Goal: Task Accomplishment & Management: Manage account settings

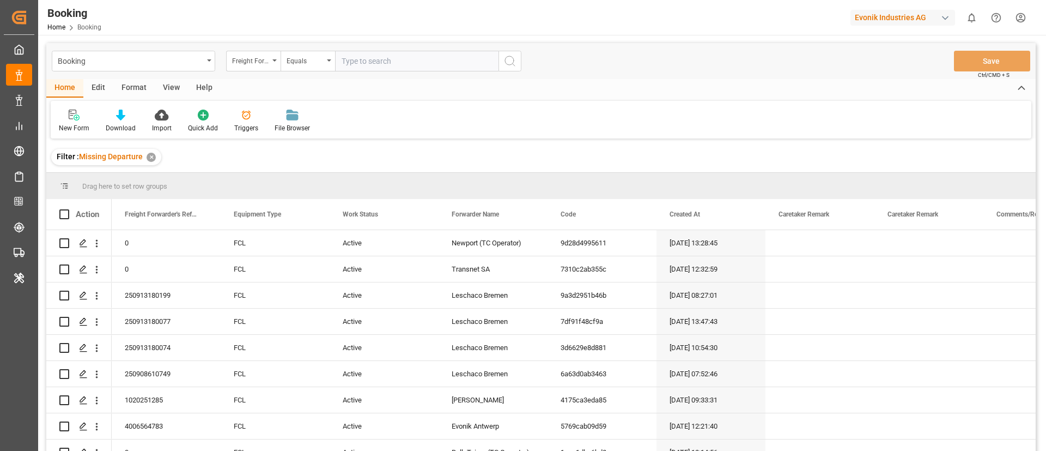
click at [171, 87] on div "View" at bounding box center [171, 88] width 33 height 19
click at [80, 114] on div "Default" at bounding box center [70, 121] width 38 height 24
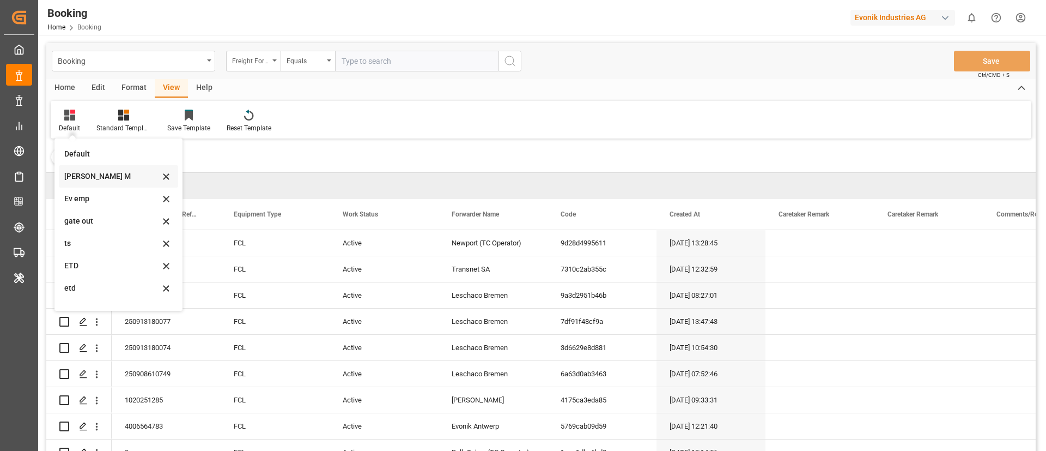
click at [96, 172] on div "Vishmita M" at bounding box center [111, 176] width 95 height 11
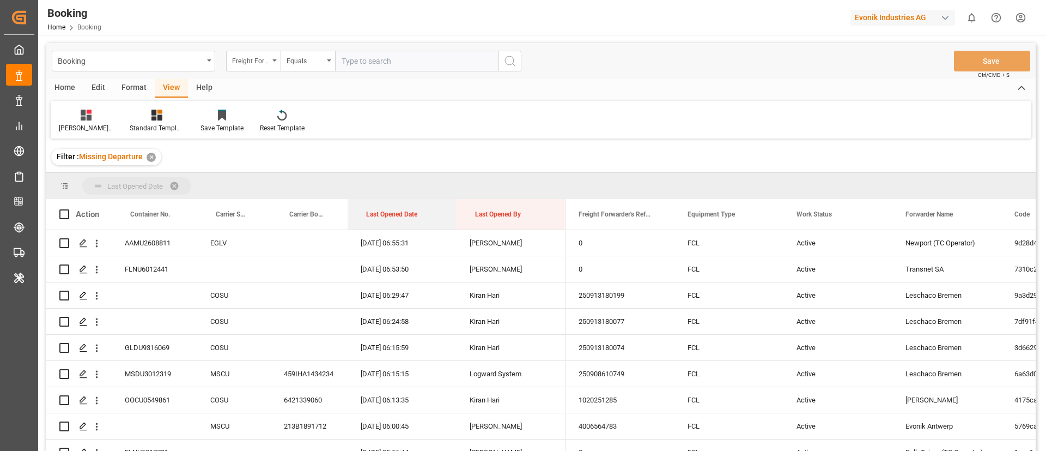
drag, startPoint x: 389, startPoint y: 212, endPoint x: 394, endPoint y: 186, distance: 26.6
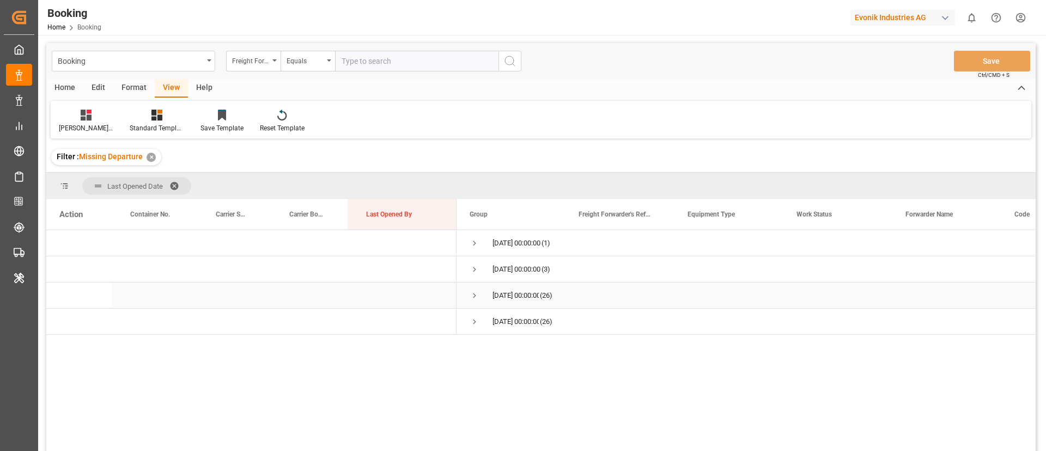
click at [473, 294] on span "Press SPACE to select this row." at bounding box center [475, 295] width 10 height 10
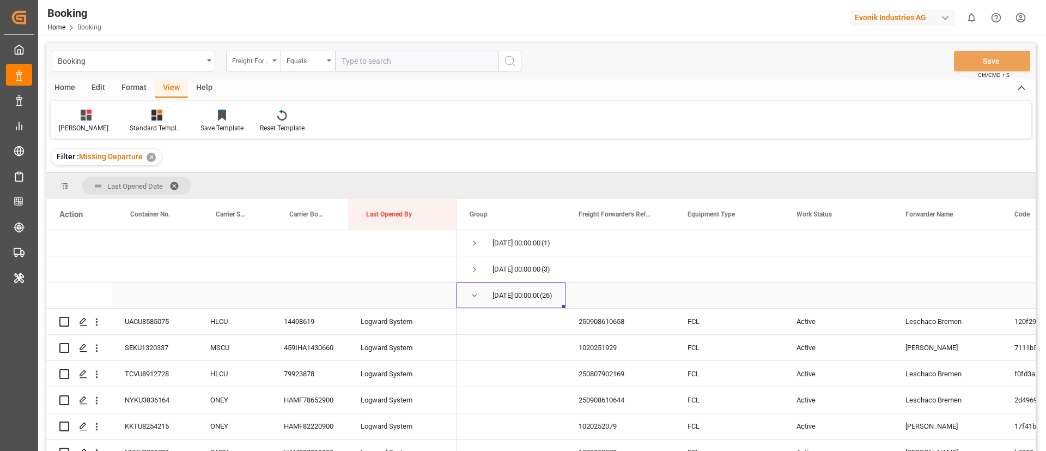
click at [474, 295] on span "Press SPACE to select this row." at bounding box center [475, 295] width 10 height 10
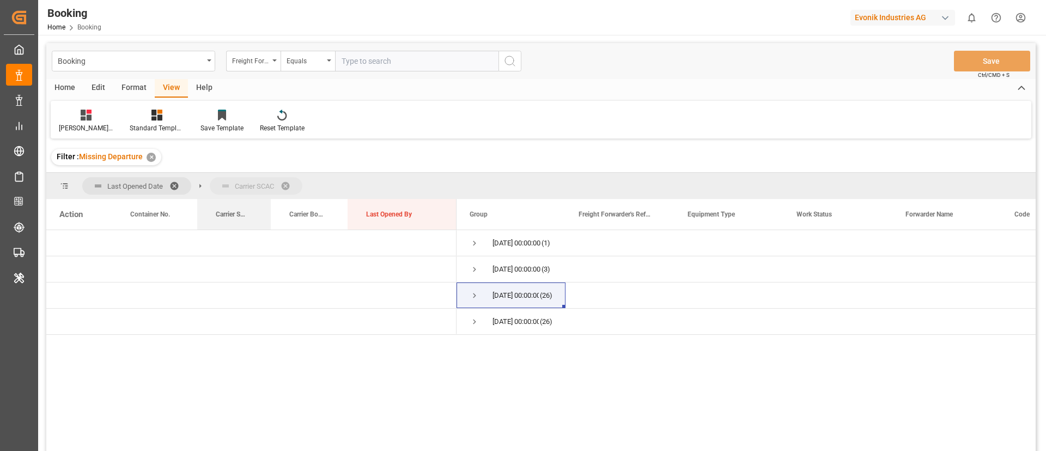
drag, startPoint x: 233, startPoint y: 214, endPoint x: 252, endPoint y: 194, distance: 28.1
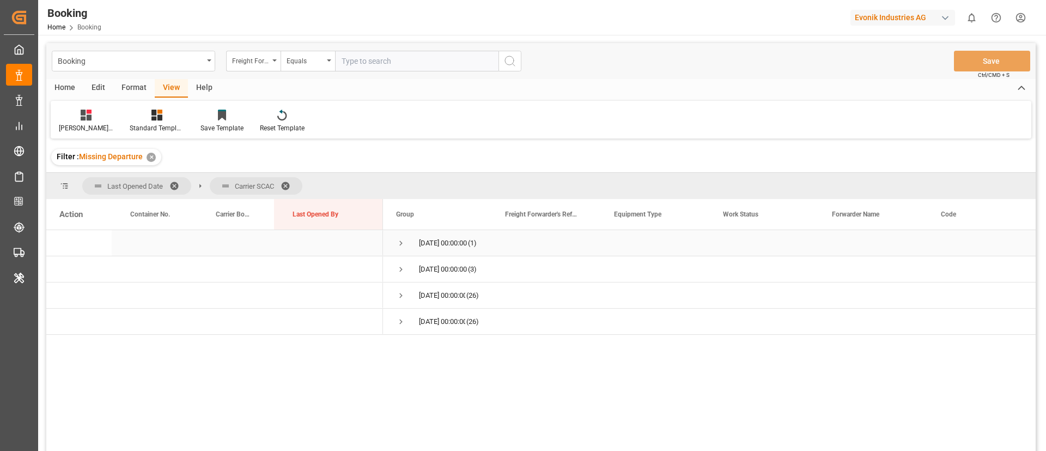
click at [399, 241] on span "Press SPACE to select this row." at bounding box center [401, 243] width 10 height 10
click at [425, 268] on span "Press SPACE to select this row." at bounding box center [424, 269] width 10 height 10
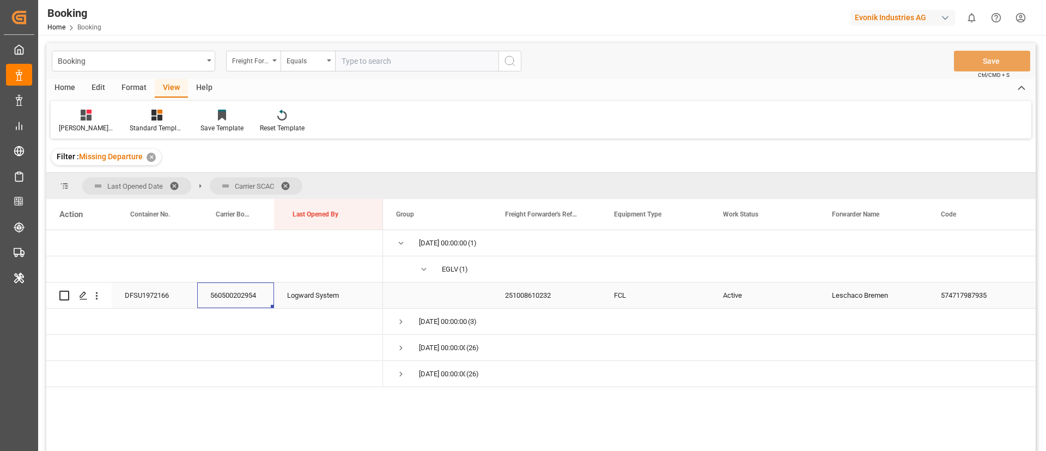
click at [232, 293] on div "560500202954" at bounding box center [235, 295] width 77 height 26
click at [96, 296] on icon "open menu" at bounding box center [97, 296] width 2 height 8
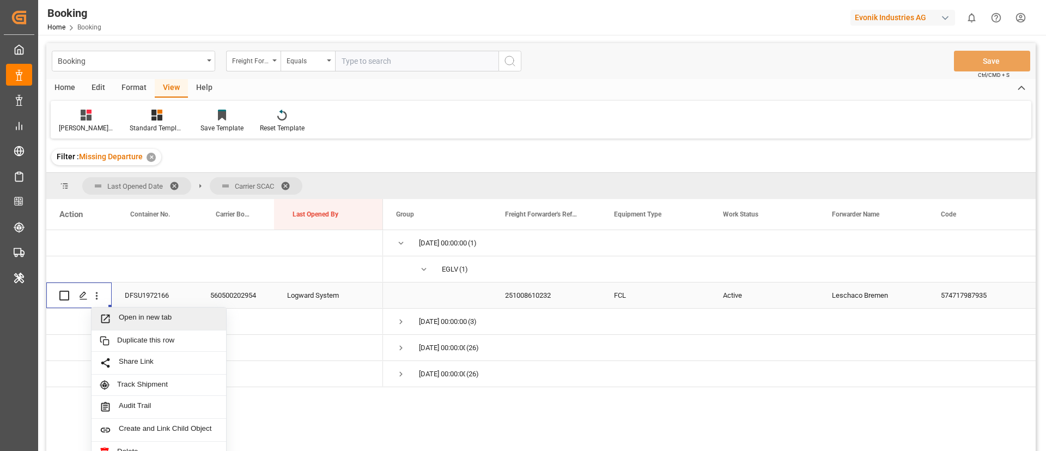
click at [130, 317] on span "Open in new tab" at bounding box center [168, 318] width 99 height 11
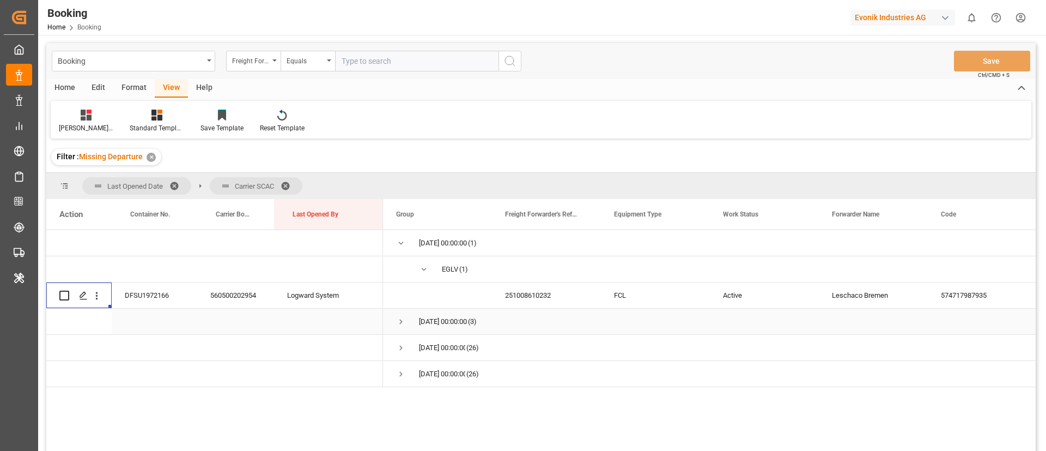
click at [399, 321] on span "Press SPACE to select this row." at bounding box center [401, 322] width 10 height 10
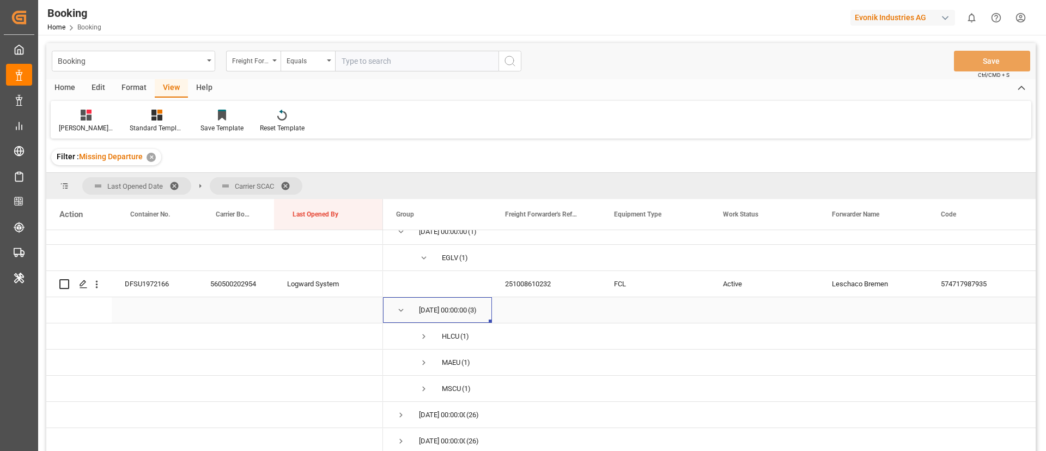
click at [401, 307] on span "Press SPACE to select this row." at bounding box center [401, 310] width 10 height 10
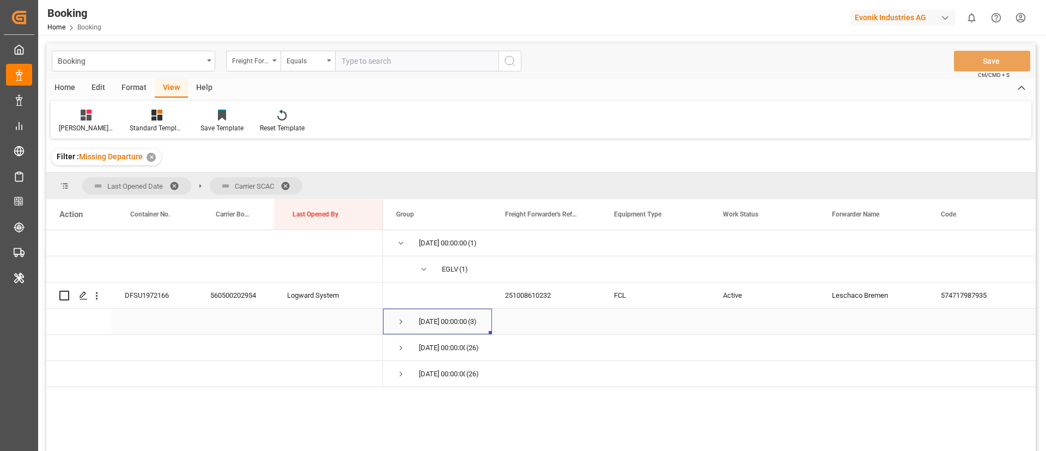
scroll to position [0, 0]
click at [401, 348] on span "Press SPACE to select this row." at bounding box center [401, 348] width 10 height 10
click at [175, 183] on span at bounding box center [177, 186] width 17 height 10
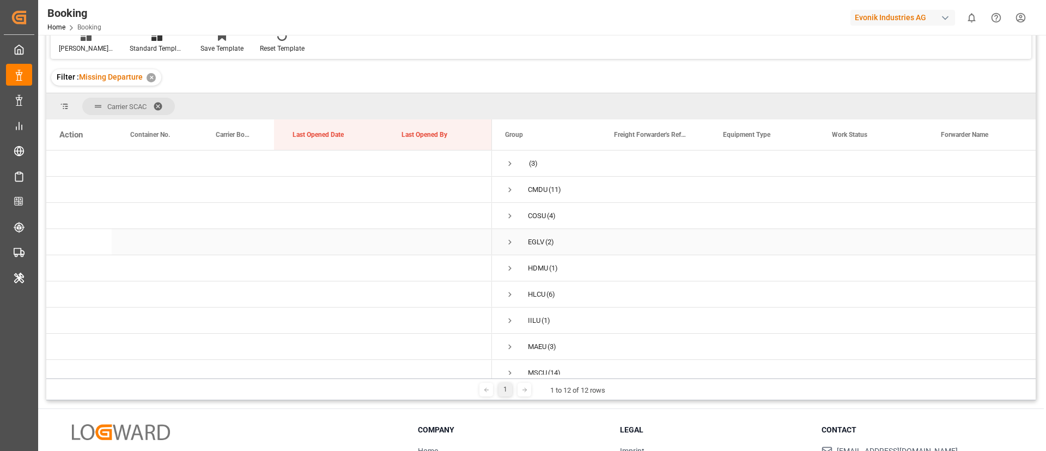
click at [504, 244] on div "EGLV (2)" at bounding box center [546, 242] width 109 height 26
click at [511, 241] on span "Press SPACE to select this row." at bounding box center [510, 242] width 10 height 10
click at [512, 238] on span "Press SPACE to select this row." at bounding box center [510, 242] width 10 height 10
click at [509, 264] on span "Press SPACE to select this row." at bounding box center [510, 268] width 10 height 10
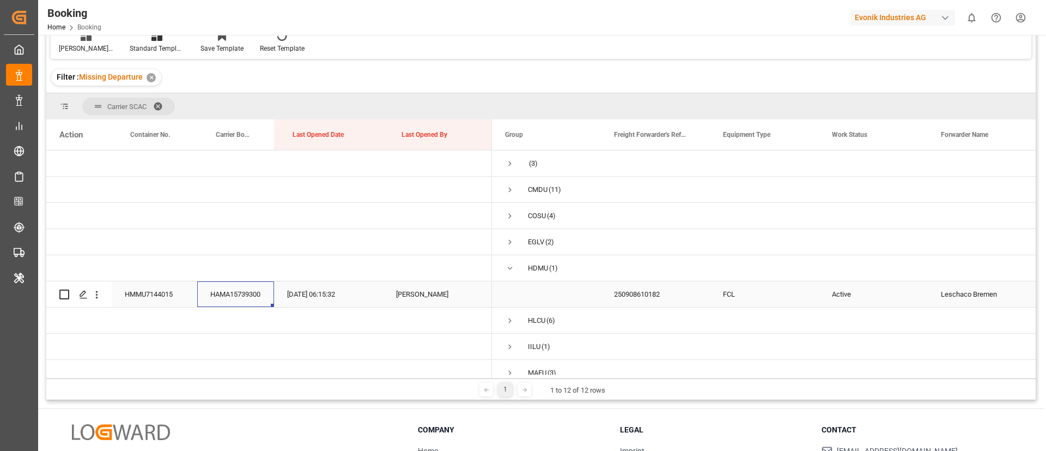
click at [247, 289] on div "HAMA15739300" at bounding box center [235, 294] width 77 height 26
click at [95, 296] on icon "open menu" at bounding box center [96, 294] width 11 height 11
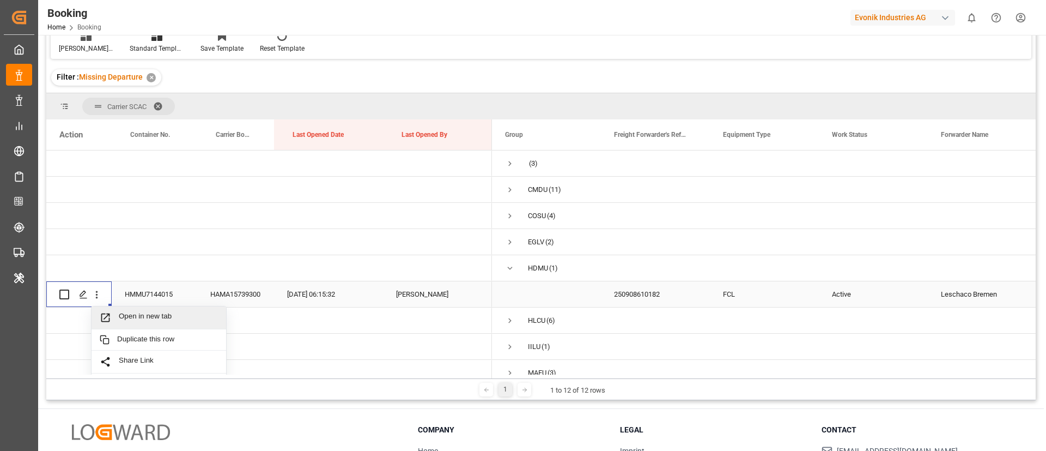
click at [131, 312] on span "Open in new tab" at bounding box center [168, 317] width 99 height 11
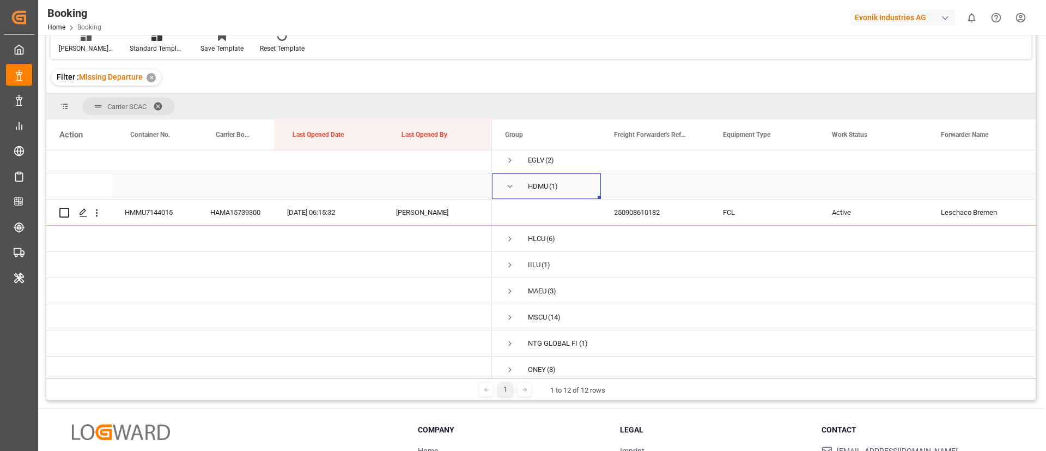
click at [507, 189] on span "Press SPACE to select this row." at bounding box center [510, 186] width 10 height 10
click at [508, 212] on span "Press SPACE to select this row." at bounding box center [510, 213] width 10 height 10
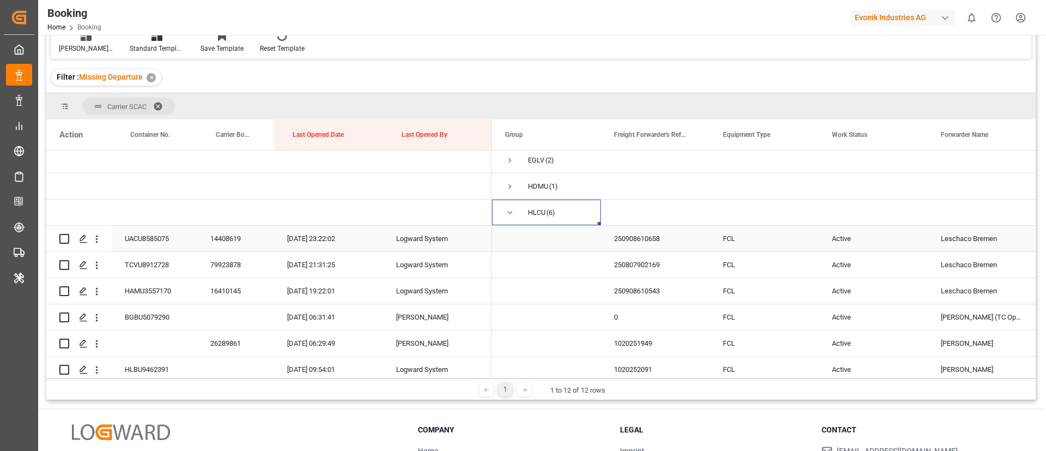
click at [229, 242] on div "14408619" at bounding box center [235, 239] width 77 height 26
click at [99, 240] on icon "open menu" at bounding box center [96, 238] width 11 height 11
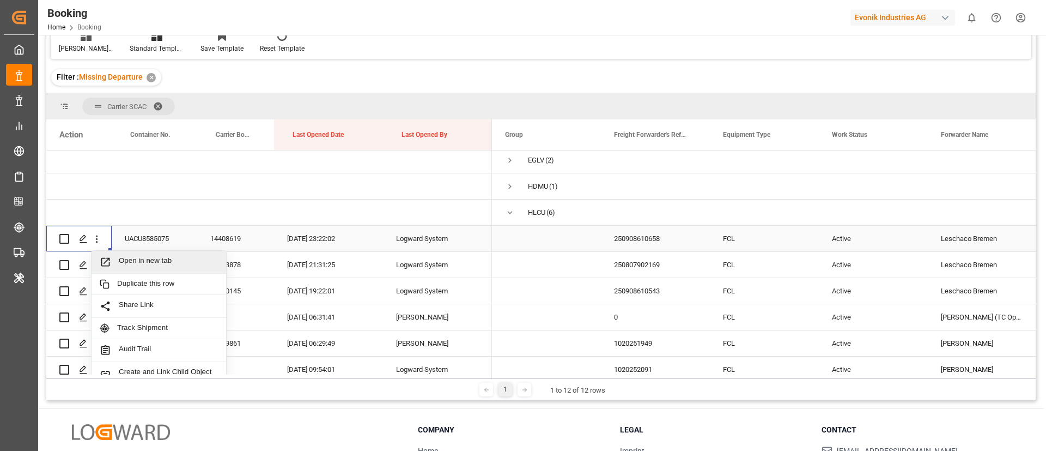
click at [134, 256] on span "Open in new tab" at bounding box center [168, 261] width 99 height 11
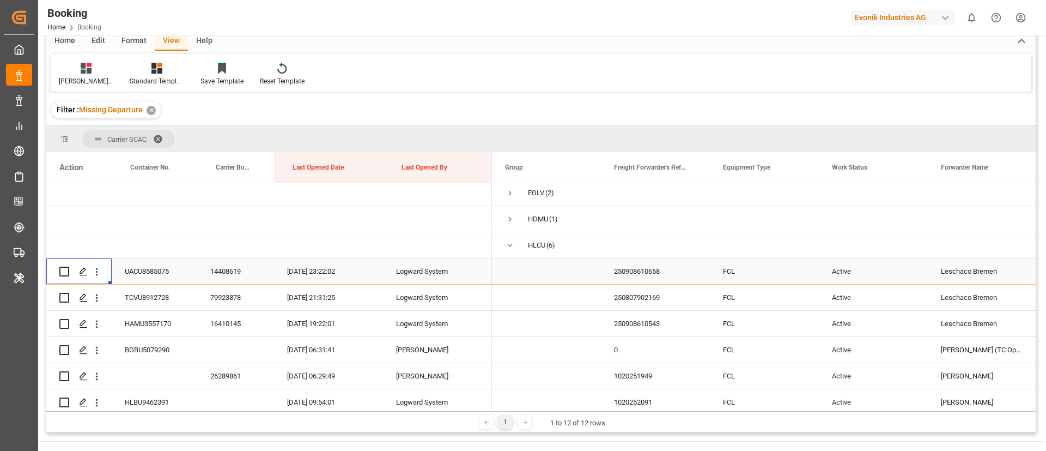
scroll to position [112, 0]
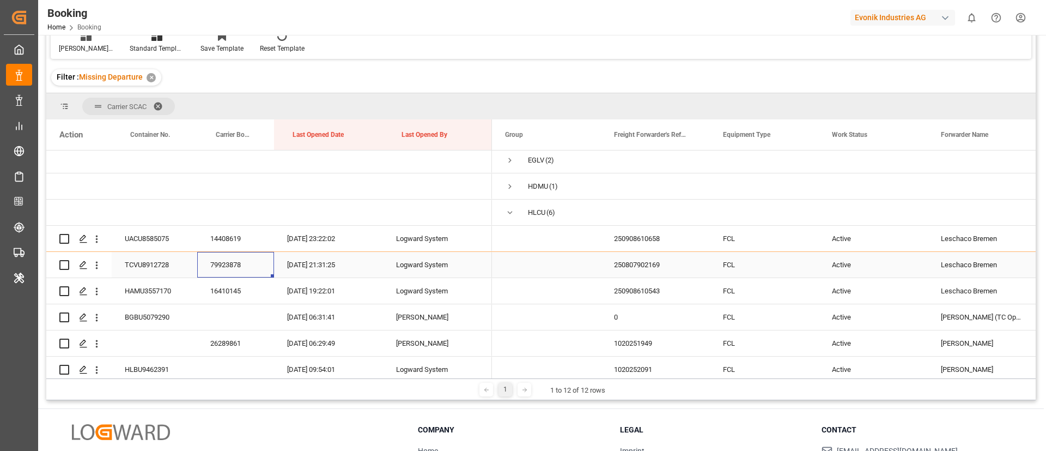
click at [236, 265] on div "79923878" at bounding box center [235, 265] width 77 height 26
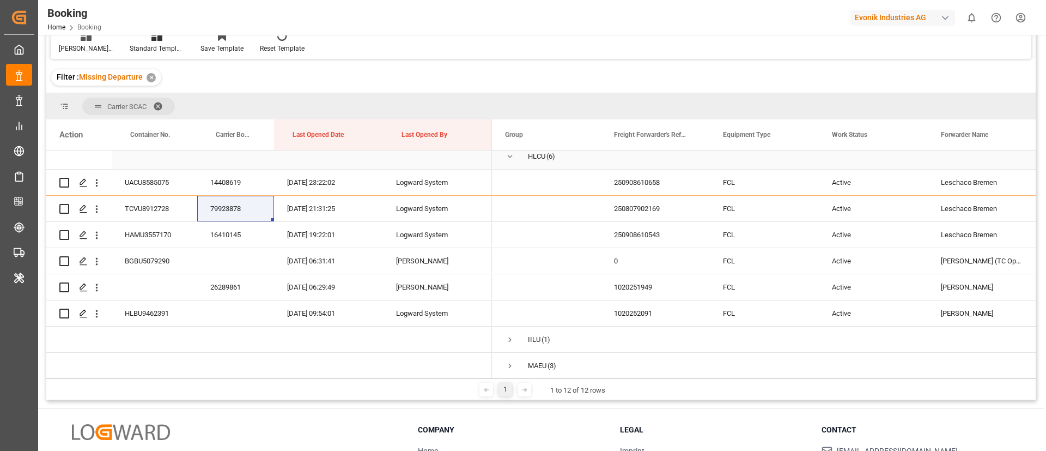
scroll to position [163, 0]
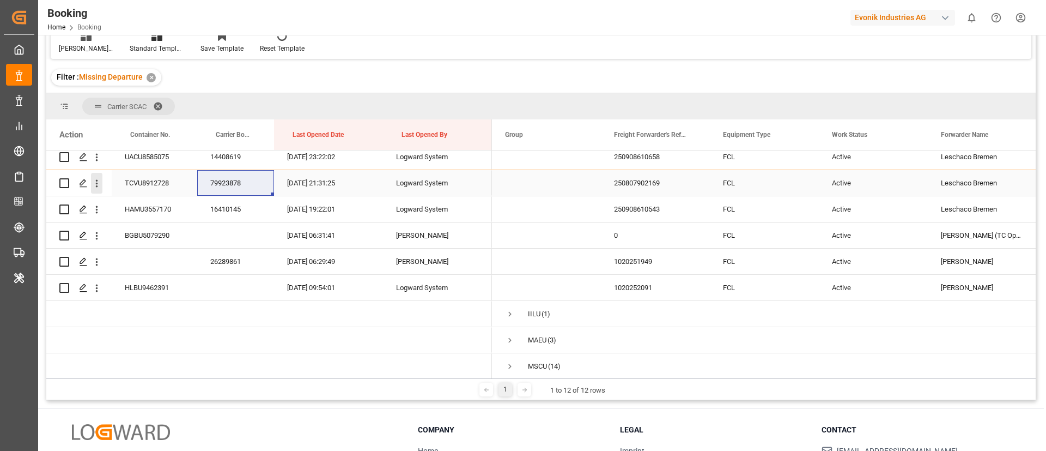
click at [97, 188] on icon "open menu" at bounding box center [96, 183] width 11 height 11
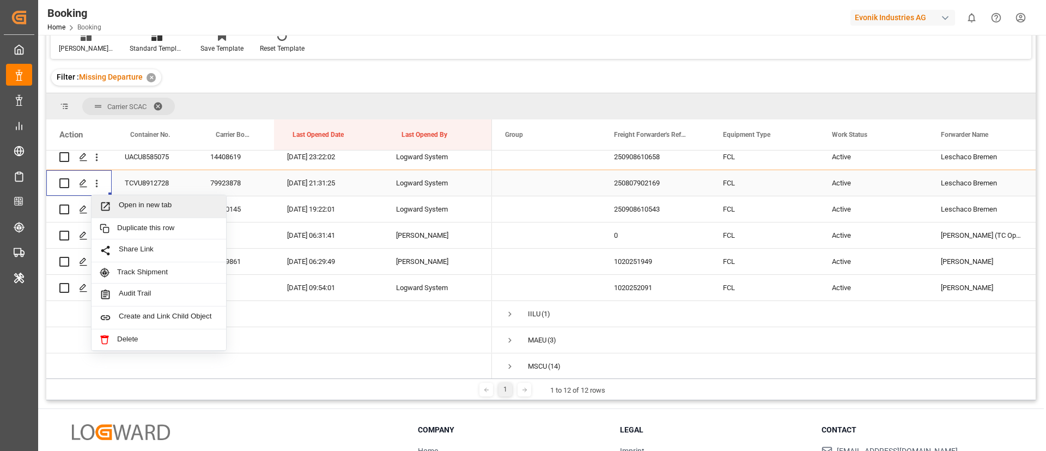
click at [137, 210] on span "Open in new tab" at bounding box center [168, 206] width 99 height 11
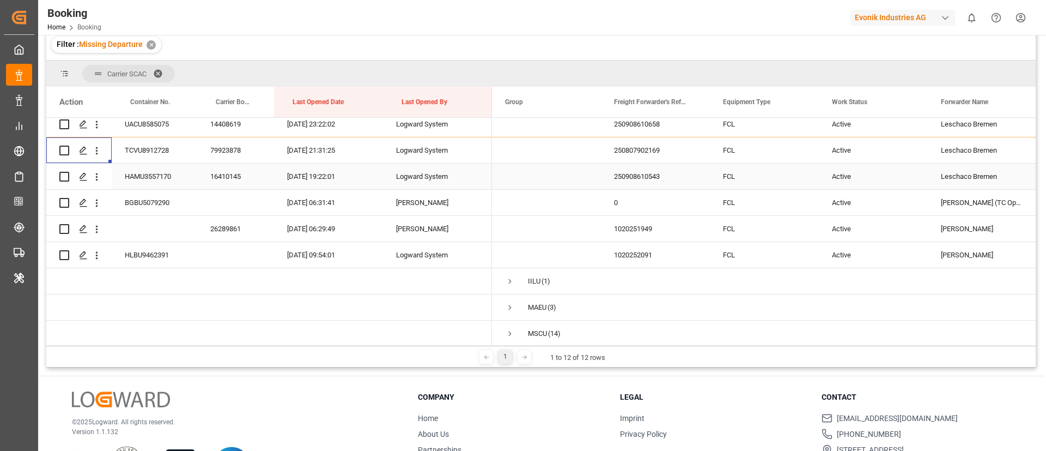
scroll to position [80, 0]
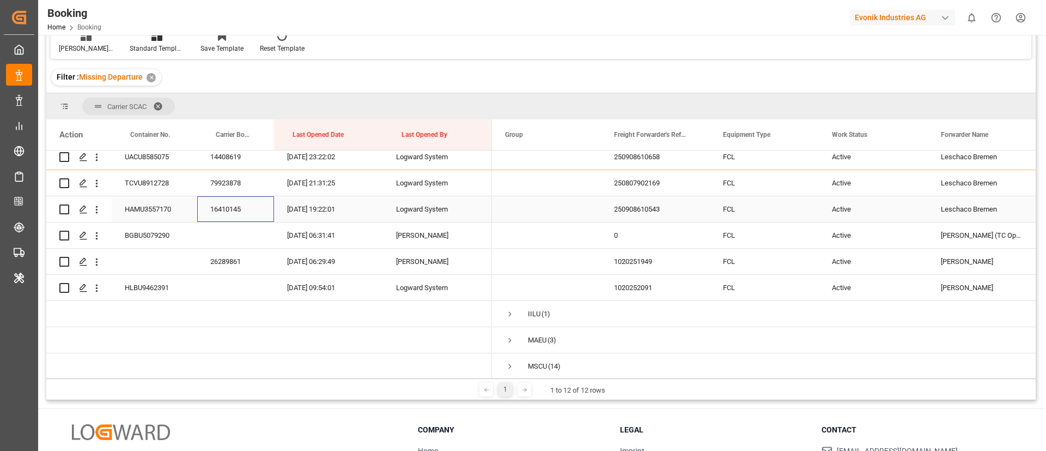
click at [240, 215] on div "16410145" at bounding box center [235, 209] width 77 height 26
click at [94, 216] on button "open menu" at bounding box center [96, 209] width 11 height 21
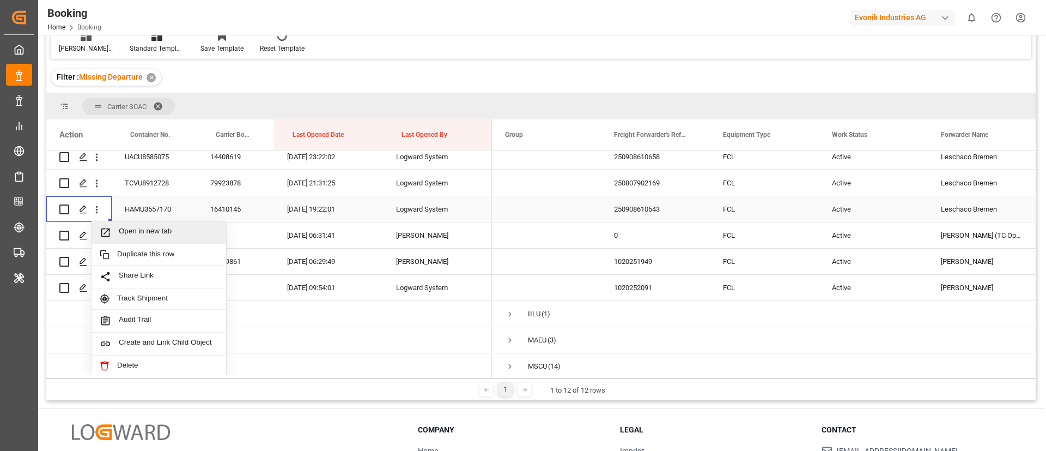
click at [132, 235] on span "Open in new tab" at bounding box center [168, 232] width 99 height 11
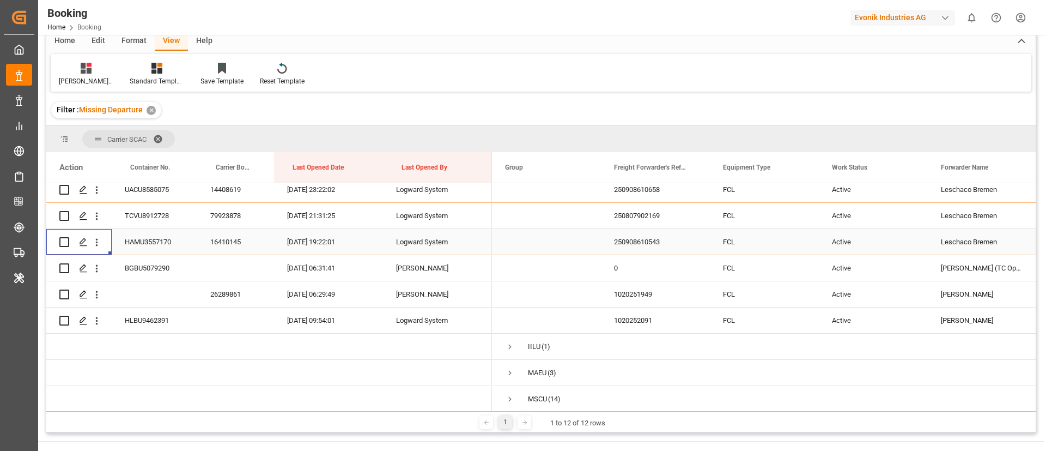
scroll to position [112, 0]
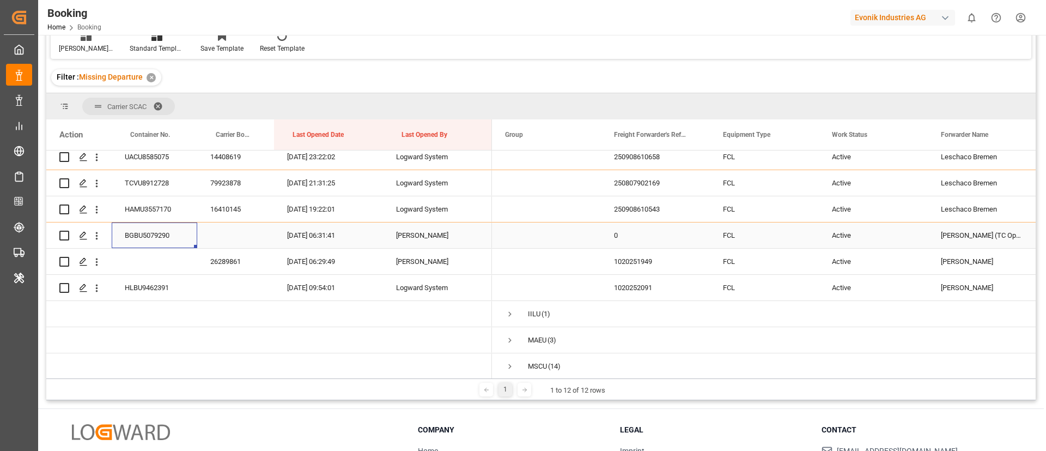
click at [148, 238] on div "BGBU5079290" at bounding box center [155, 235] width 86 height 26
click at [99, 236] on icon "open menu" at bounding box center [96, 235] width 11 height 11
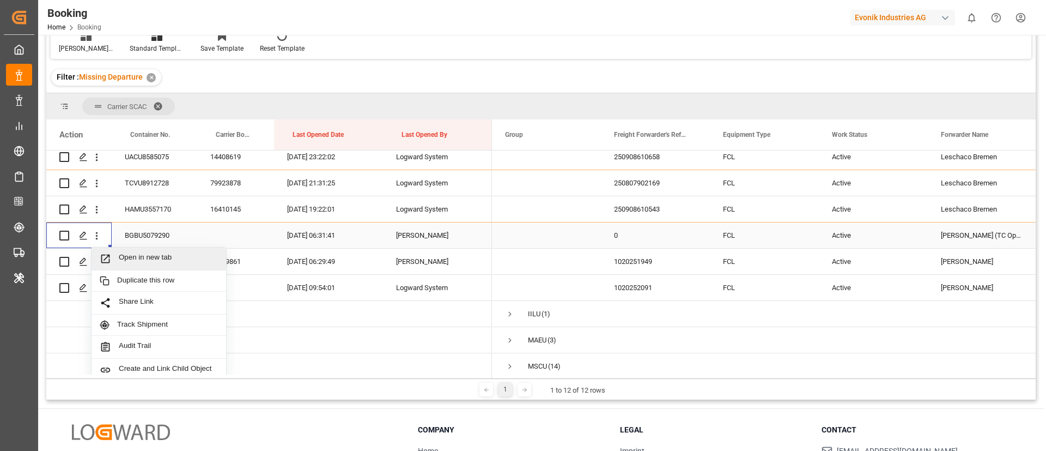
click at [131, 261] on span "Open in new tab" at bounding box center [168, 258] width 99 height 11
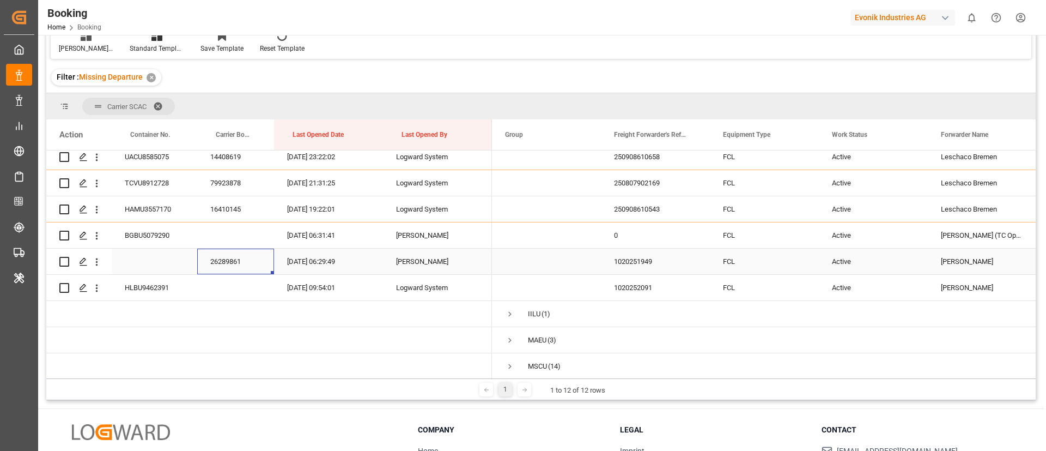
click at [227, 258] on div "26289861" at bounding box center [235, 261] width 77 height 26
click at [97, 265] on icon "open menu" at bounding box center [97, 262] width 2 height 8
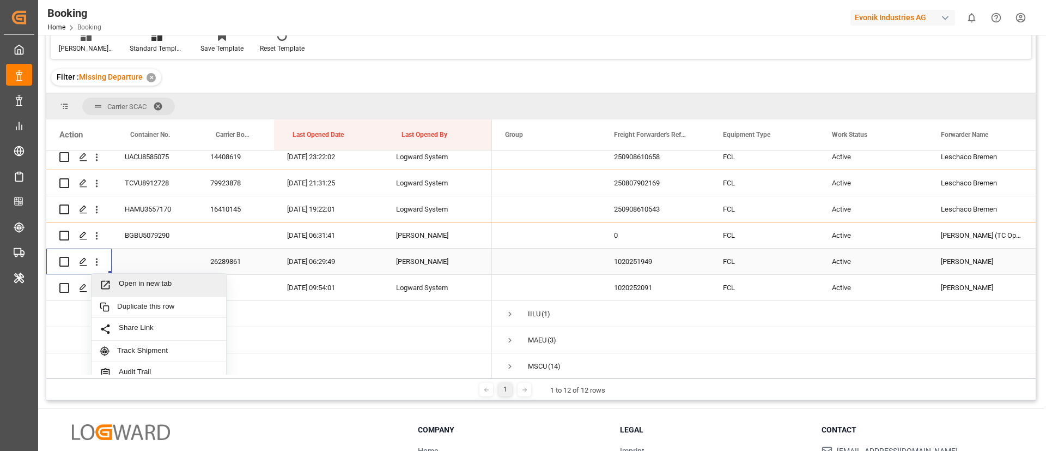
click at [132, 280] on span "Open in new tab" at bounding box center [168, 284] width 99 height 11
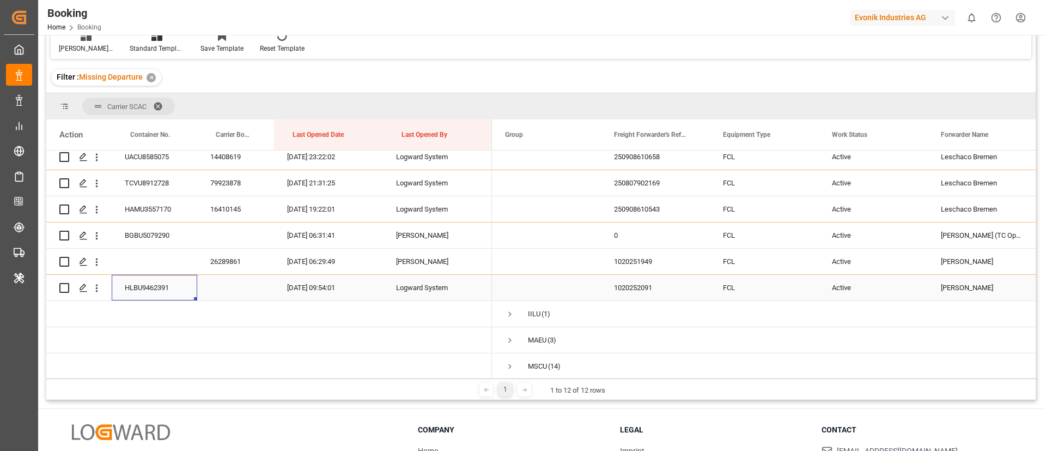
click at [155, 289] on div "HLBU9462391" at bounding box center [155, 288] width 86 height 26
click at [99, 288] on icon "open menu" at bounding box center [96, 287] width 11 height 11
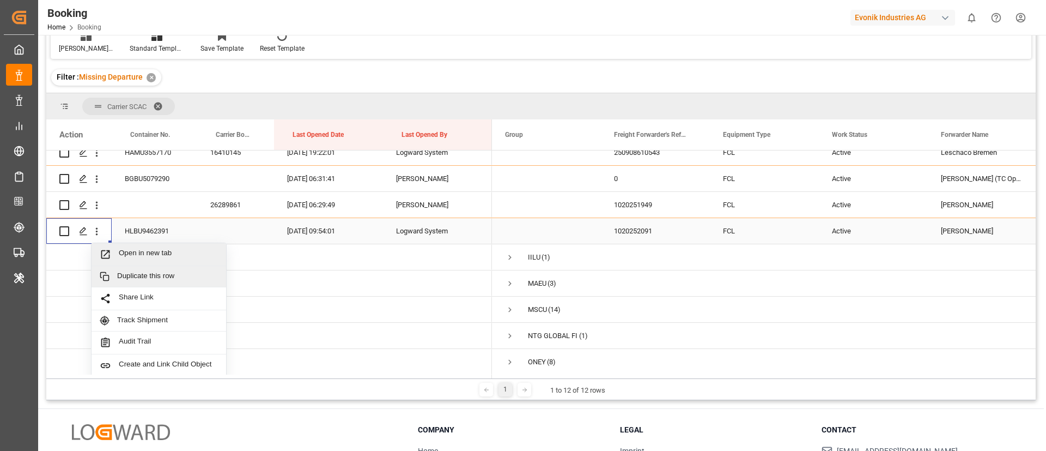
scroll to position [245, 0]
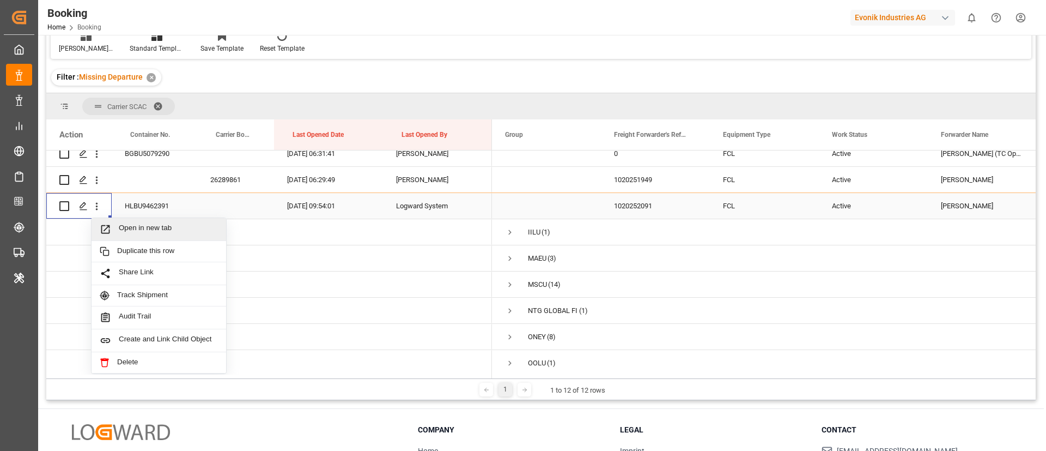
click at [166, 231] on span "Open in new tab" at bounding box center [168, 228] width 99 height 11
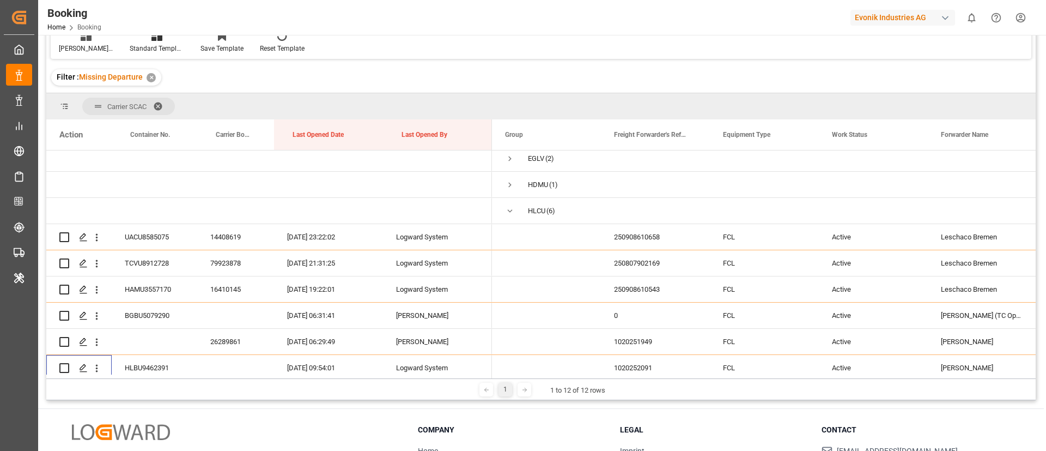
scroll to position [0, 0]
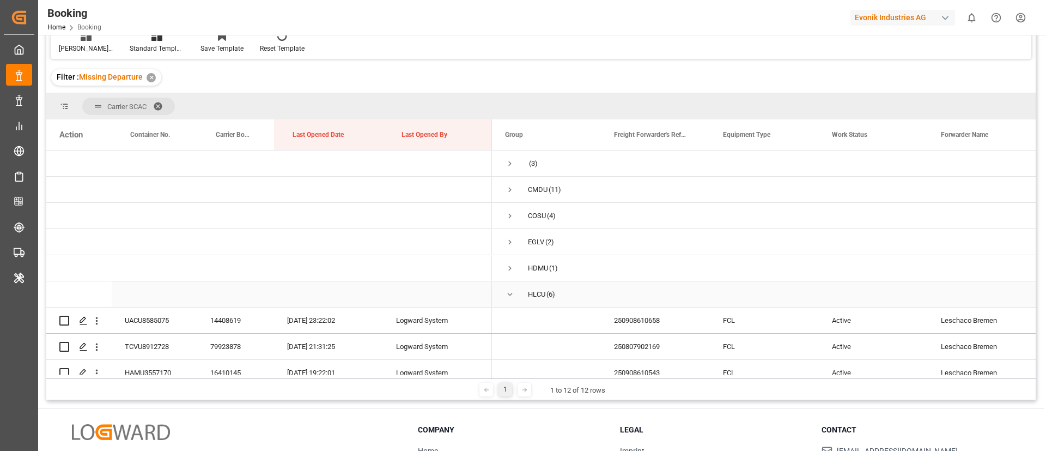
click at [508, 296] on span "Press SPACE to select this row." at bounding box center [510, 294] width 10 height 10
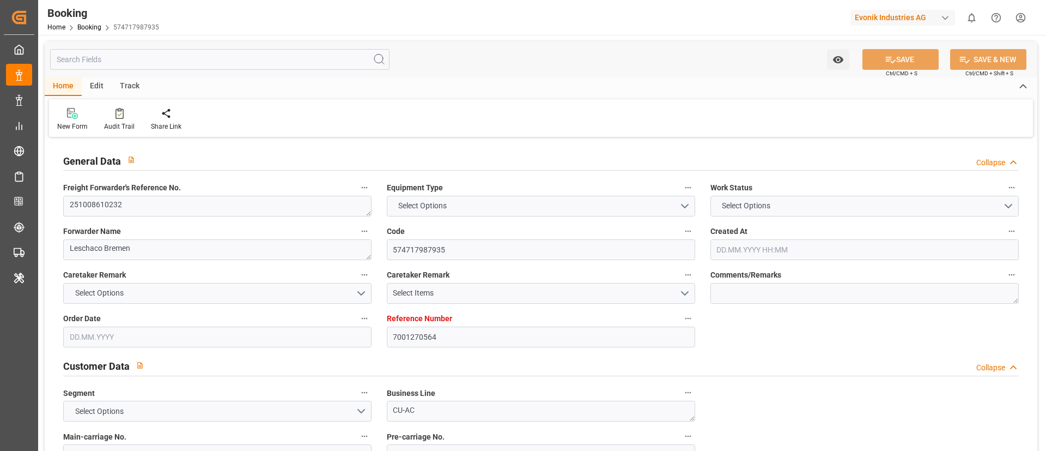
type input "7001270564"
type input "9472165"
type input "Evergreen"
type input "Evergreen Marine Corp."
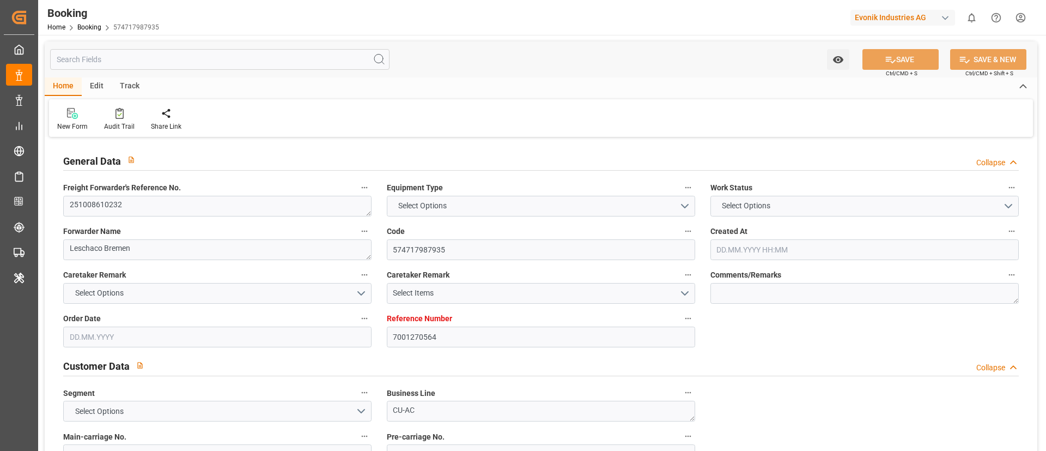
type input "NLRTM"
type input "USNYC"
type input "09.09.2025 09:05"
type input "09.09.2025"
type input "26.10.2025"
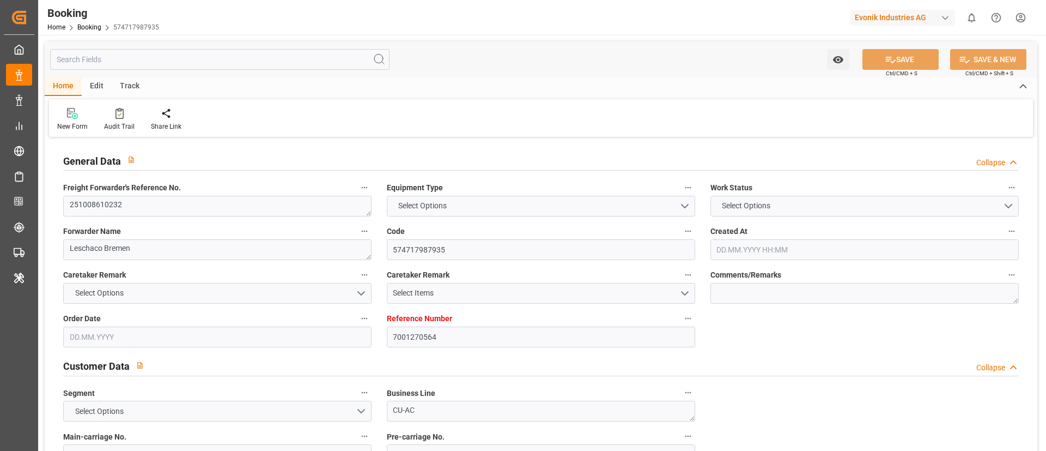
type input "22.09.2025"
type input "22.09.2025 00:00"
type input "17.09.2025"
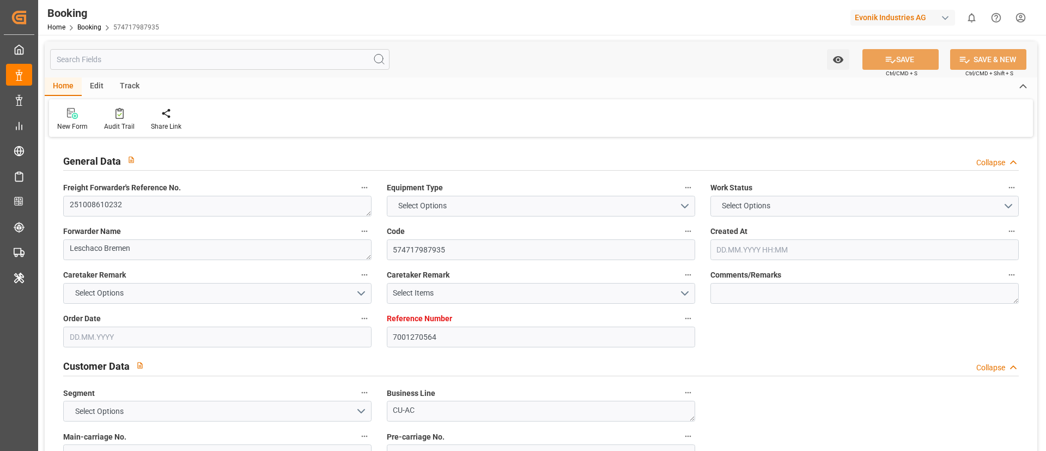
type input "18.09.2025"
type input "26.09.2025 00:00"
type input "08.10.2025 00:00"
type input "12.10.2025 00:00"
type input "27.10.2025 00:00"
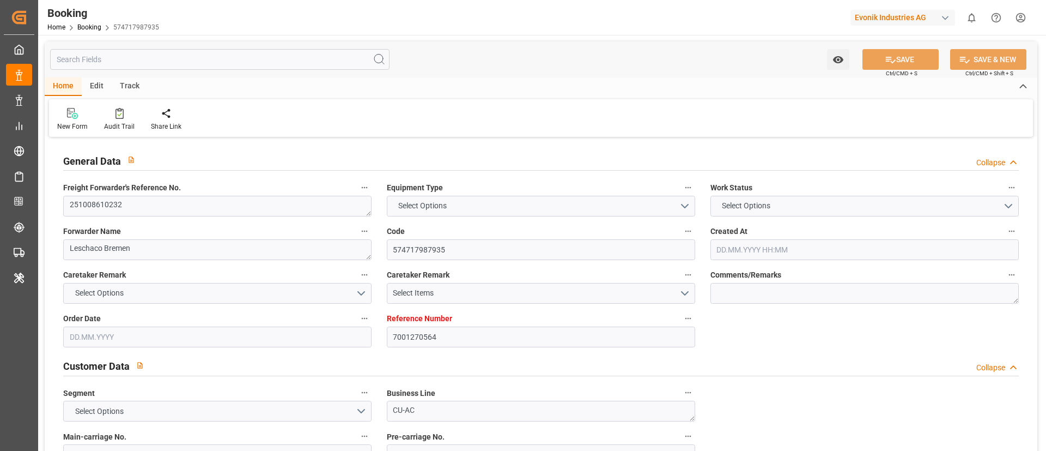
type input "22.09.2025 12:22"
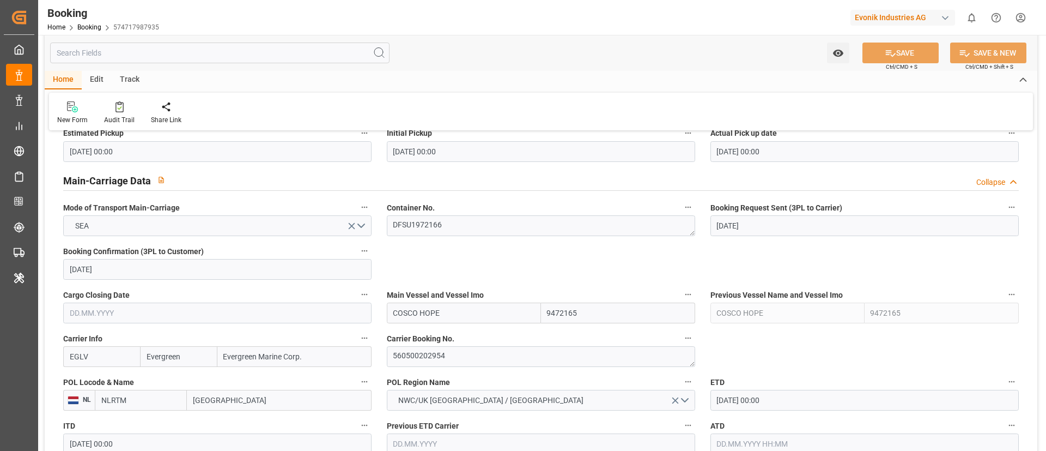
scroll to position [654, 0]
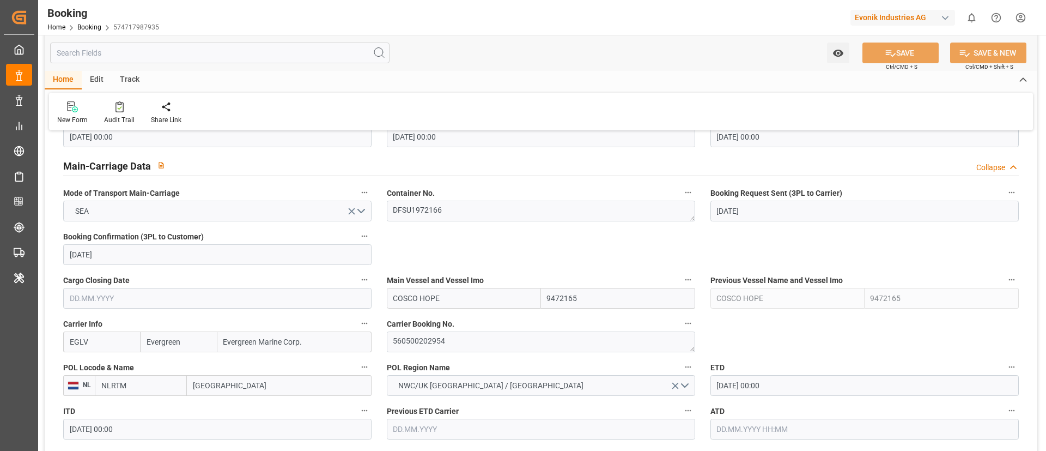
click at [458, 299] on input "COSCO HOPE" at bounding box center [464, 298] width 154 height 21
type input "COSCO HOPE"
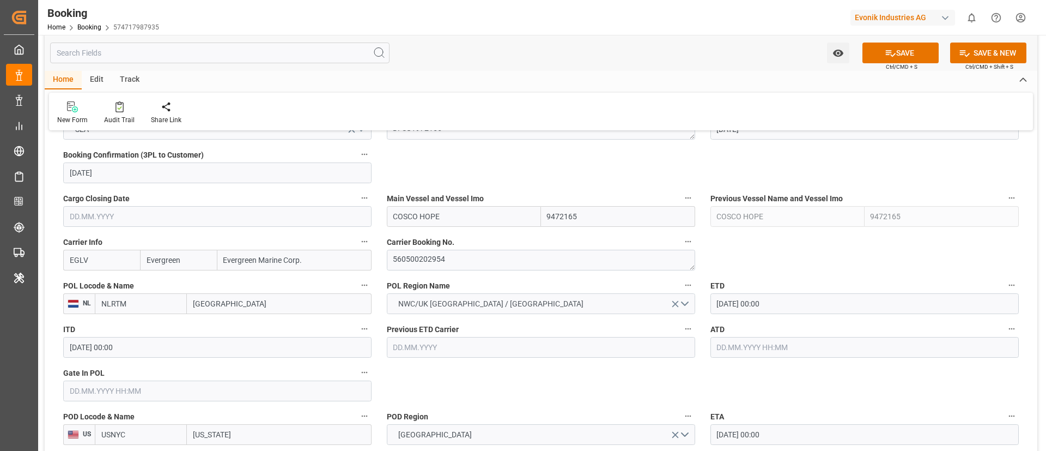
scroll to position [817, 0]
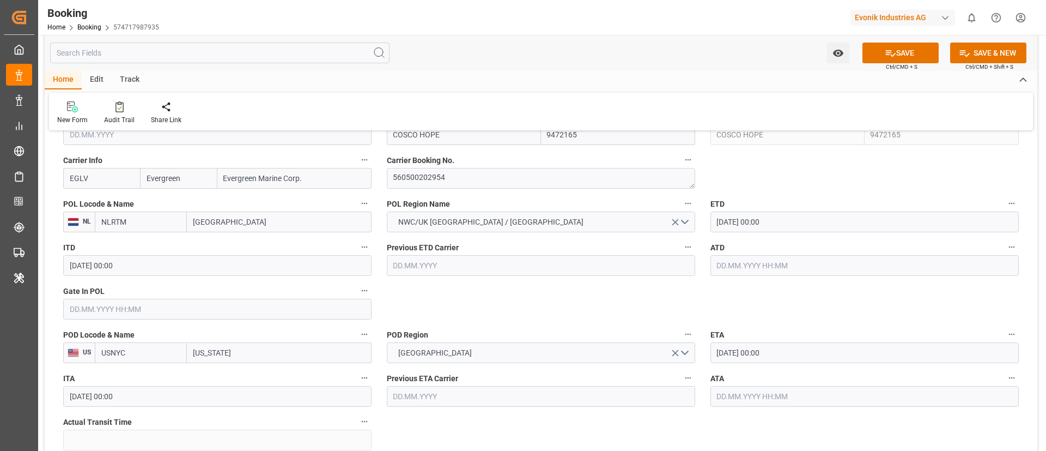
click at [798, 222] on input "26.09.2025 00:00" at bounding box center [865, 221] width 308 height 21
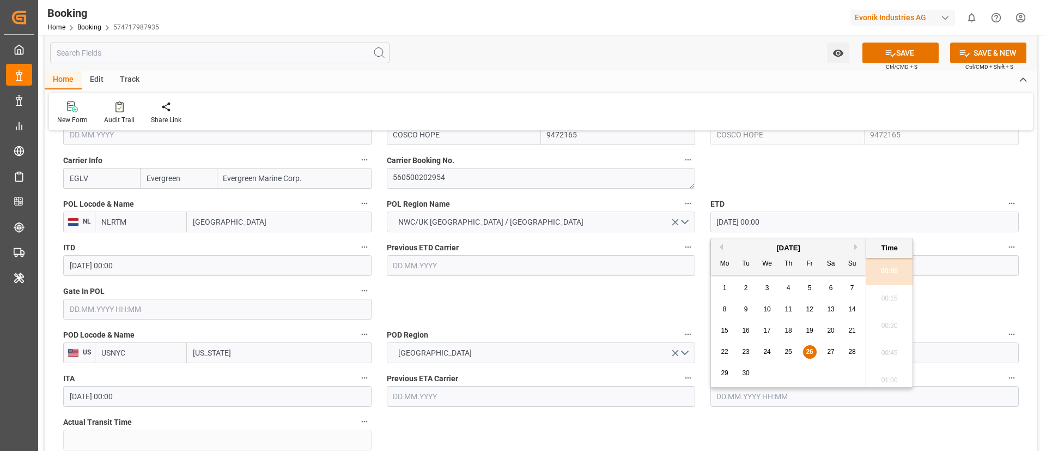
click at [856, 245] on button "Next Month" at bounding box center [857, 247] width 7 height 7
click at [767, 307] on span "8" at bounding box center [768, 309] width 4 height 8
type input "[DATE] 00:00"
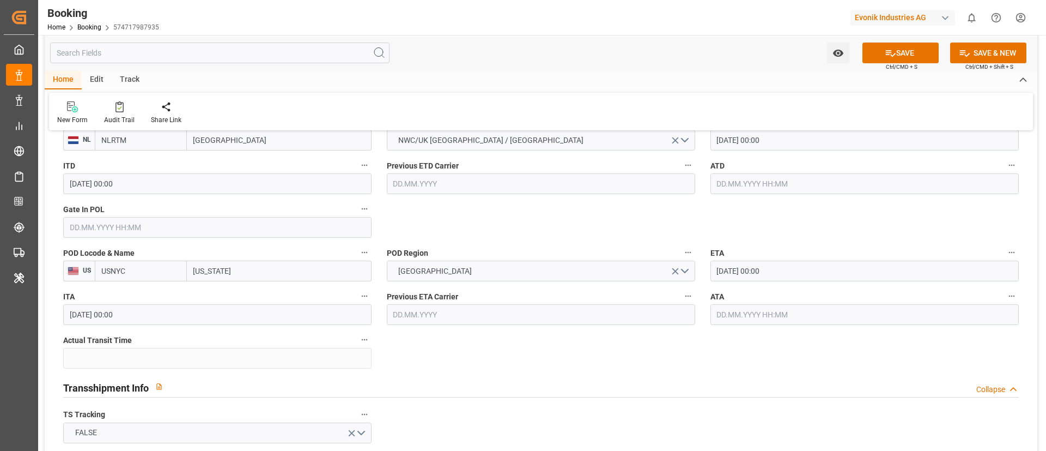
click at [791, 265] on input "12.10.2025 00:00" at bounding box center [865, 270] width 308 height 21
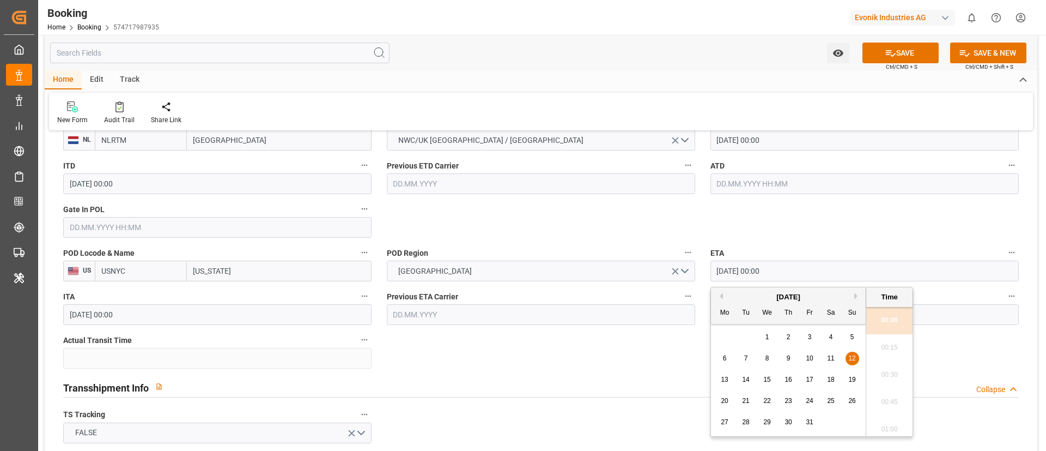
click at [764, 400] on span "22" at bounding box center [766, 401] width 7 height 8
type input "22.10.2025 00:00"
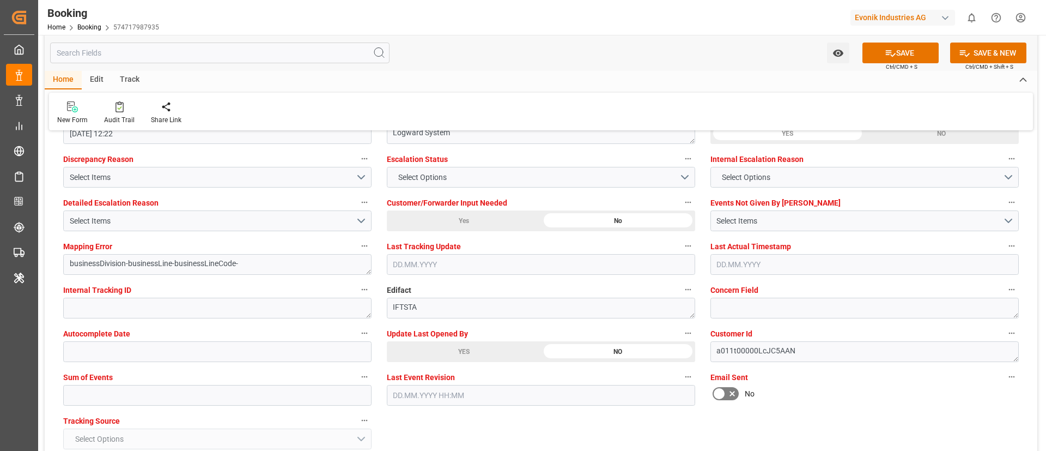
scroll to position [2043, 0]
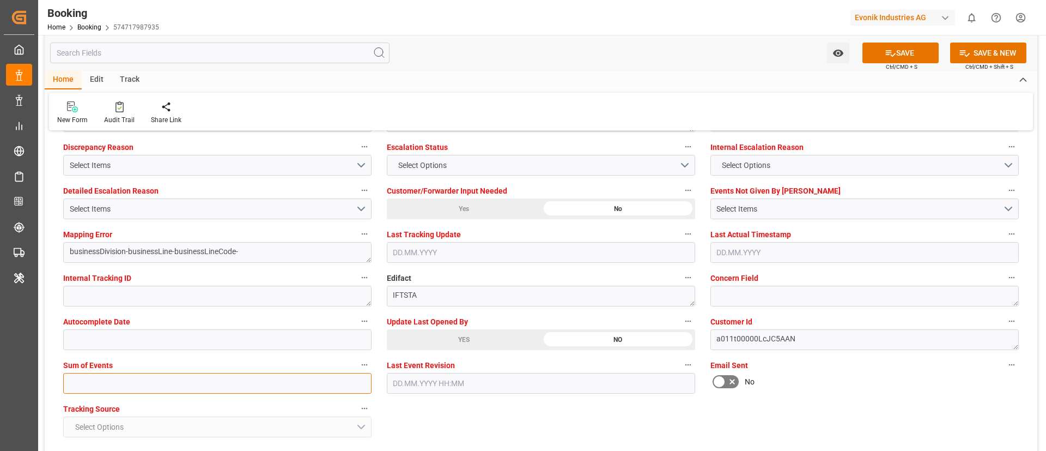
click at [233, 379] on input "text" at bounding box center [217, 383] width 308 height 21
type input "0"
click at [431, 338] on div "YES" at bounding box center [464, 339] width 154 height 21
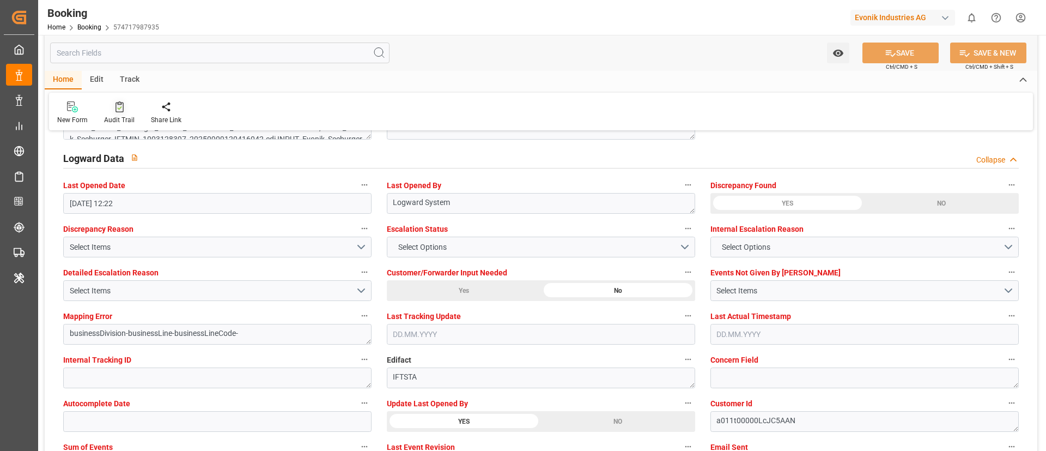
click at [114, 112] on div "Audit Trail" at bounding box center [119, 113] width 47 height 24
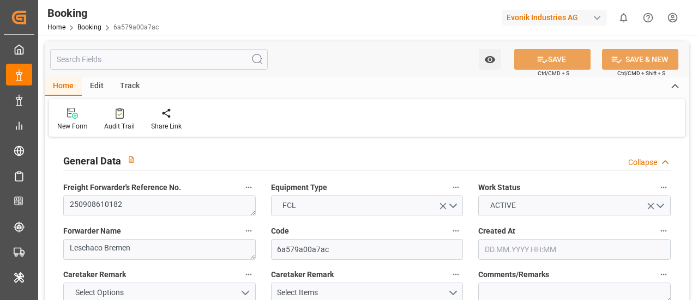
type input "7001244068"
type input "9332860"
type input "Hyundai"
type input "Hyundai Merchant Marine Co.Ltd."
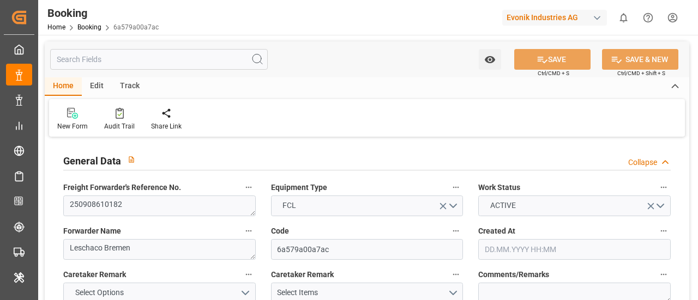
type input "BEANR"
type input "INNSA"
type input "0"
type input "08.08.2025 06:59"
type input "08.08.2025"
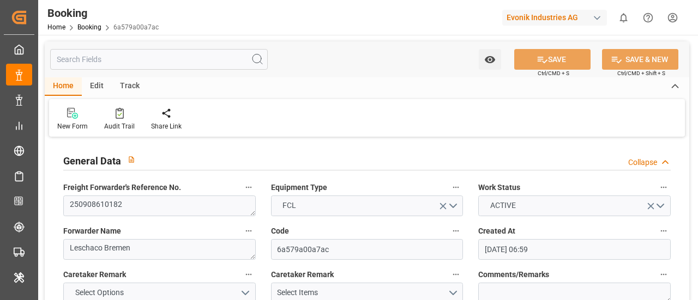
type input "07.11.2025"
type input "11.09.2025"
type input "11.09.2025 00:00"
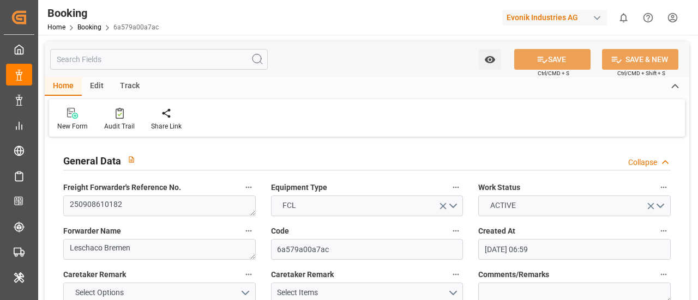
type input "19.08.2025"
type input "23.09.2025"
type input "24.09.2025 00:00"
type input "19.09.2025 00:00"
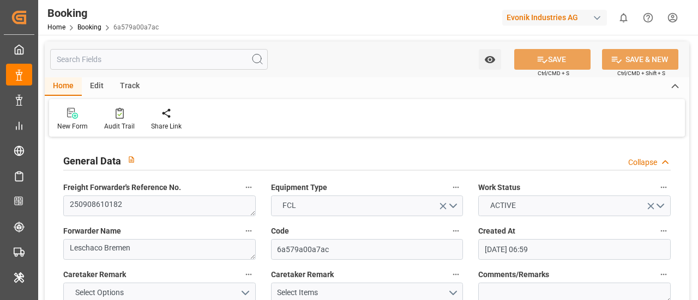
type input "03.11.2025 00:00"
type input "27.10.2025 00:00"
type input "20.08.2025"
type input "25.09.2025 06:15"
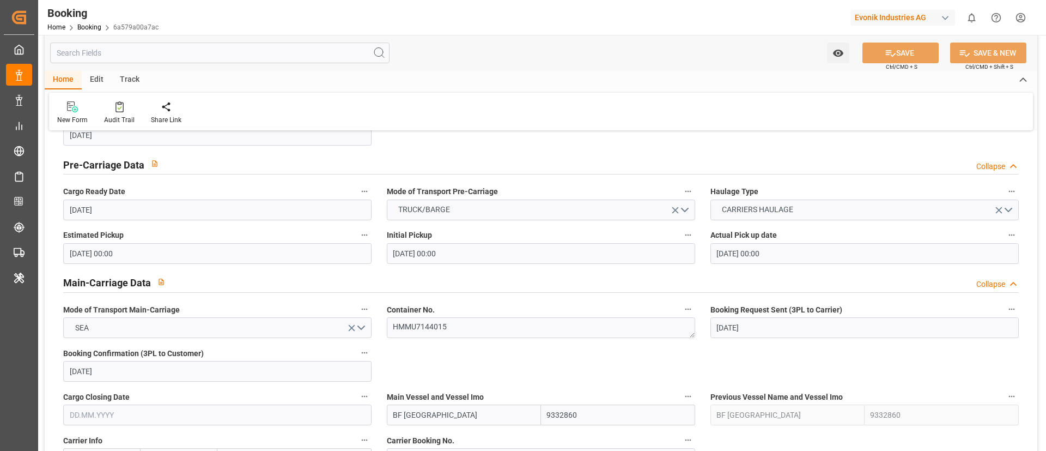
scroll to position [736, 0]
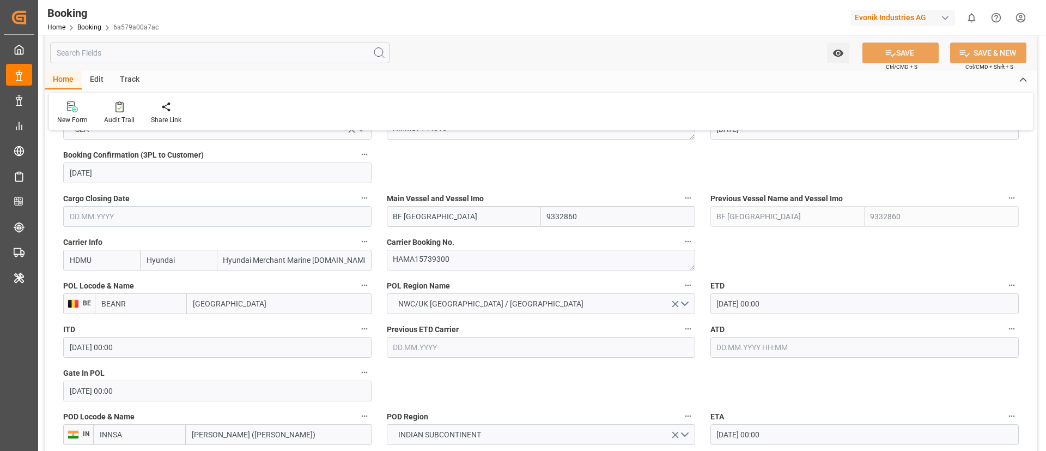
drag, startPoint x: 464, startPoint y: 216, endPoint x: 513, endPoint y: 174, distance: 63.8
click at [464, 215] on input "BF HAMBURG" at bounding box center [464, 216] width 154 height 21
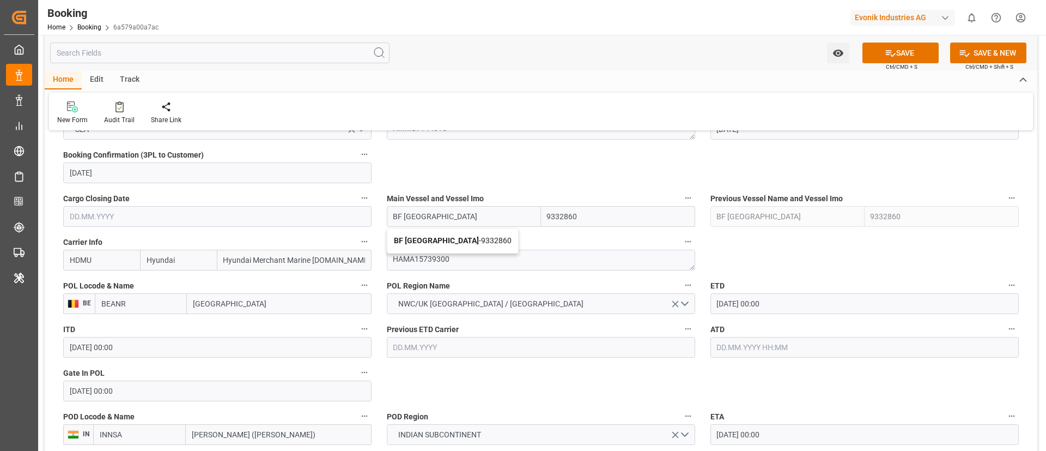
type input "BF HAMBURG"
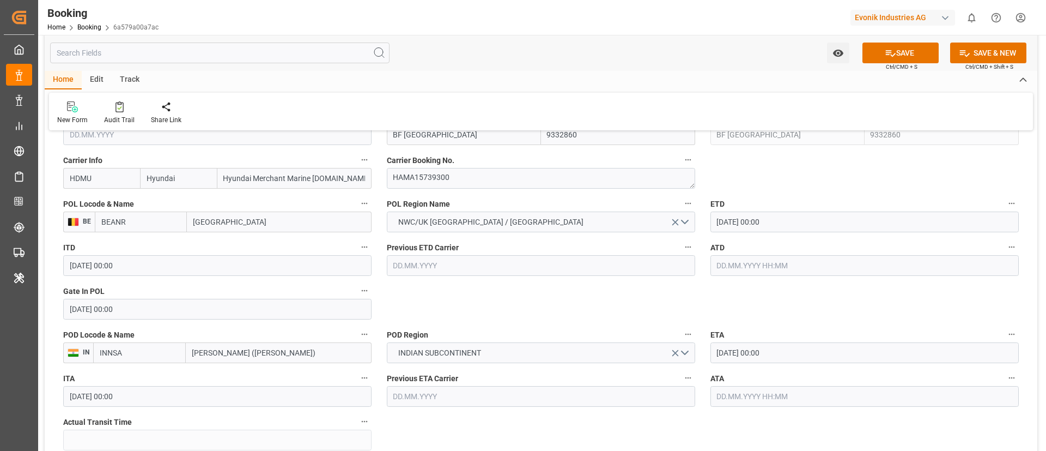
click at [697, 264] on input "text" at bounding box center [865, 265] width 308 height 21
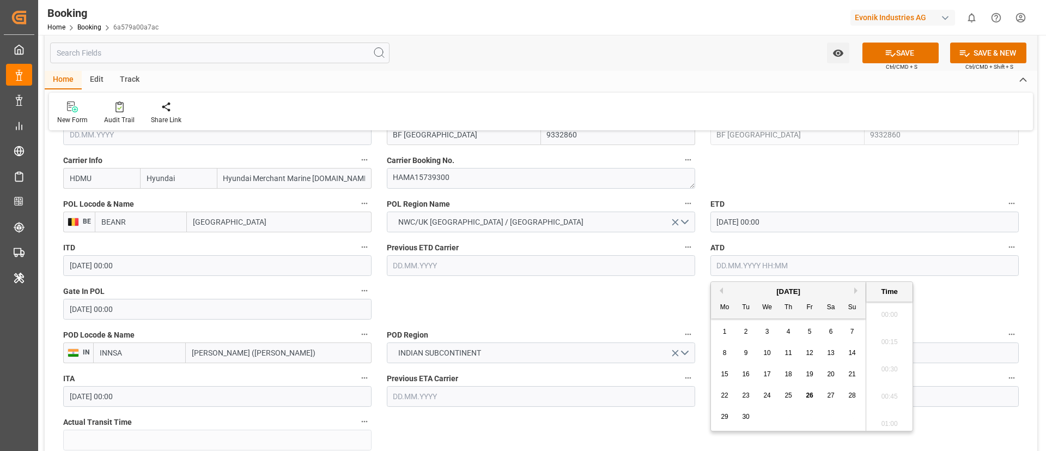
scroll to position [1339, 0]
click at [697, 300] on span "24" at bounding box center [766, 395] width 7 height 8
type input "24.09.2025 00:00"
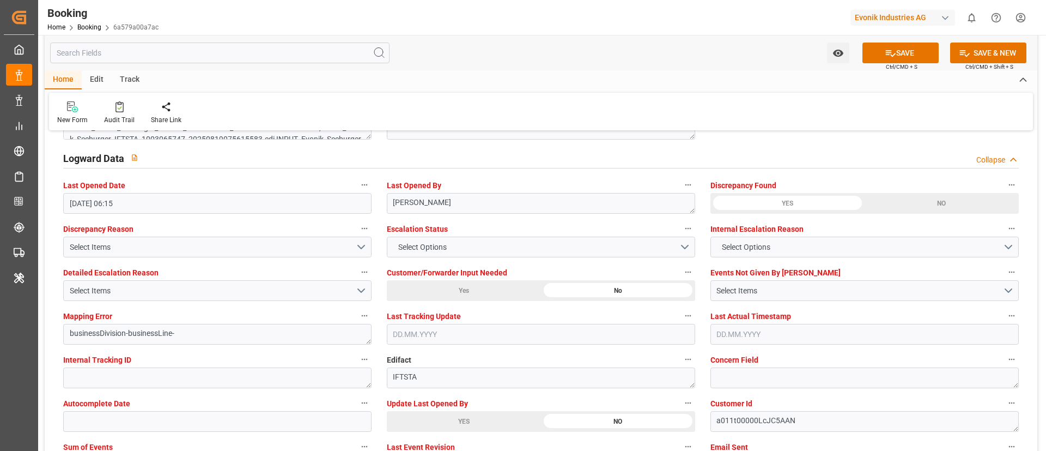
scroll to position [2043, 0]
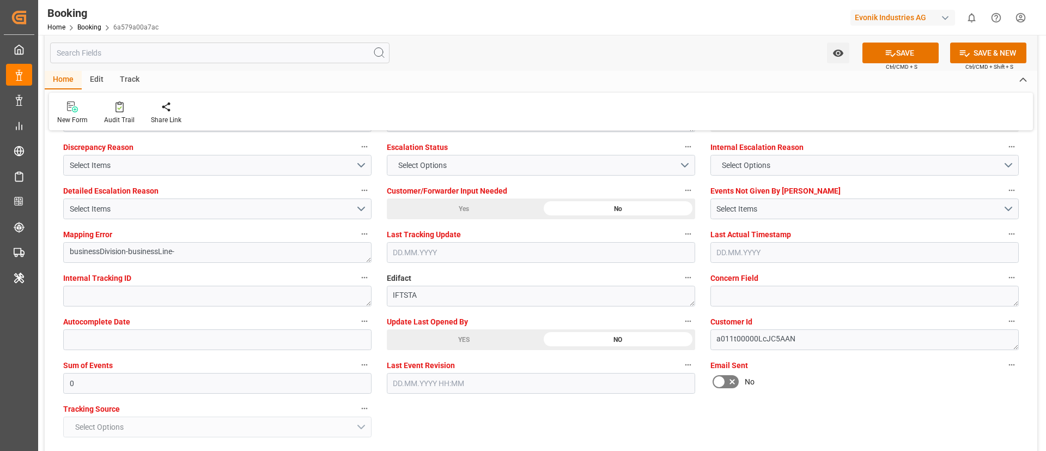
click at [432, 300] on div "YES" at bounding box center [464, 339] width 154 height 21
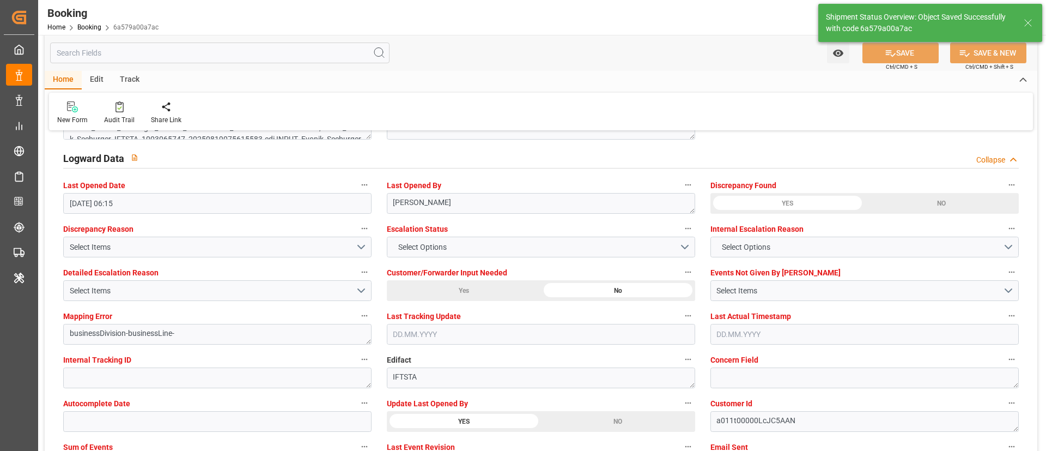
type textarea "Vismitha Mahadev"
type input "BF HAMBURG"
type input "26.09.2025 07:17"
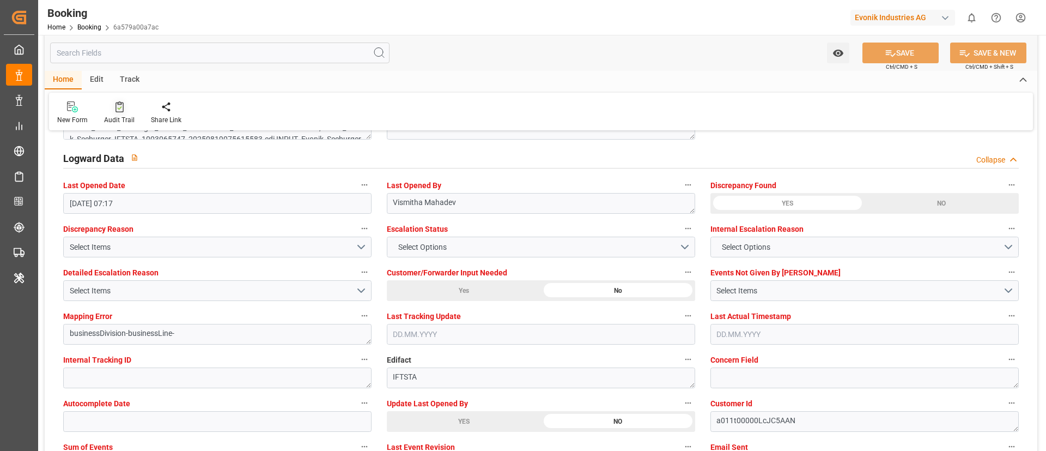
click at [120, 108] on icon at bounding box center [120, 106] width 8 height 11
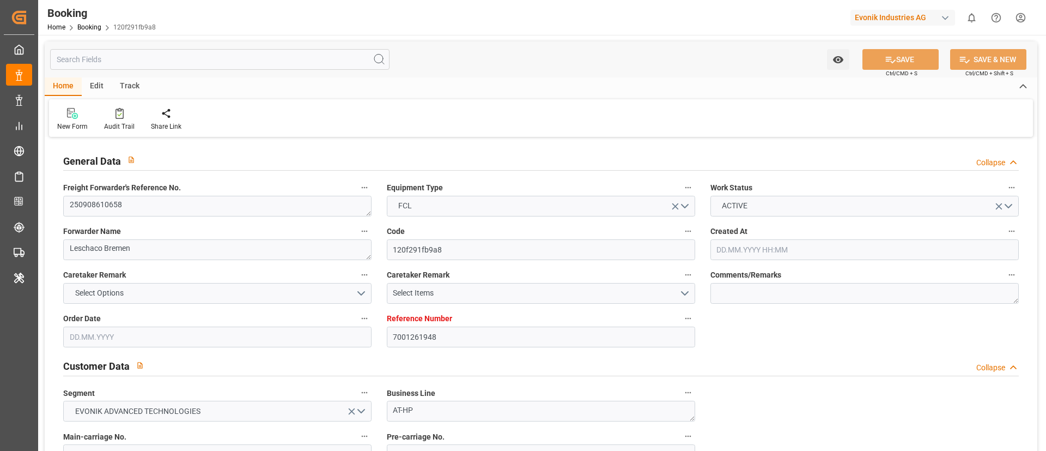
type input "7001261948"
type input "9321483"
type input "Hapag [PERSON_NAME]"
type input "Hapag [PERSON_NAME] Aktiengesellschaft"
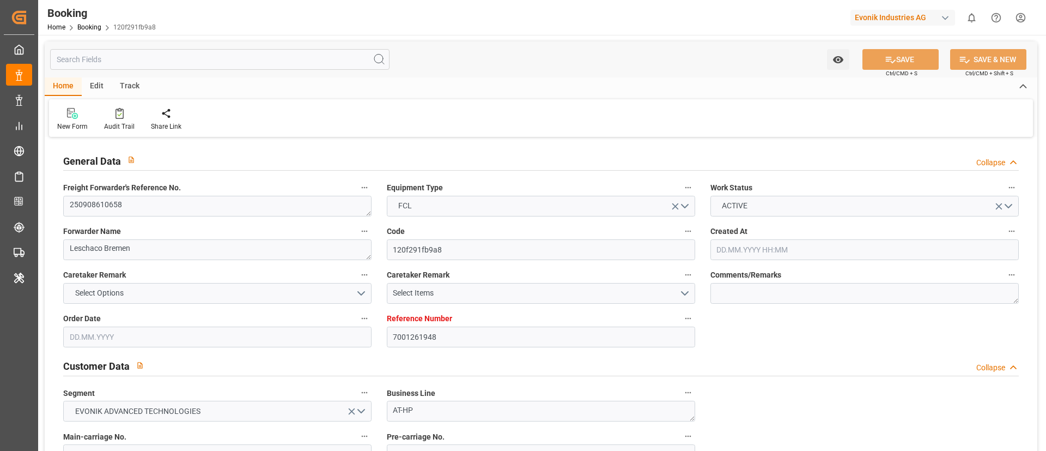
type input "NLRTM"
type input "JPUKB"
type input "CNSHG"
type input "0"
type input "NLRTM"
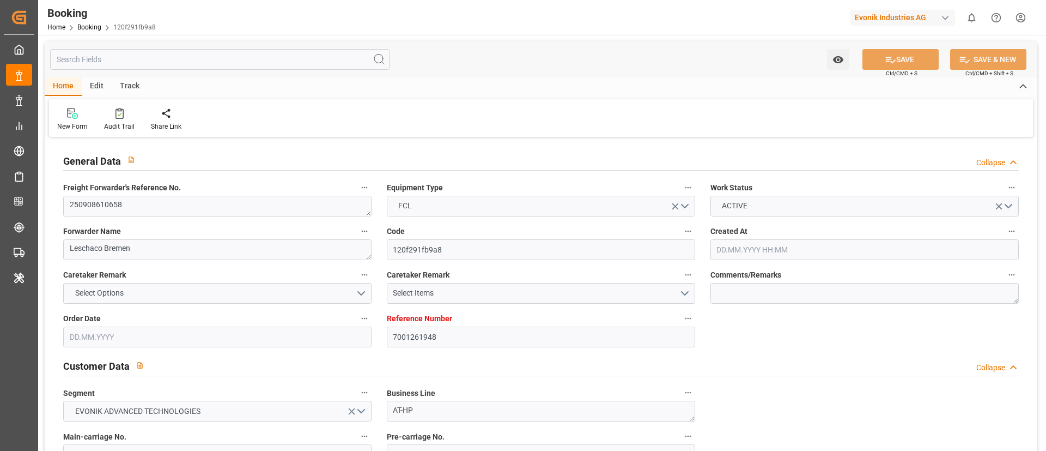
type input "JPUKB"
type input "9235531"
type input "29.08.2025 07:20"
type input "29.08.2025"
type input "20.11.2025"
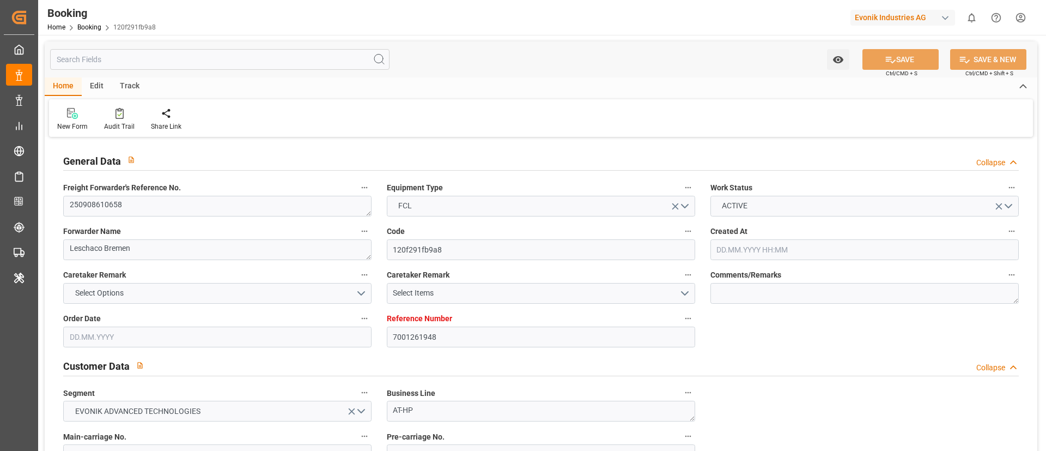
type input "08.09.2025"
type input "08.09.2025 00:00"
type input "17.09.2025 00:00"
type input "01.09.2025"
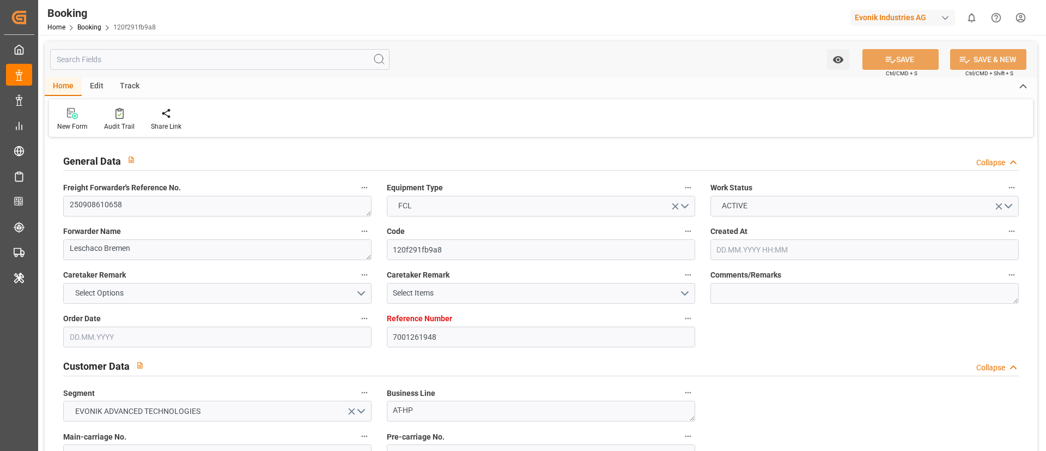
type input "23.09.2025"
type input "25.09.2025 18:00"
type input "28.09.2025 00:00"
type input "22.09.2025 17:34"
type input "17.11.2025 14:00"
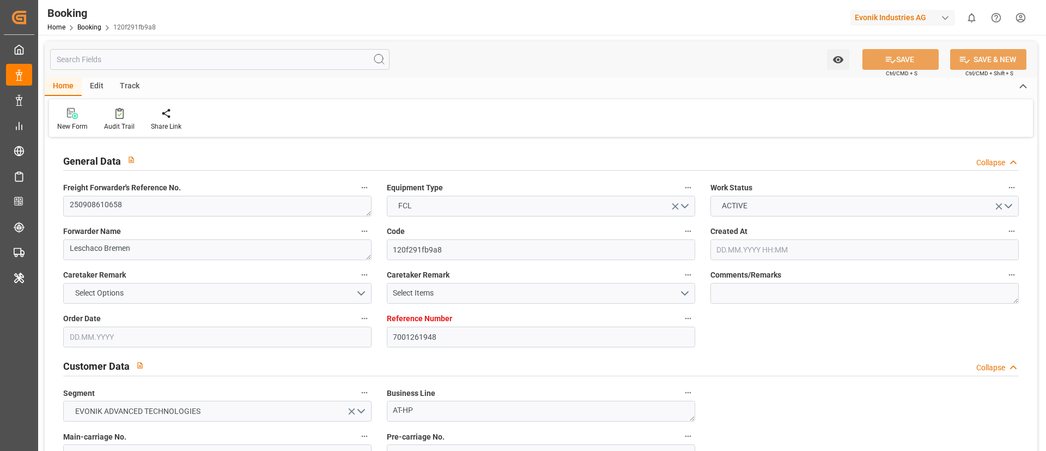
type input "20.11.2025 00:00"
type input "08.11.2025 16:00"
type input "08.11.2025 00:00"
type input "14.11.2025 20:00"
type input "14.11.2025 00:00"
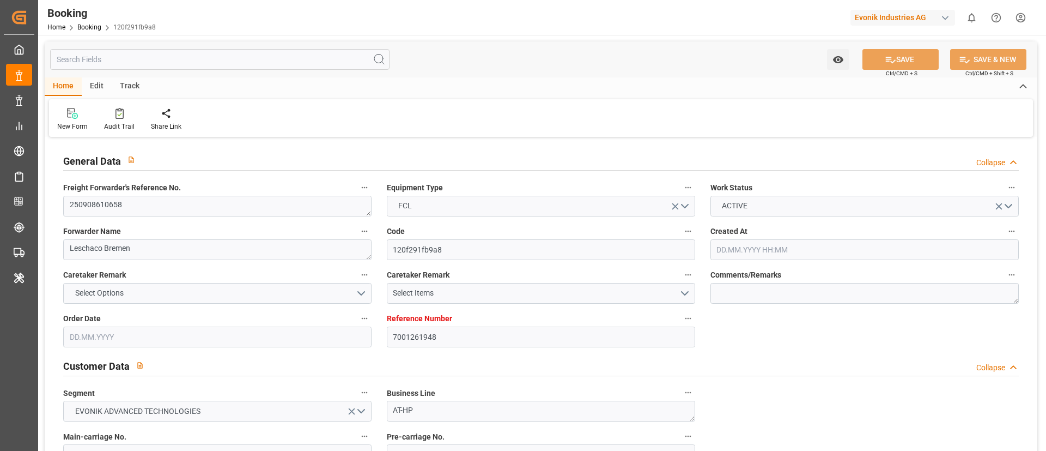
type input "25.09.2025 23:22"
type input "25.09.2025"
type input "25.09.2025 20:48"
type input "25.09.2025 18:00"
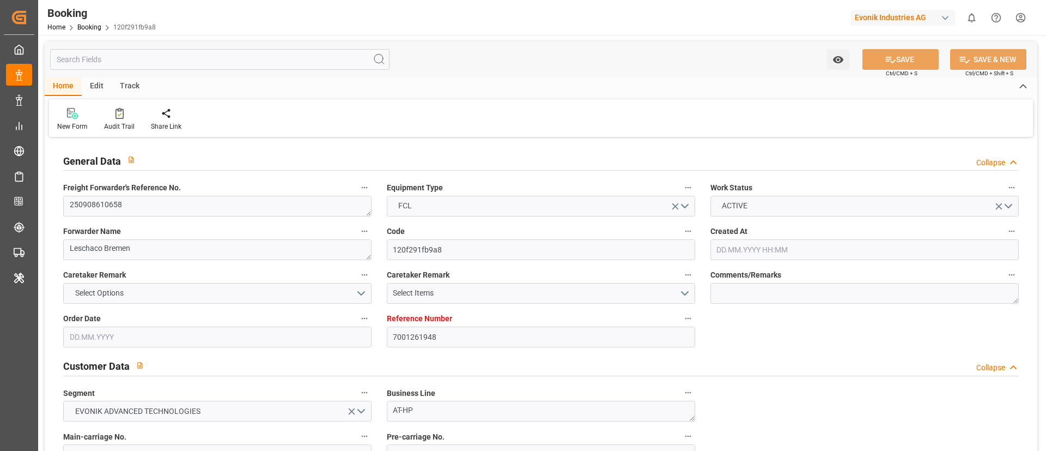
type input "08.11.2025 16:00"
type input "09.11.2025 00:49"
type input "14.11.2025 20:00"
type input "17.11.2025 14:00"
type input "17.11.2025 21:29"
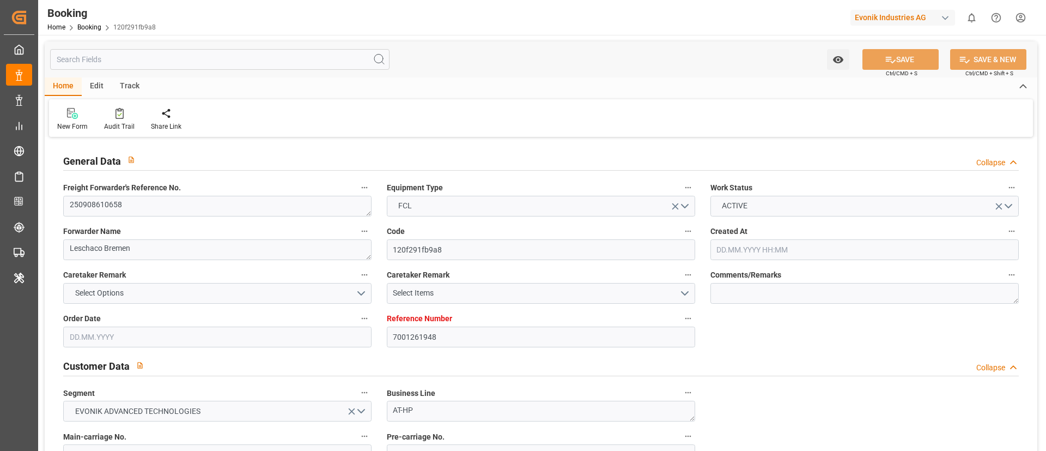
type input "21.11.2025 21:29"
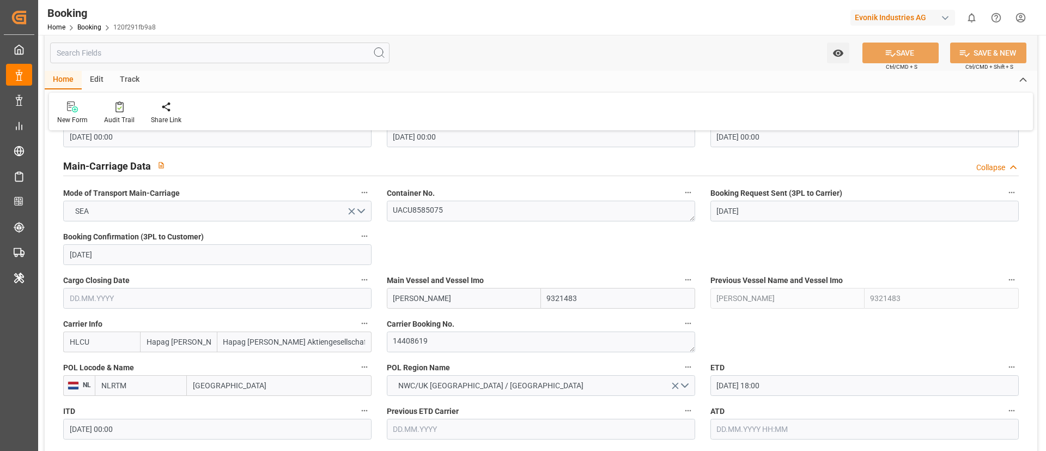
click at [458, 301] on input "EMMA MAERSK" at bounding box center [464, 298] width 154 height 21
type input "EMMA MAERSK"
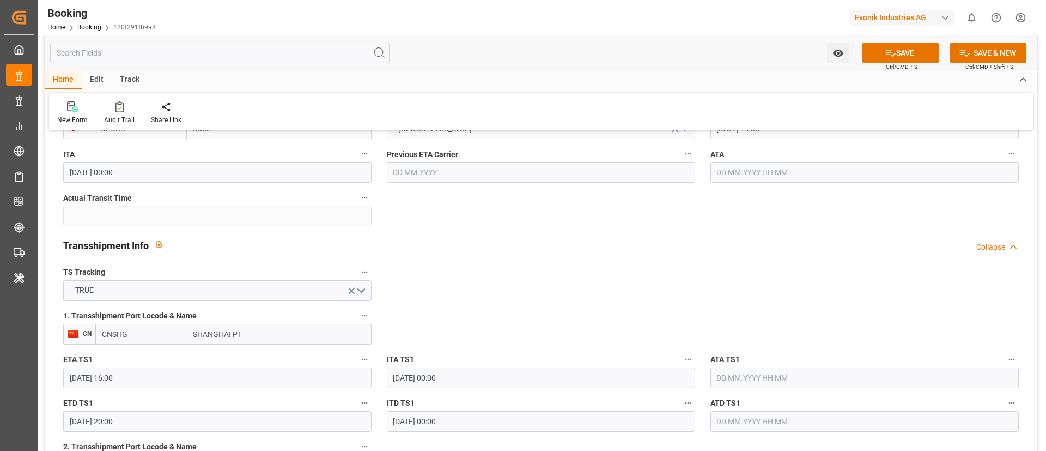
scroll to position [1063, 0]
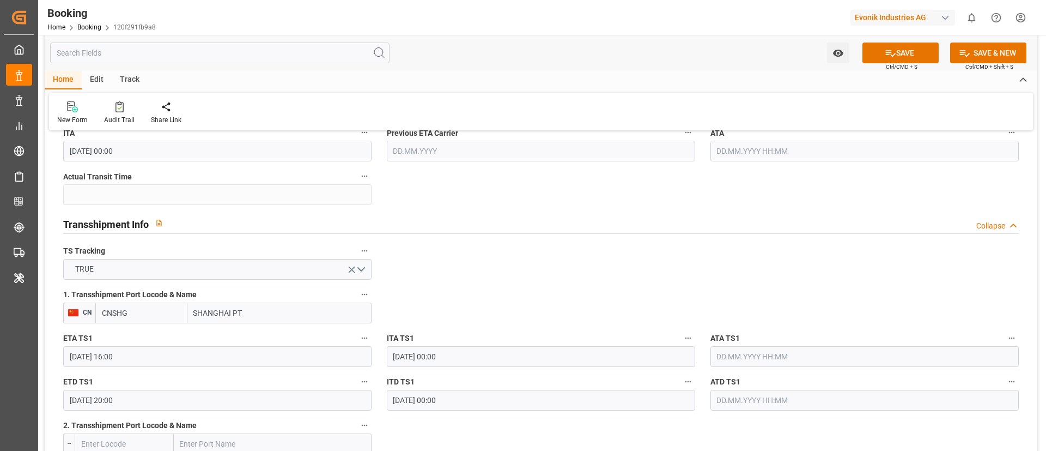
click at [285, 316] on input "SHANGHAI PT" at bounding box center [279, 312] width 184 height 21
type input "SHANGHAI"
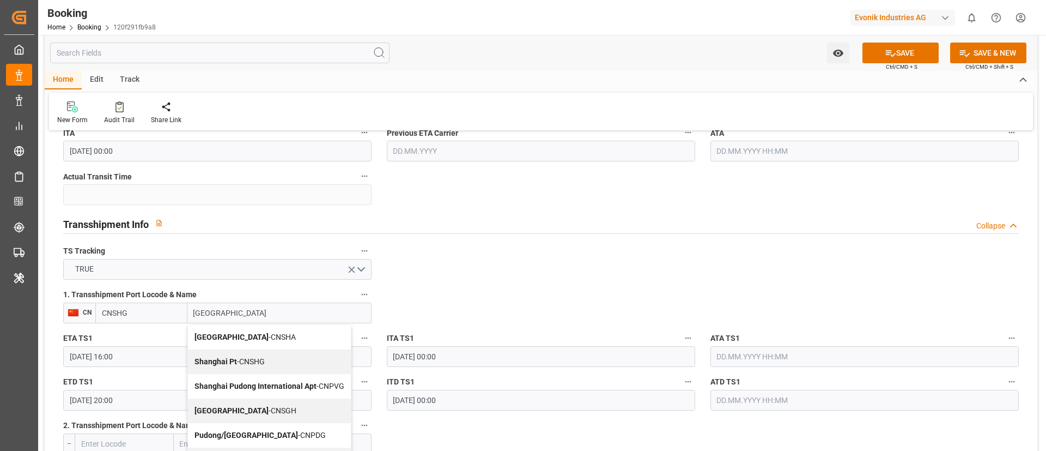
click at [232, 406] on span "Shanghai - CNSGH" at bounding box center [246, 410] width 102 height 9
type input "CNSGH"
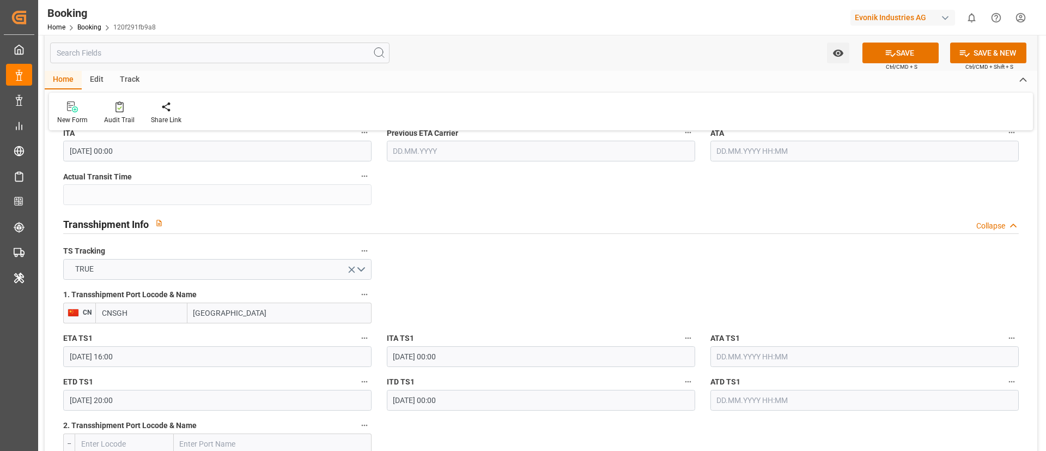
type input "Shanghai"
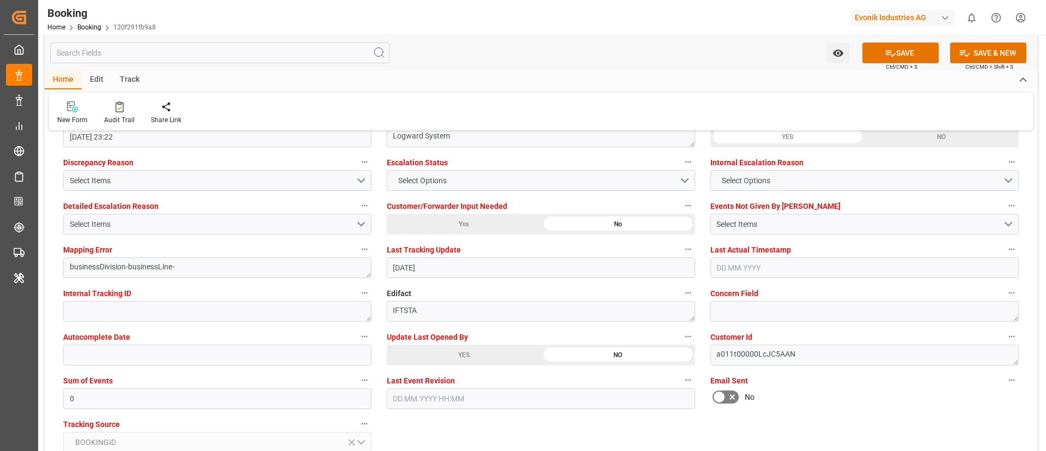
scroll to position [2043, 0]
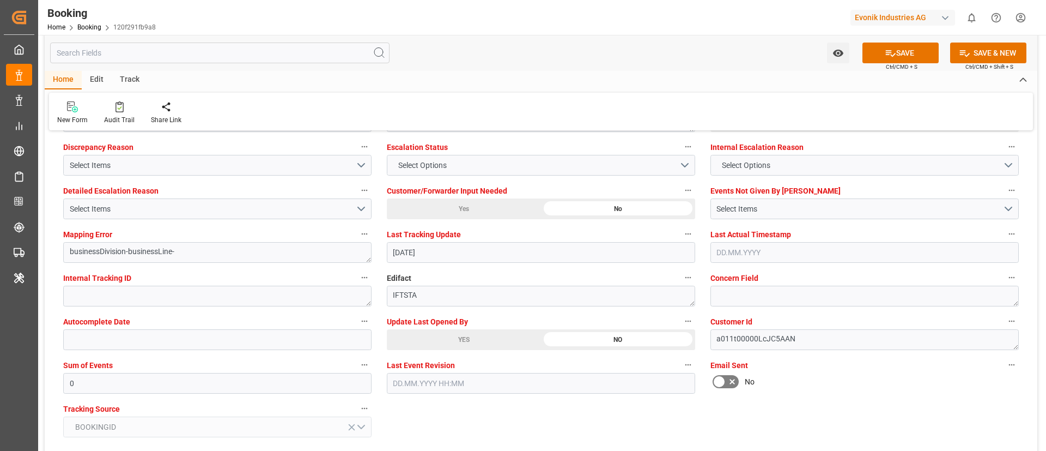
drag, startPoint x: 444, startPoint y: 342, endPoint x: 554, endPoint y: 302, distance: 117.6
click at [444, 342] on div "YES" at bounding box center [464, 339] width 154 height 21
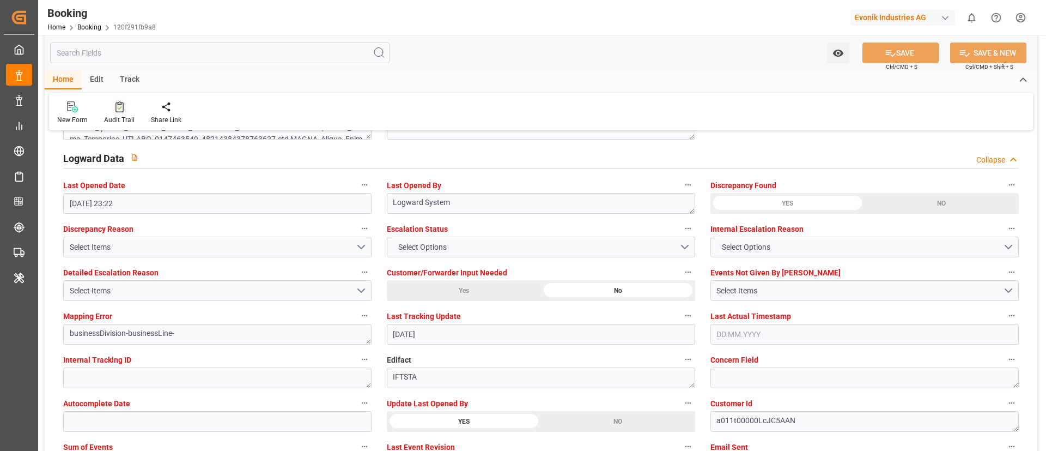
click at [120, 112] on icon at bounding box center [120, 106] width 8 height 11
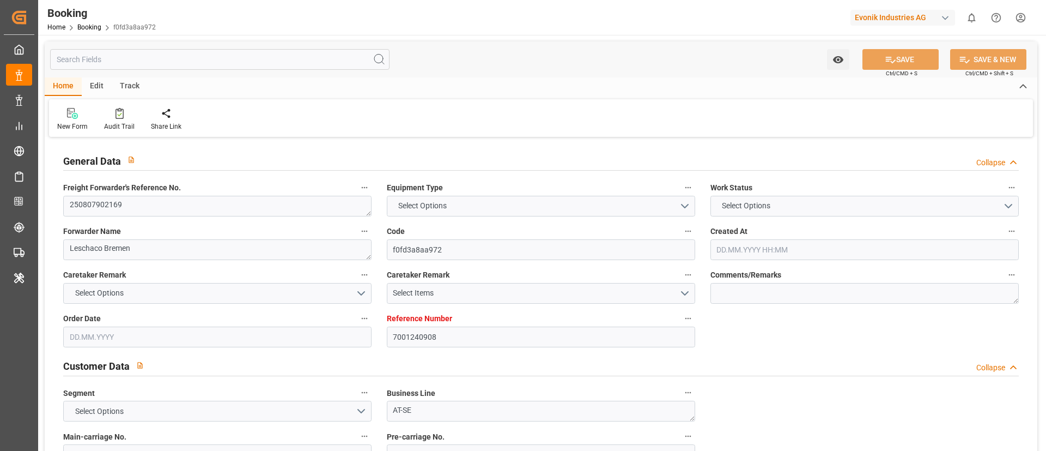
type input "7001240908"
type input "9665645"
type input "Hapag [PERSON_NAME]"
type input "Hapag [PERSON_NAME] Aktiengesellschaft"
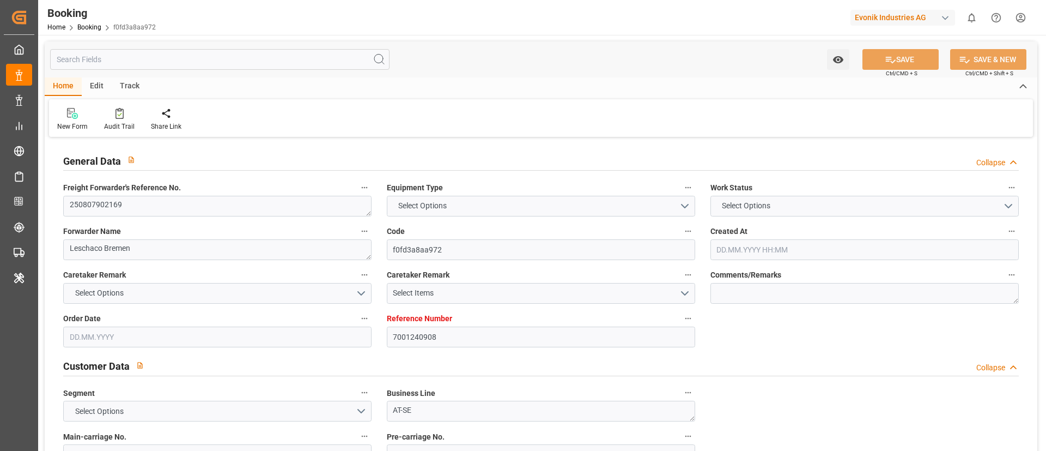
type input "NLRTM"
type input "INNSA"
type input "0"
type input "NLRTM"
type input "INNSA"
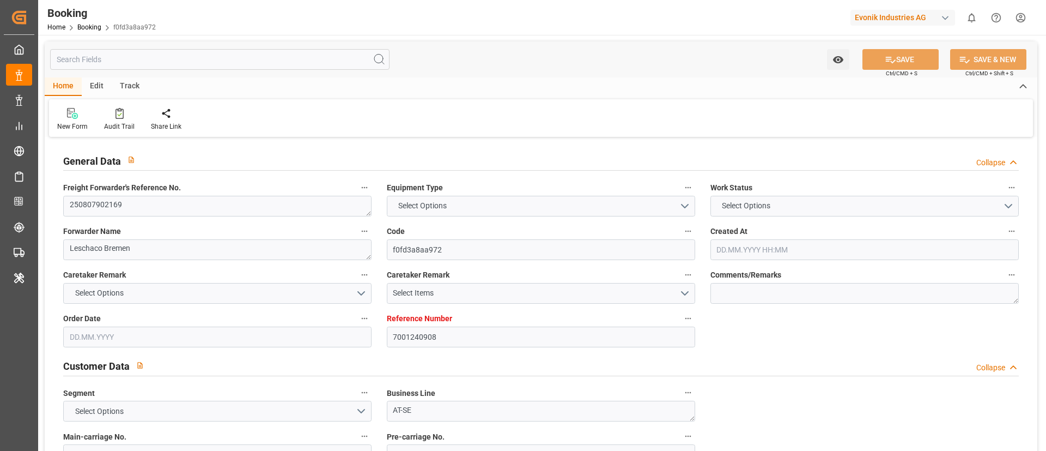
type input "9665645"
type input "[DATE] 11:50"
type input "[DATE]"
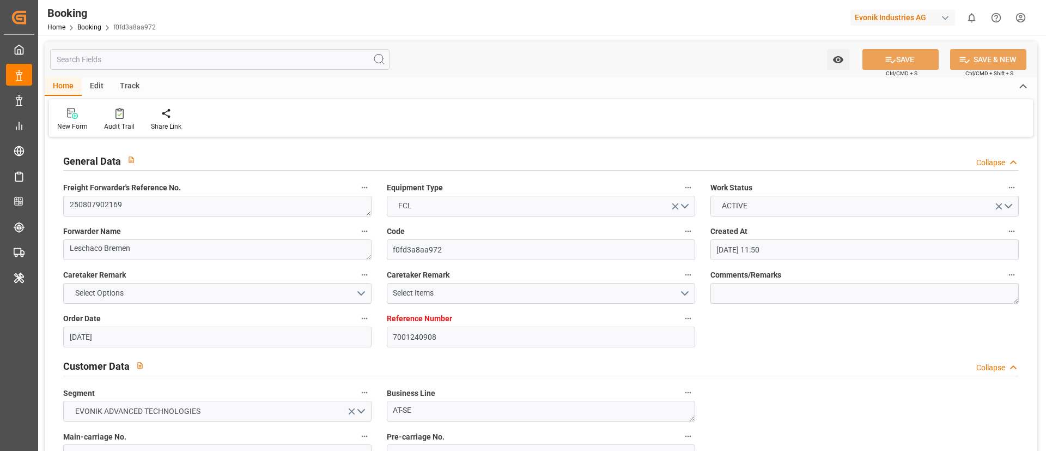
type input "[DATE]"
type input "[DATE] 00:00"
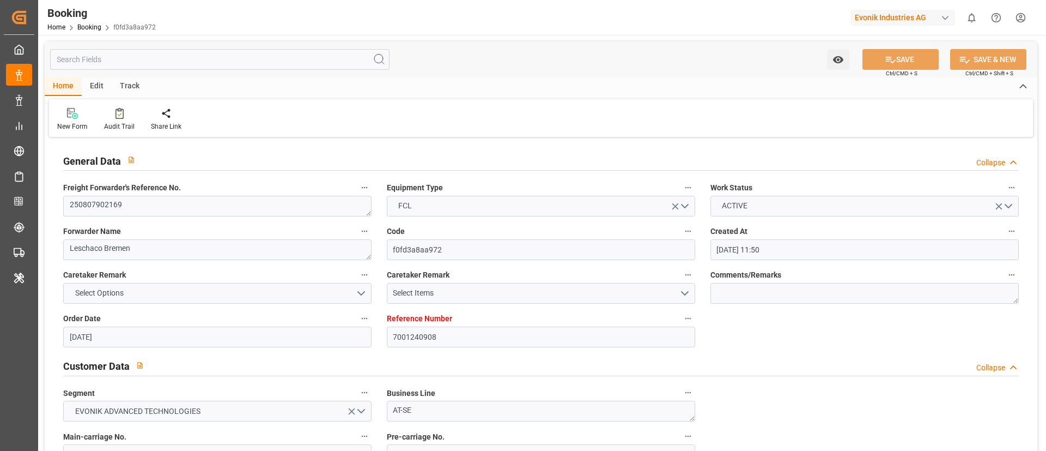
type input "[DATE] 00:00"
type input "[DATE]"
type input "[DATE] 21:31"
type input "[DATE]"
type input "[DATE] 17:00"
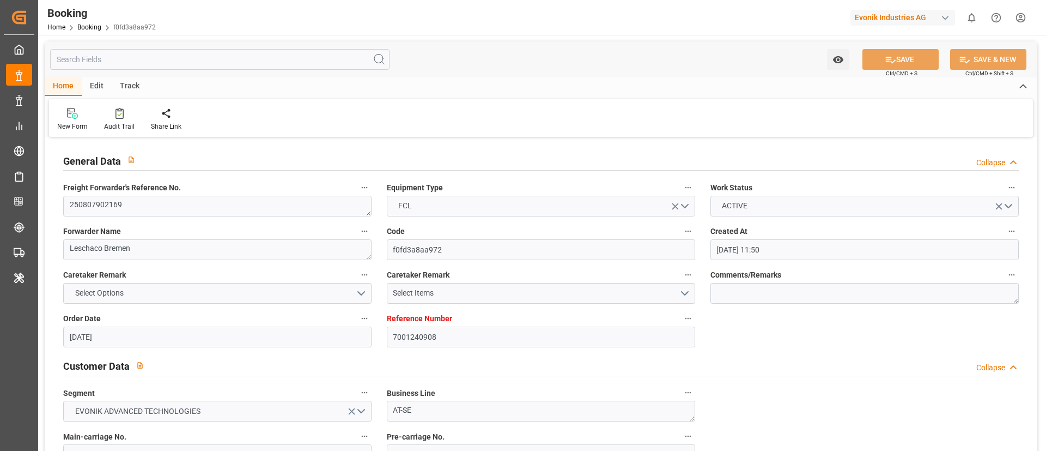
type input "[DATE] 10:00"
click at [236, 207] on textarea "250807902169" at bounding box center [217, 206] width 308 height 21
type input "[DATE] 09:56"
type input "[DATE]"
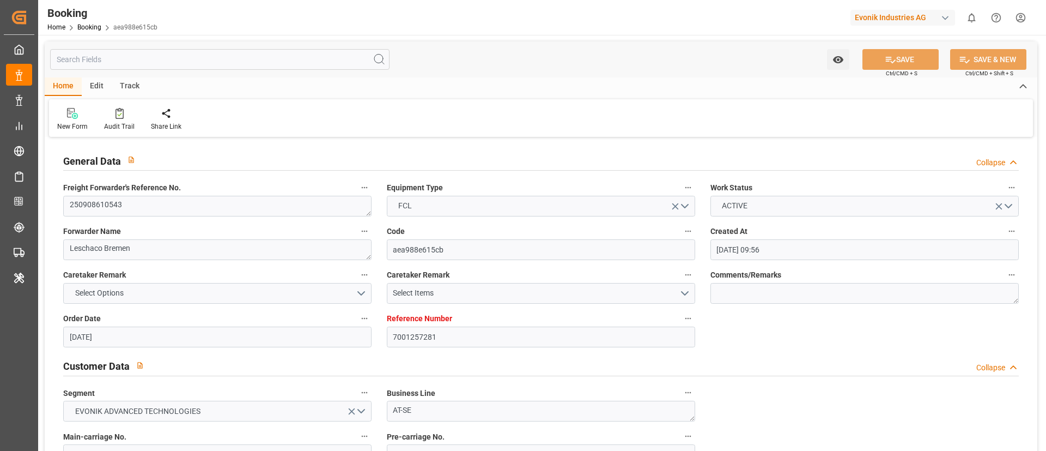
type input "[DATE]"
type input "[DATE] 00:00"
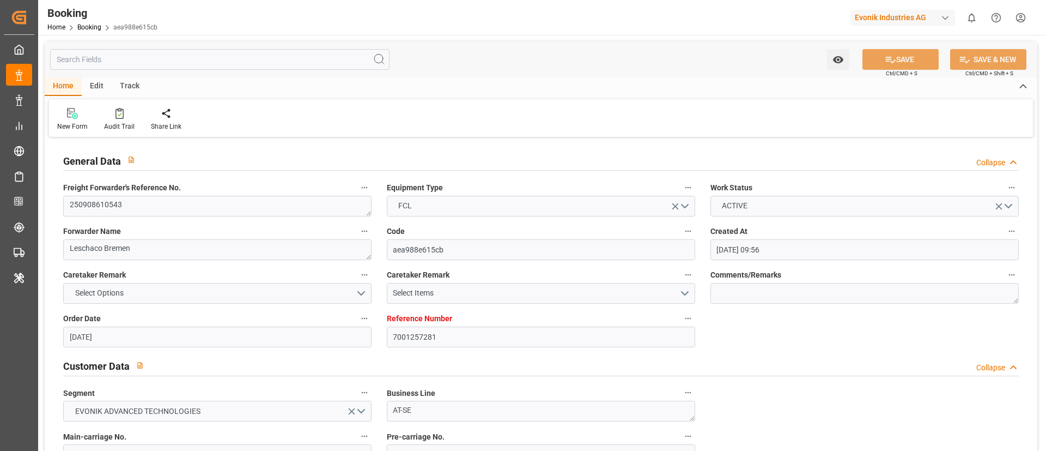
type input "[DATE]"
type input "[DATE] 22:00"
type input "[DATE] 00:00"
type input "[DATE] 15:27"
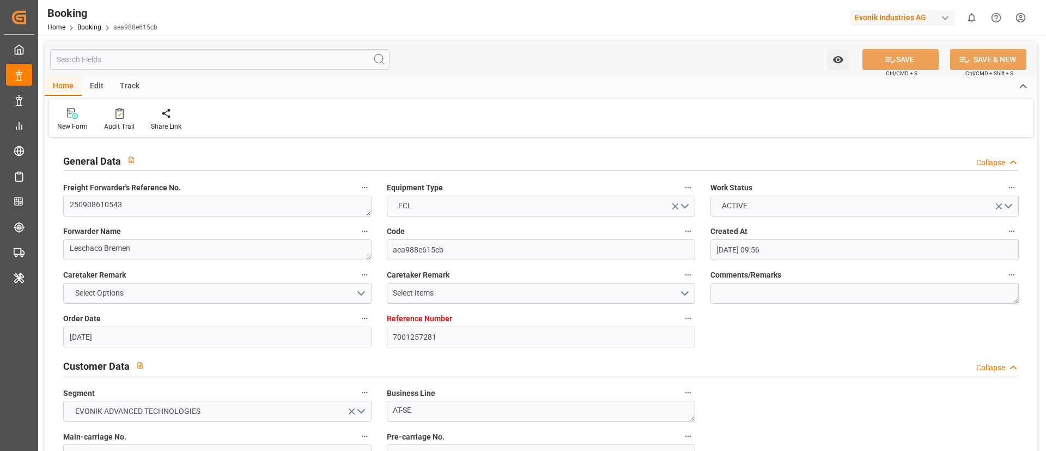
type input "[DATE] 15:00"
type input "[DATE] 00:00"
type input "[DATE] 19:22"
type input "[DATE]"
type input "[DATE] 08:02"
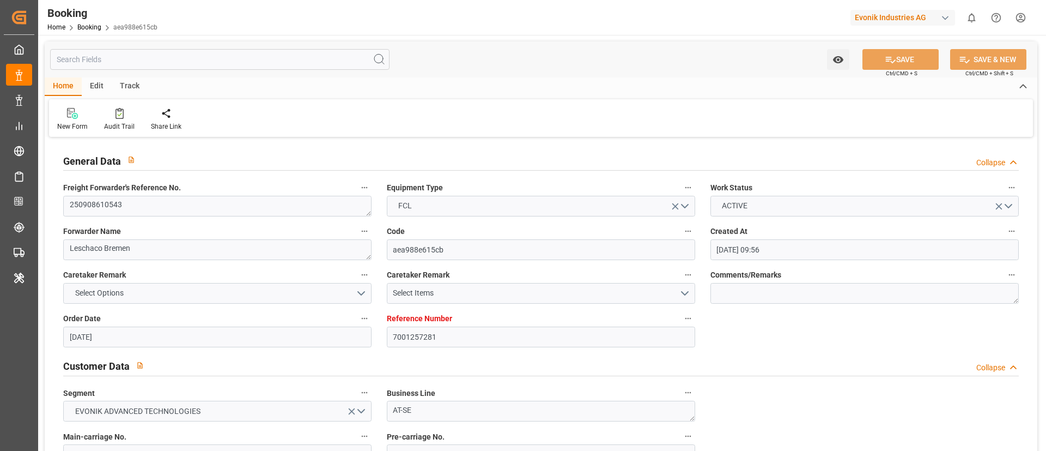
type input "[DATE] 08:02"
type input "[DATE] 00:45"
type input "[DATE] 12:00"
type input "[DATE] 05:24"
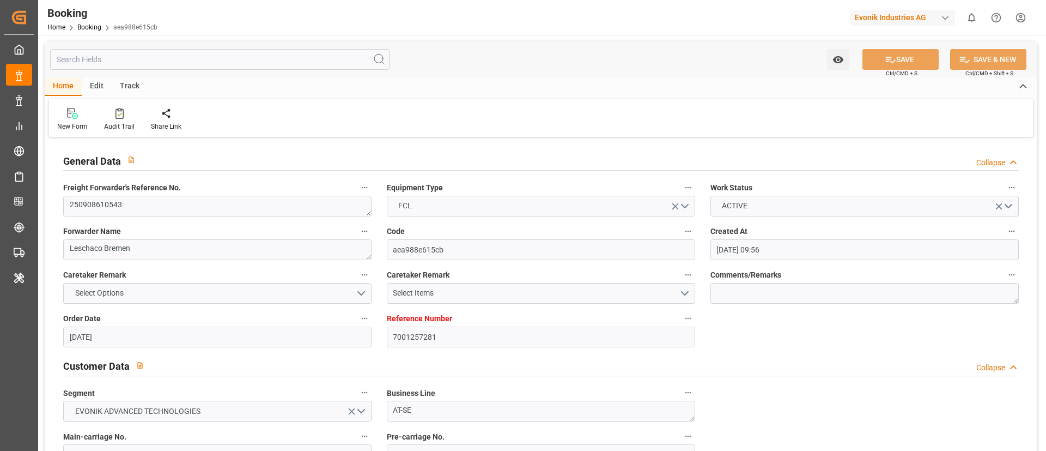
type input "[DATE] 22:00"
type input "[DATE] 15:00"
type input "[DATE] 21:46"
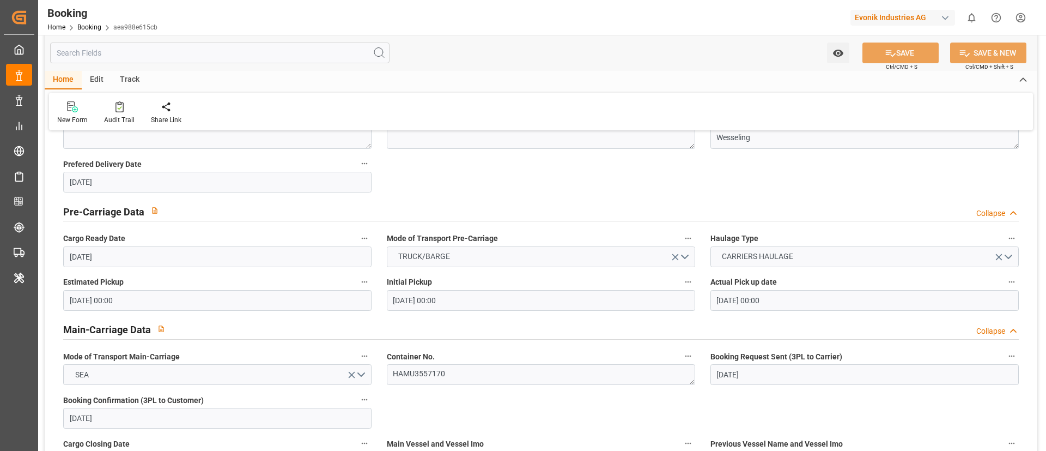
scroll to position [736, 0]
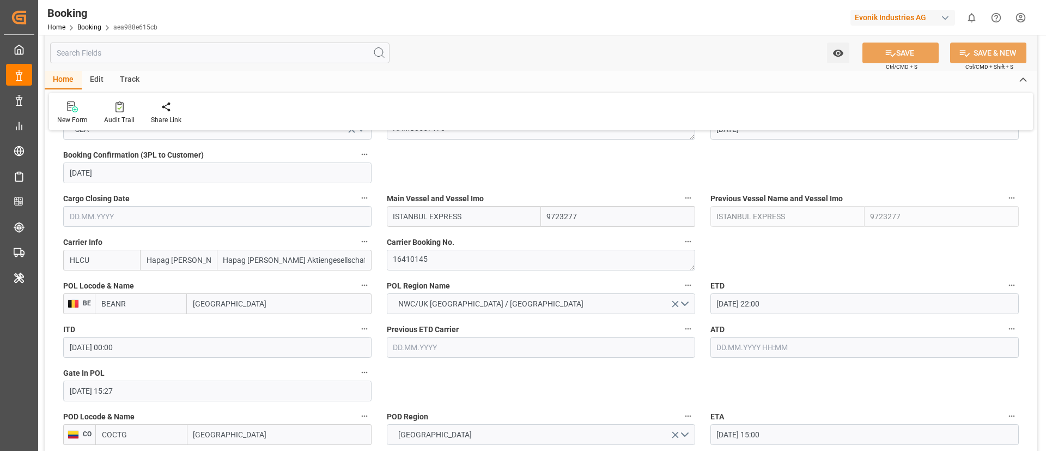
click at [475, 211] on input "ISTANBUL EXPRESS" at bounding box center [464, 216] width 154 height 21
type input "ISTANBUL EXPRESS"
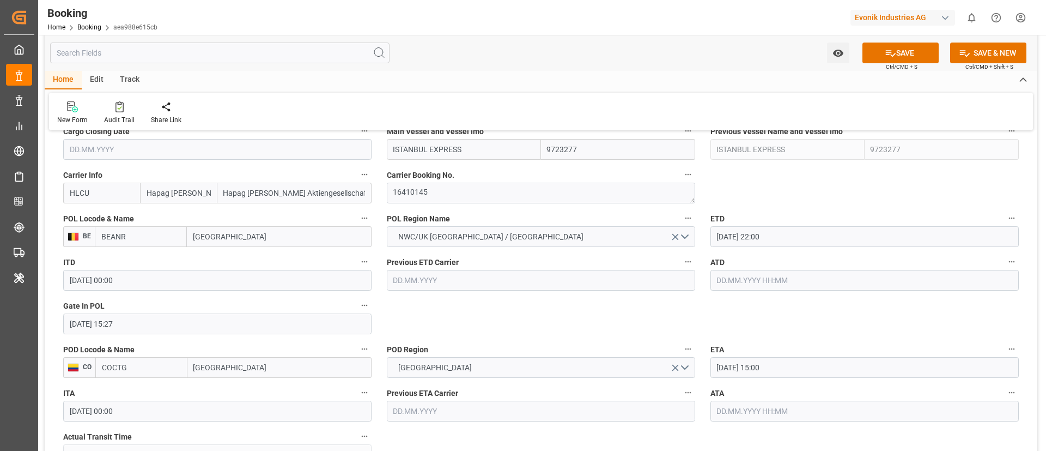
scroll to position [817, 0]
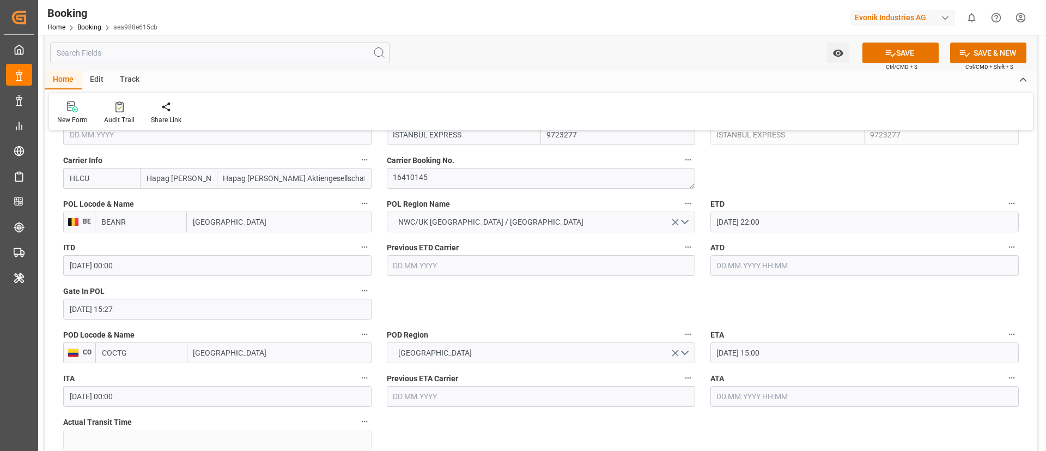
click at [730, 262] on input "text" at bounding box center [865, 265] width 308 height 21
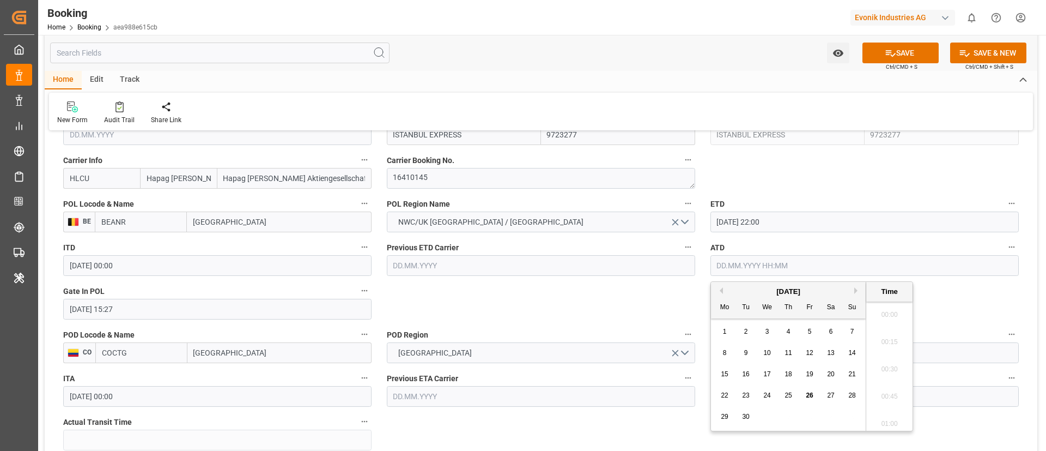
scroll to position [1339, 0]
click at [808, 393] on span "26" at bounding box center [809, 395] width 7 height 8
type input "26.09.2025 00:00"
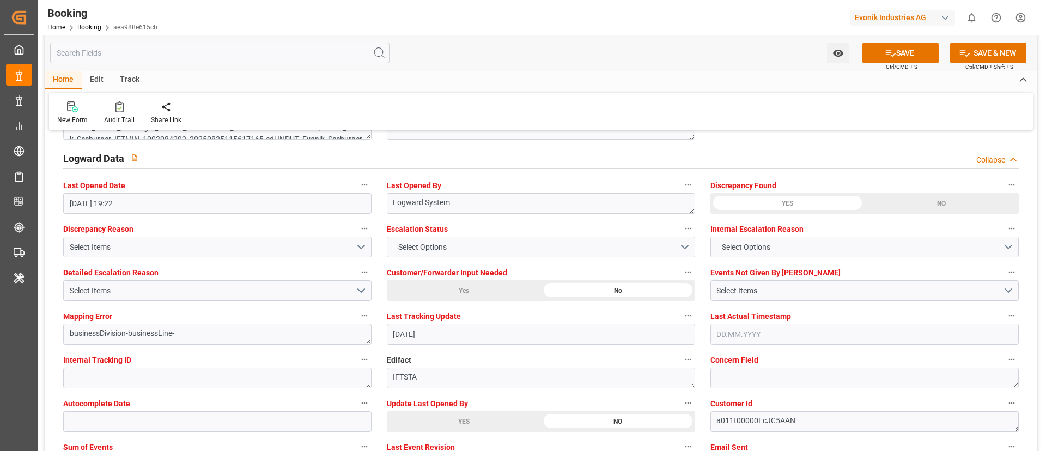
scroll to position [2043, 0]
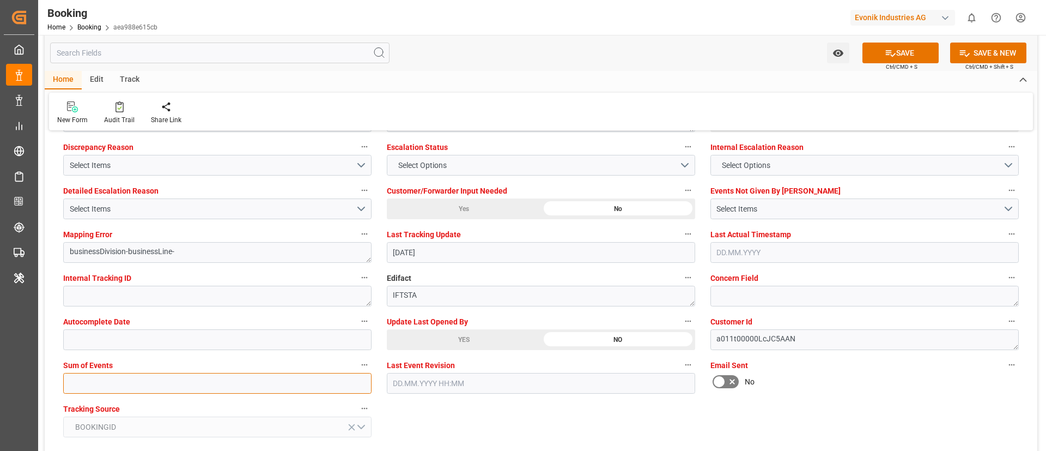
click at [217, 384] on input "text" at bounding box center [217, 383] width 308 height 21
type input "0"
drag, startPoint x: 414, startPoint y: 343, endPoint x: 538, endPoint y: 308, distance: 129.2
click at [415, 343] on div "YES" at bounding box center [464, 339] width 154 height 21
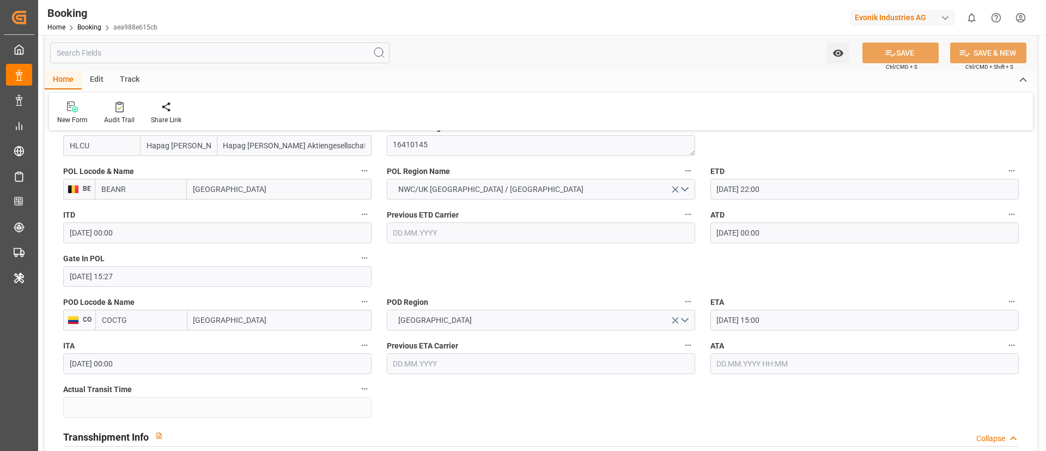
scroll to position [817, 0]
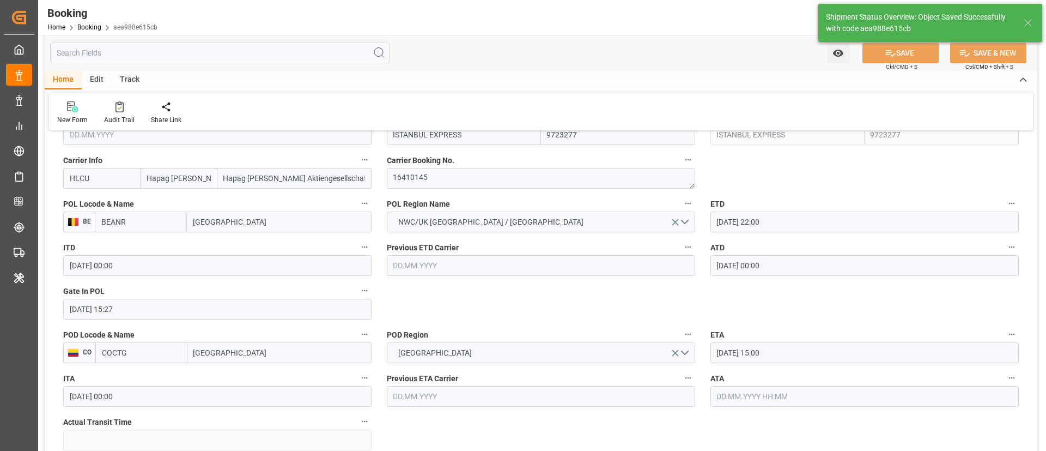
type textarea "Vismitha Mahadev"
type input "ISTANBUL EXPRESS"
type input "26.09.2025 07:27"
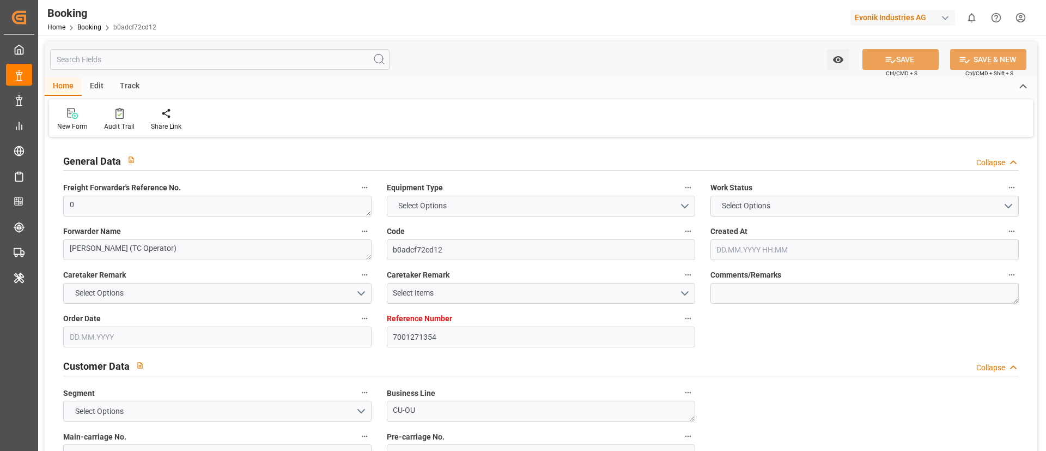
type textarea "0"
type textarea "[PERSON_NAME] (TC Operator)"
type input "b0adcf72cd12"
type input "7001271354"
type textarea "CU-OU"
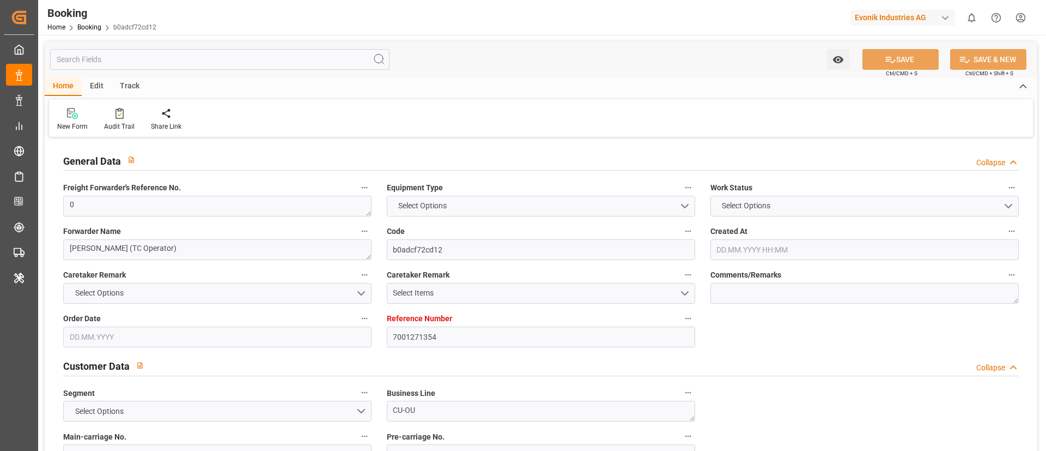
type input "7001271353"
type textarea "[PERSON_NAME][EMAIL_ADDRESS][PERSON_NAME][DOMAIN_NAME]"
type textarea "CIF"
type textarea "[GEOGRAPHIC_DATA]"
type textarea "Essen"
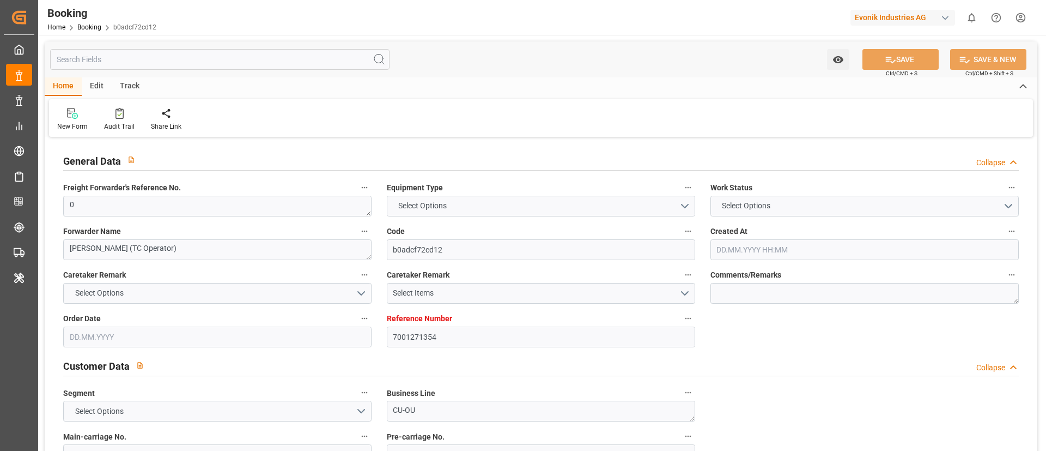
type textarea "BGBU5079290"
type input "[PERSON_NAME]"
type input "HLCU"
type input "[GEOGRAPHIC_DATA]"
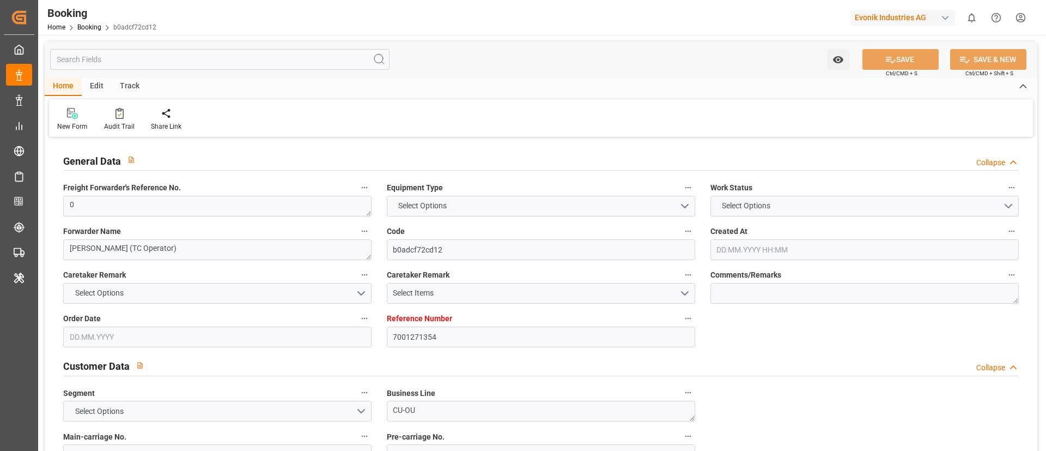
type input "[GEOGRAPHIC_DATA]"
type textarea "INPUT_Evonik_Seeburger_IFTMIN_1003156055_20250918090819468.edi"
type textarea "NWC/[GEOGRAPHIC_DATA] [GEOGRAPHIC_DATA] Continent / [GEOGRAPHIC_DATA]-OU"
type textarea "INPUT_Evonik_Seeburger_IFTMIN_1003132070_20250910072440055.edi,INPUT_Evonik_See…"
type textarea "1003156055"
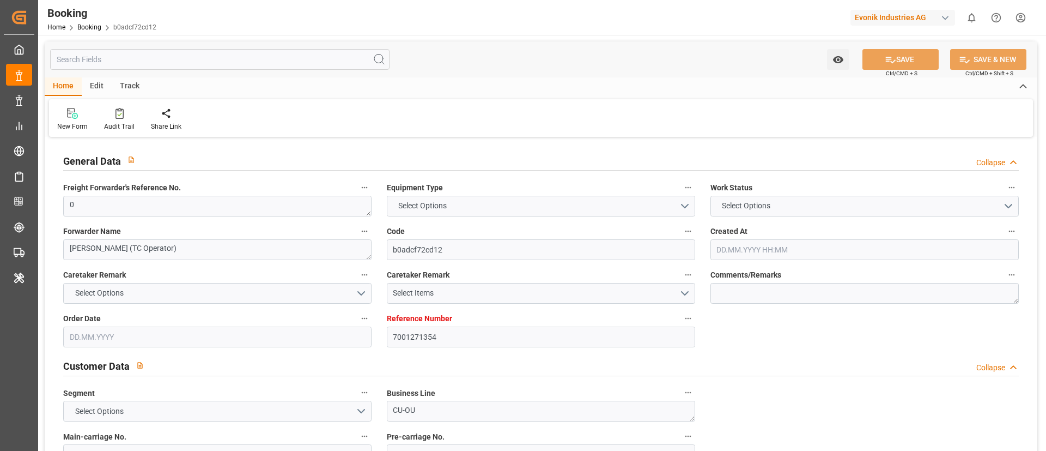
type textarea "[PERSON_NAME]"
type textarea "Pod-PodRegionName-businessDivision-businessLine-"
type textarea "IFTMIN"
type textarea "a011t00000LcJC5AAN"
type textarea "No"
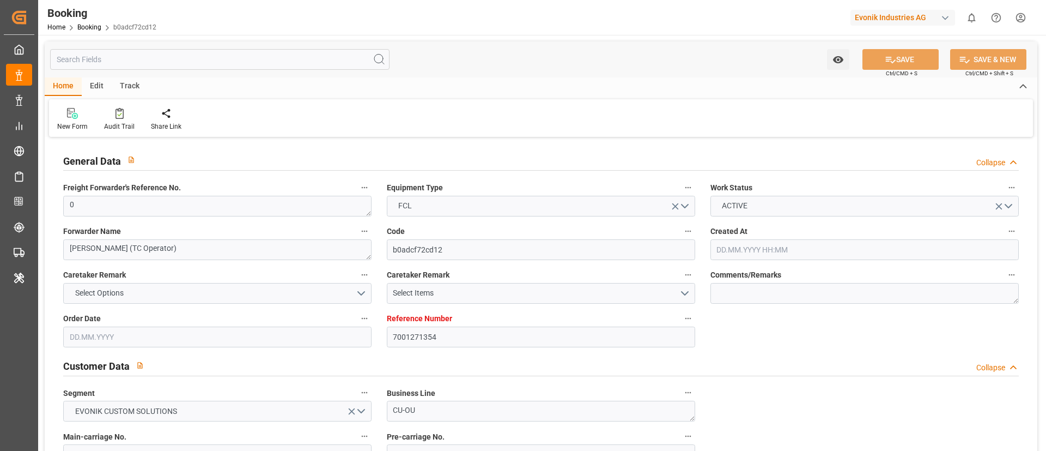
type input "7001271354"
type input "9321483"
type input "Hapag [PERSON_NAME]"
type input "Hapag [PERSON_NAME] Aktiengesellschaft"
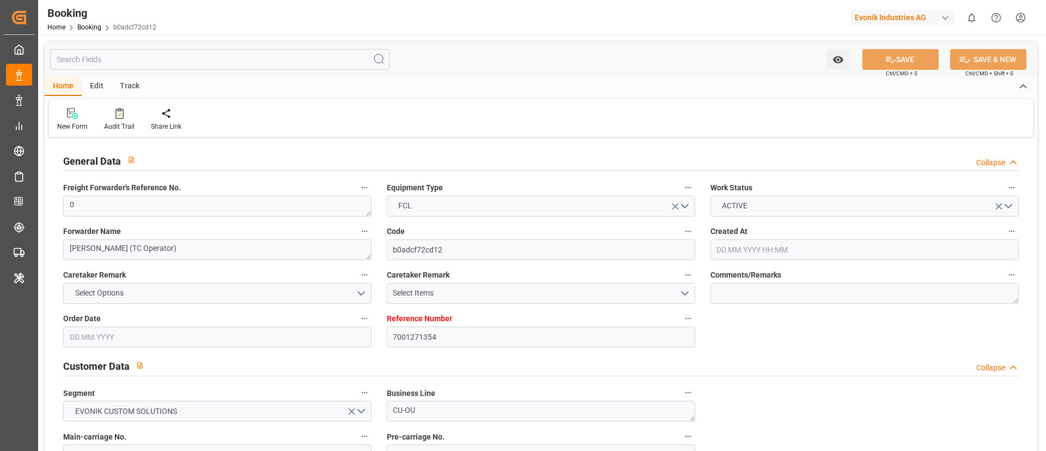
type input "NLRTM"
type input "CNSGH"
type input "0"
type input "[DATE] 05:26"
type input "[DATE]"
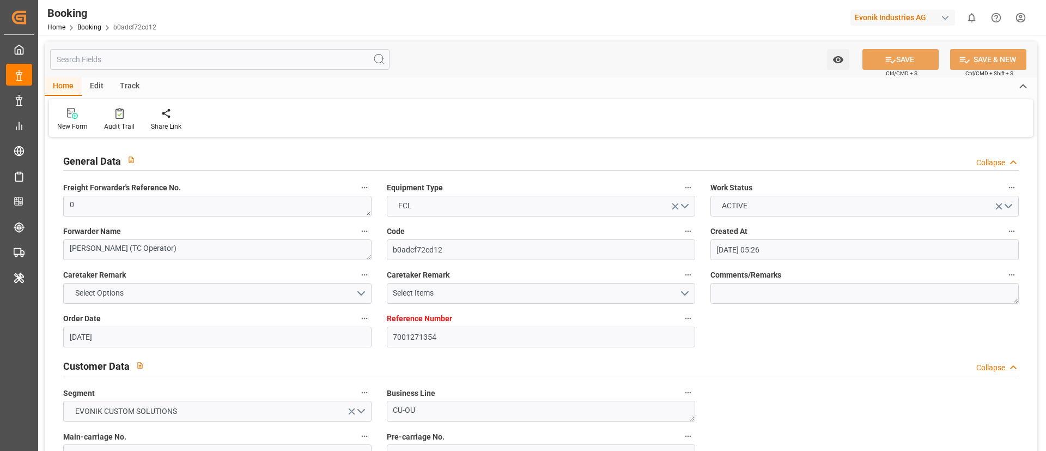
type input "[DATE]"
type input "[DATE] 00:00"
type input "30.09.2025 00:00"
type input "18.09.2025 00:00"
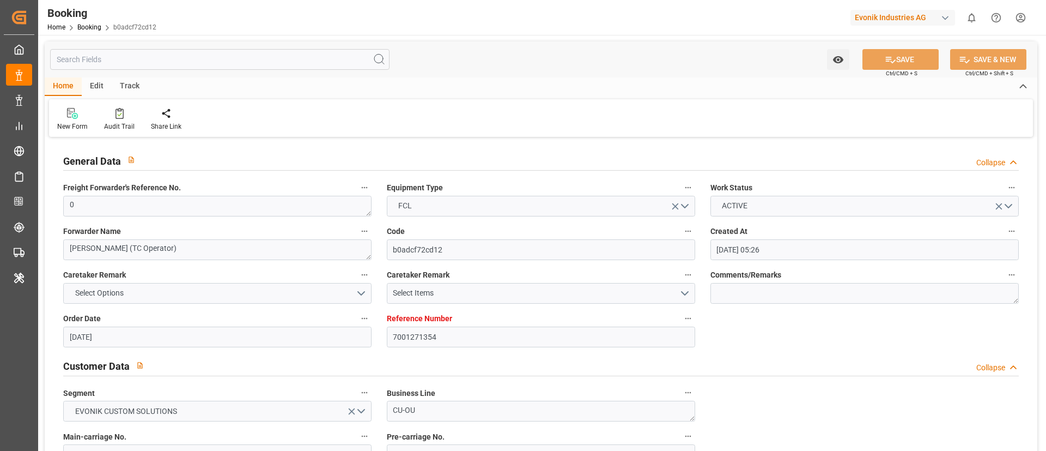
type input "25.09.2025 00:00"
type input "21.09.2025 00:00"
type input "08.11.2025 00:00"
type input "26.11.2025 00:00"
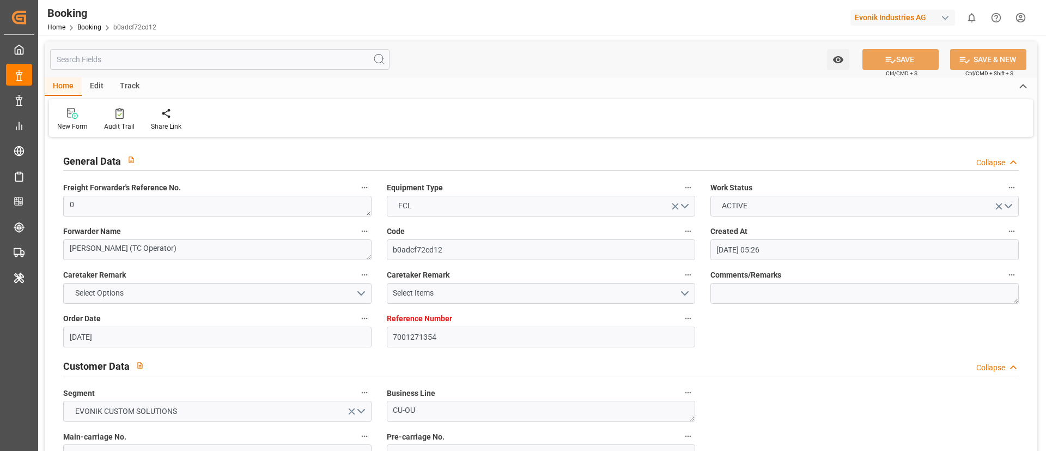
type input "25.09.2025 06:31"
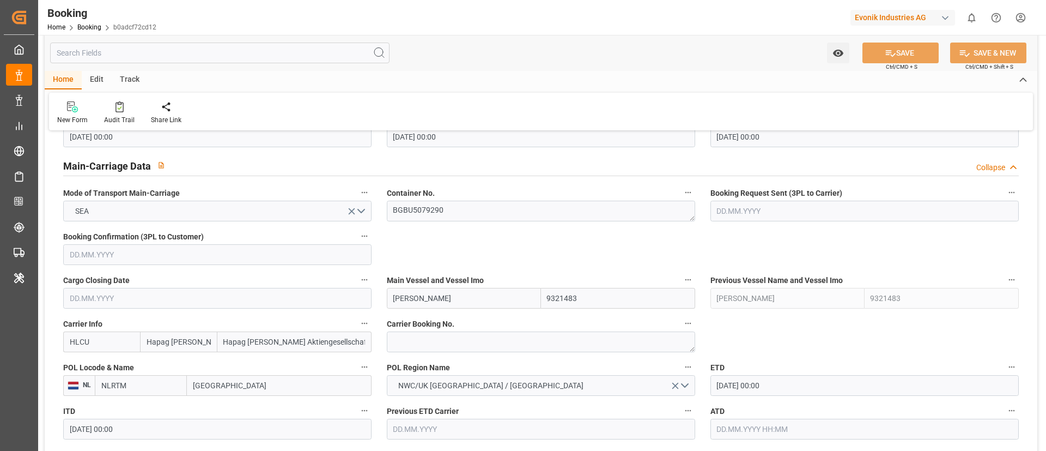
click at [470, 295] on input "EMMA MAERSK" at bounding box center [464, 298] width 154 height 21
type input "EMMA MAERSK"
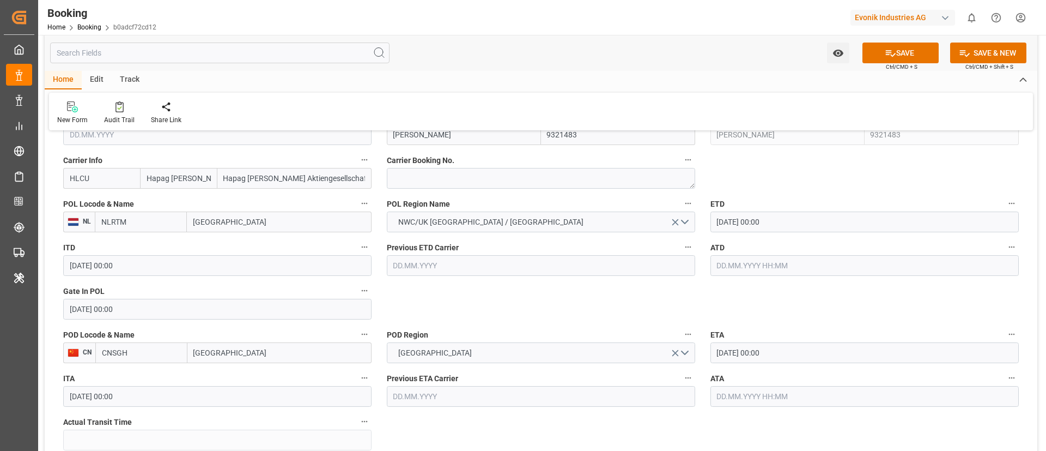
click at [735, 267] on input "text" at bounding box center [865, 265] width 308 height 21
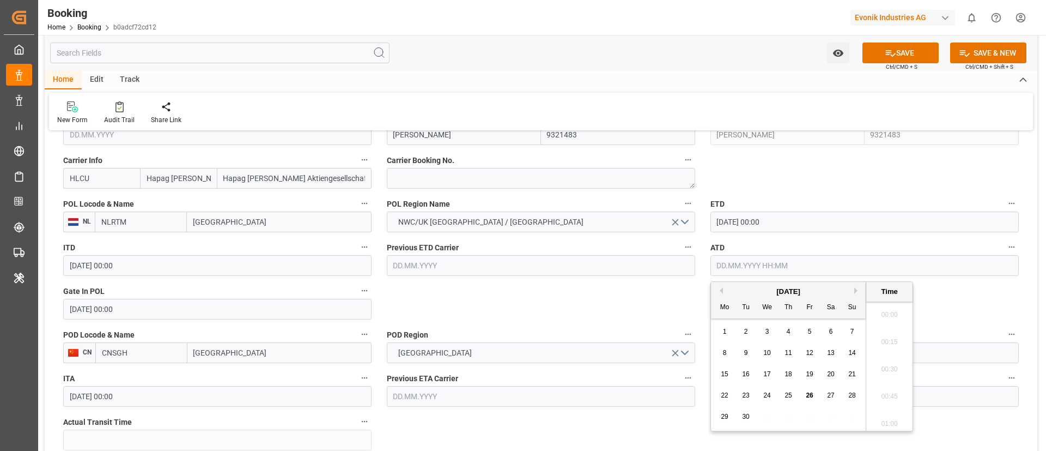
scroll to position [1339, 0]
click at [785, 398] on span "25" at bounding box center [788, 395] width 7 height 8
type input "25.09.2025 00:00"
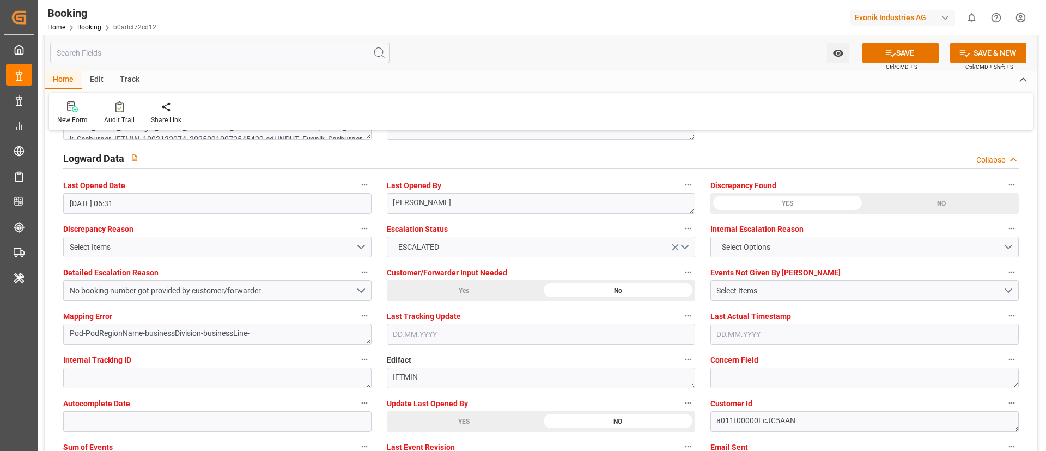
scroll to position [2043, 0]
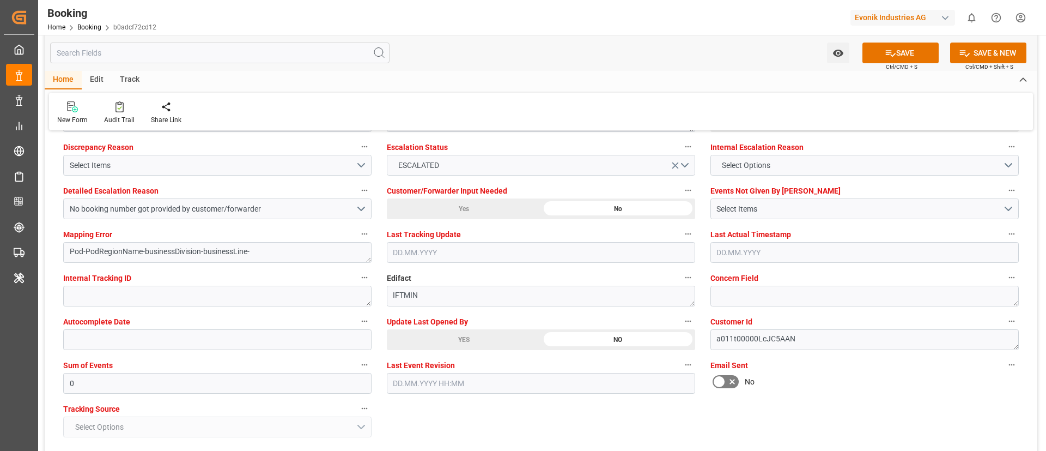
click at [432, 336] on div "YES" at bounding box center [464, 339] width 154 height 21
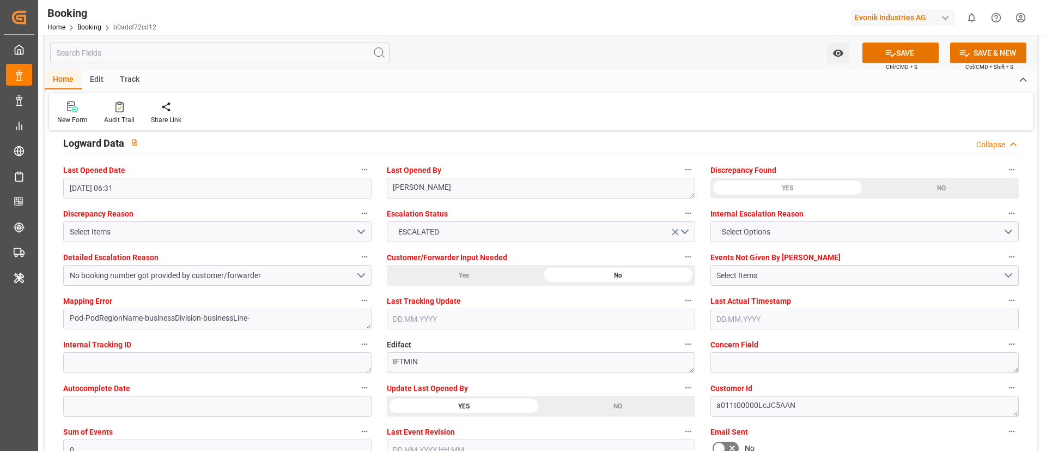
scroll to position [1962, 0]
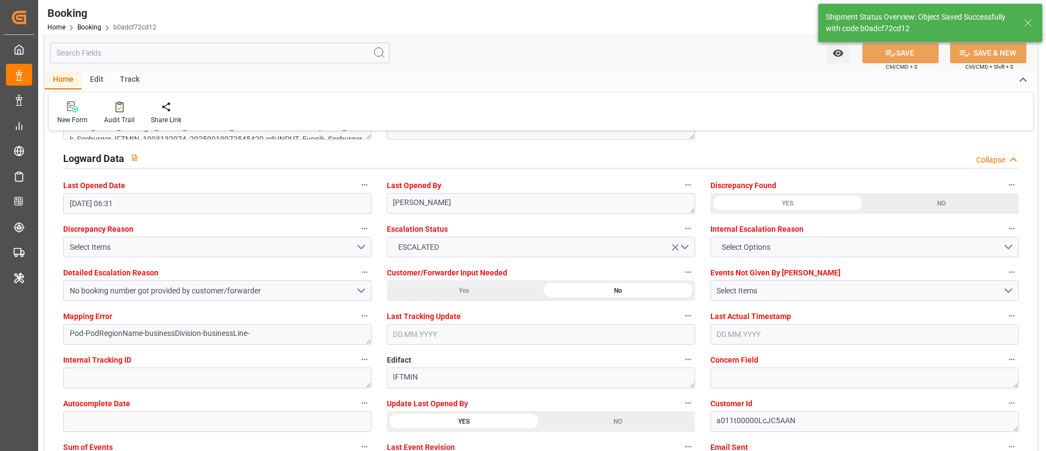
type textarea "Vismitha Mahadev"
type input "EMMA MAERSK"
type input "26.09.2025 07:28"
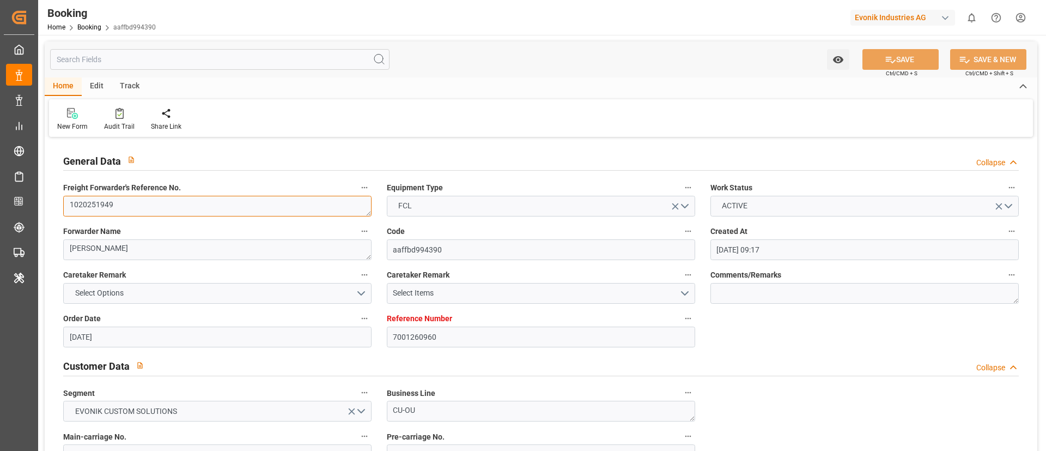
click at [186, 209] on textarea "1020251949" at bounding box center [217, 206] width 308 height 21
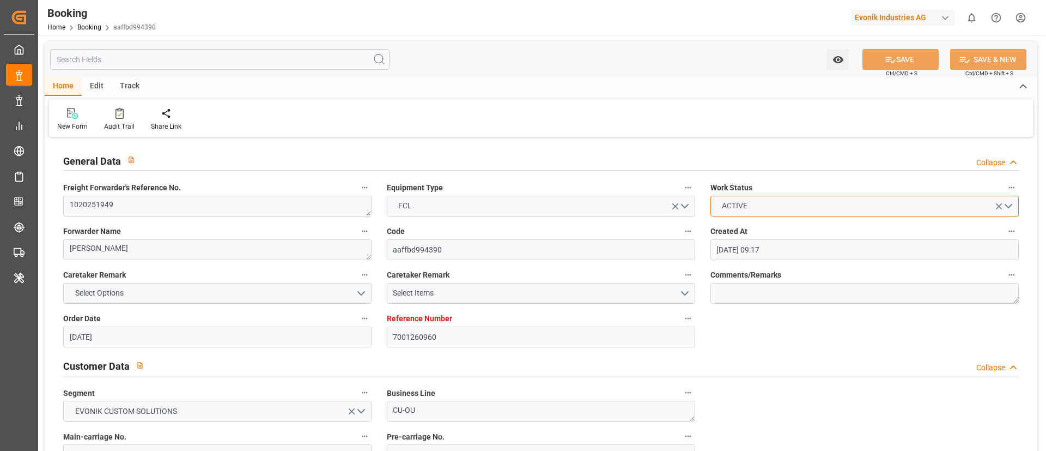
click at [778, 204] on button "ACTIVE" at bounding box center [865, 206] width 308 height 21
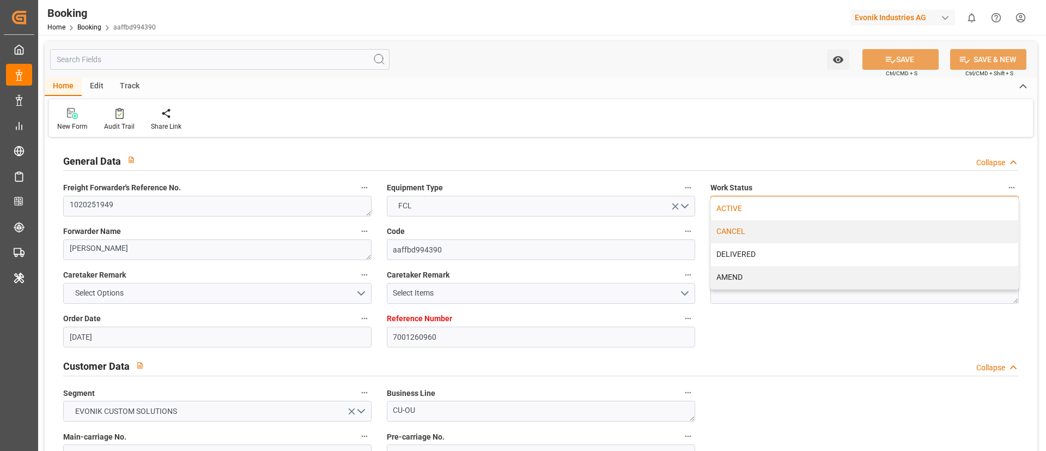
click at [754, 229] on div "CANCEL" at bounding box center [864, 231] width 307 height 23
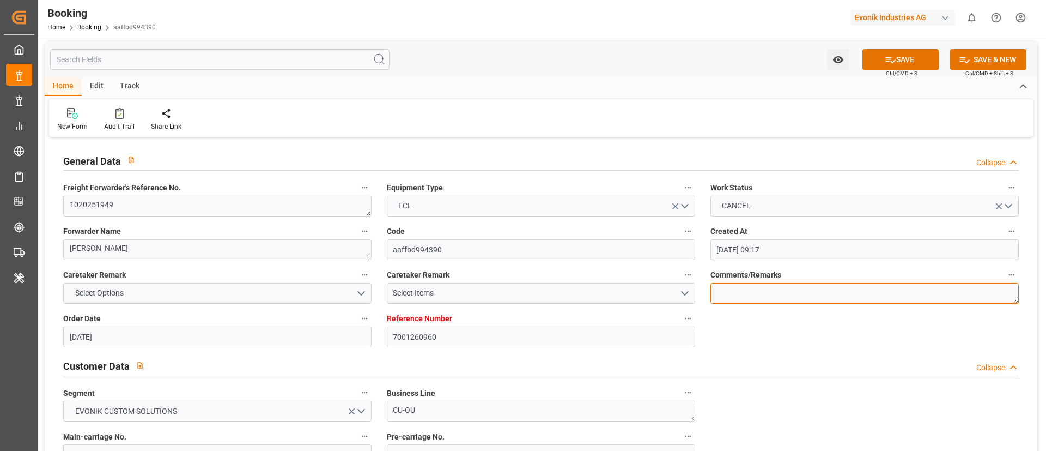
click at [737, 290] on textarea at bounding box center [865, 293] width 308 height 21
type textarea "Booking got cancelled confirmed by forwarder"
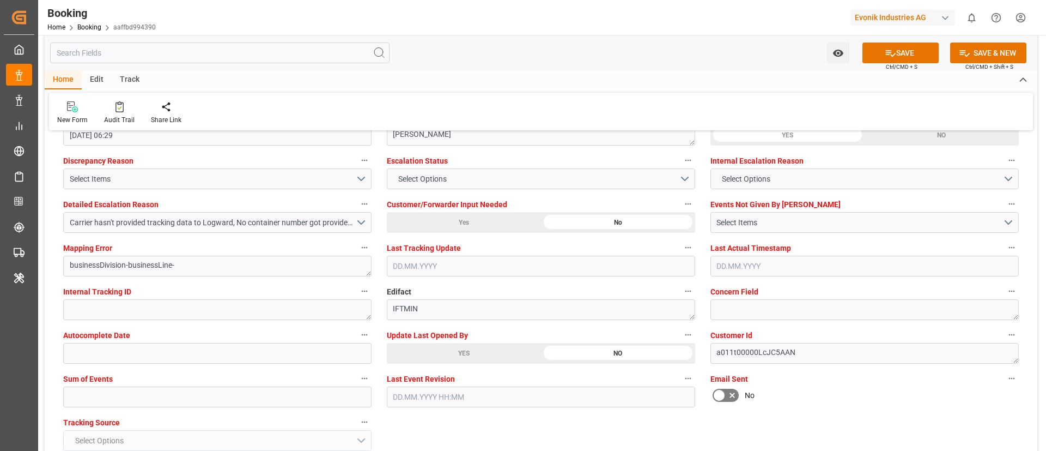
scroll to position [2043, 0]
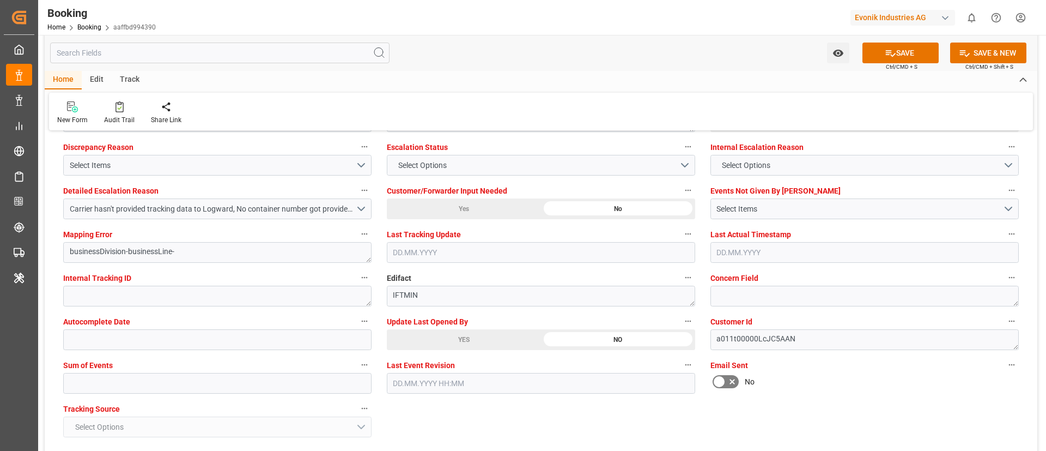
click at [423, 341] on div "YES" at bounding box center [464, 339] width 154 height 21
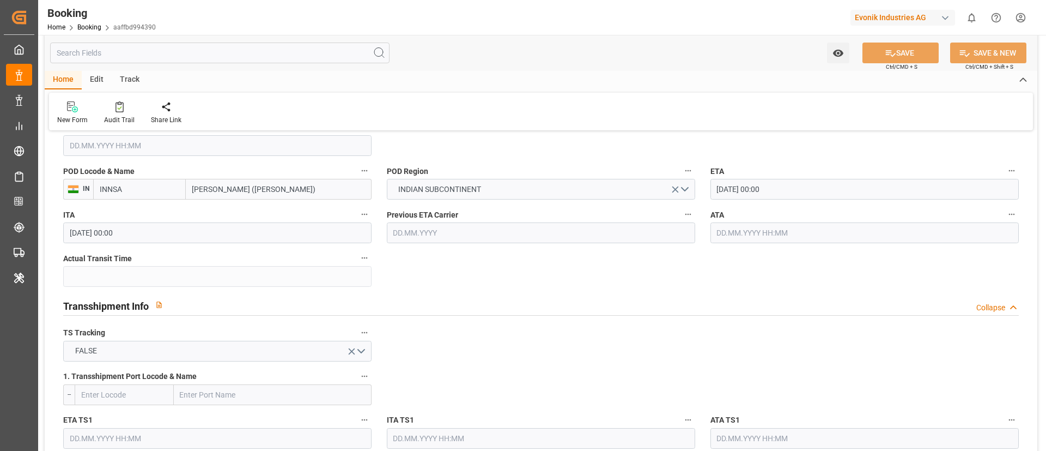
scroll to position [908, 0]
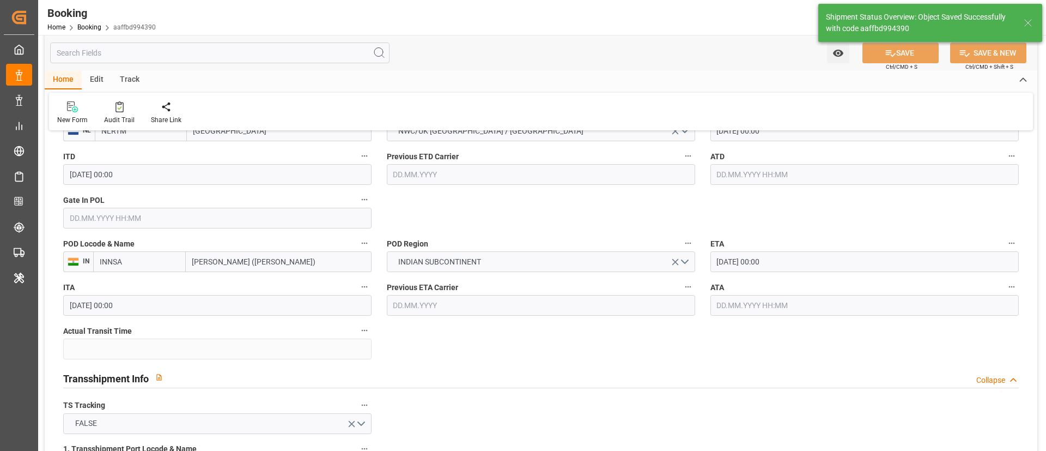
type textarea "Vismitha Mahadev"
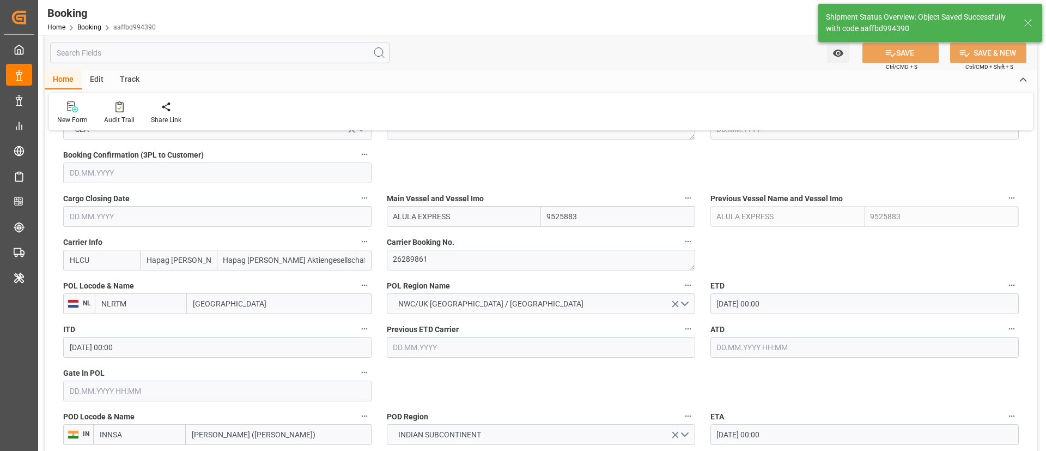
type input "[DATE] 07:31"
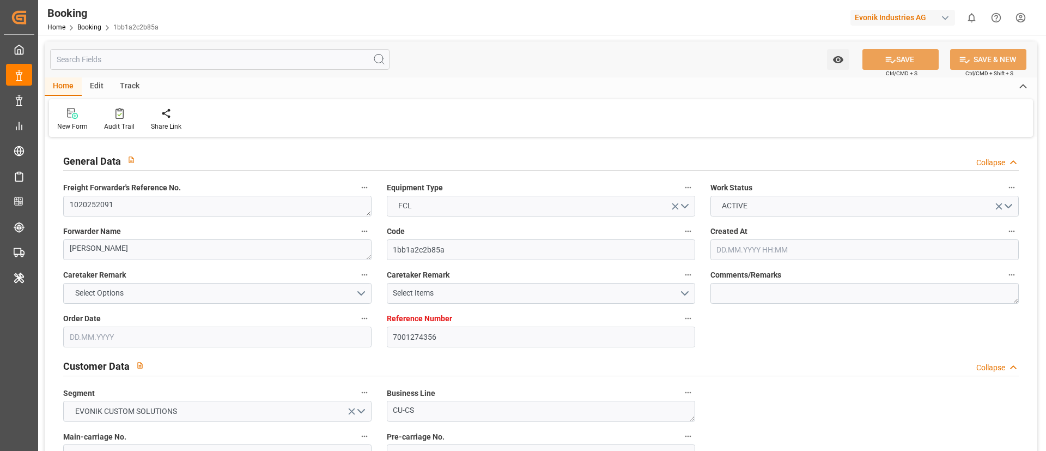
type input "7001274356"
type input "9211482"
type input "Hapag [PERSON_NAME]"
type input "Hapag [PERSON_NAME] Aktiengesellschaft"
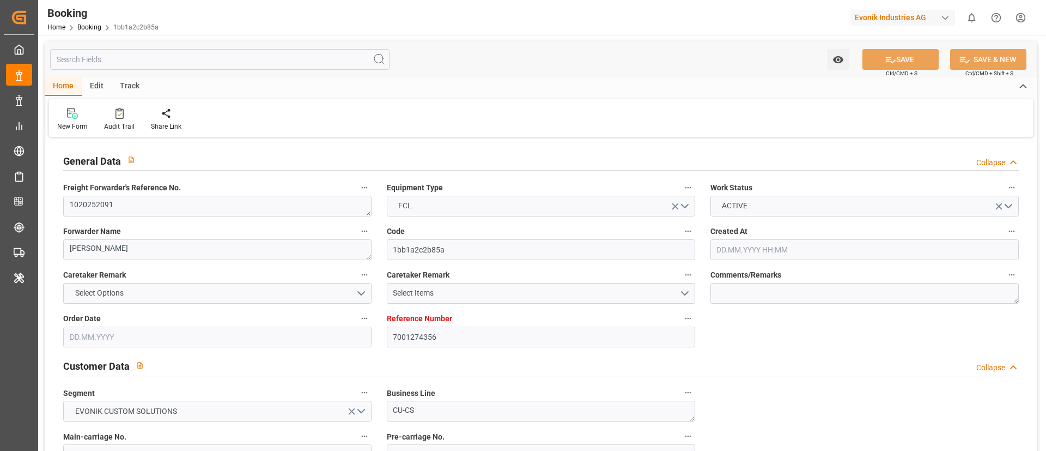
type input "NLRTM"
type input "USNYC"
type input "0"
type input "[DATE] 12:03"
type input "[DATE]"
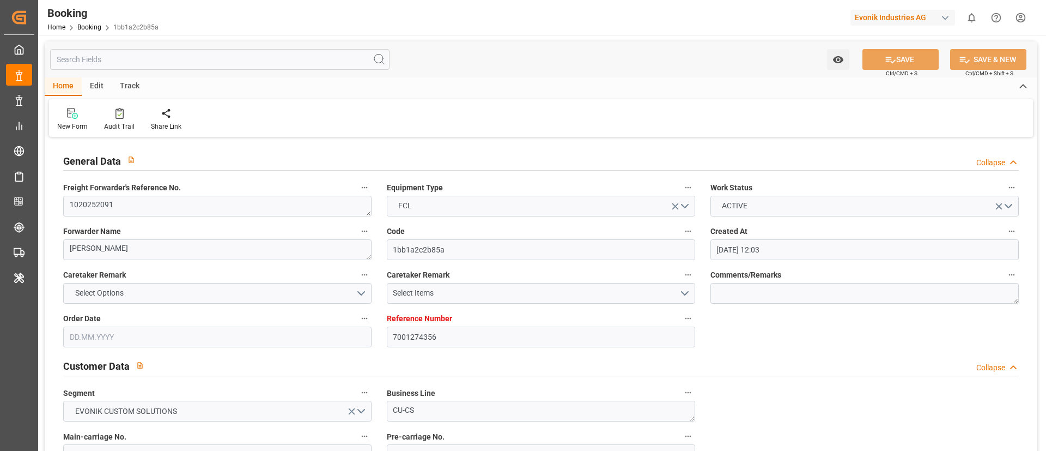
type input "[DATE]"
type input "[DATE] 00:00"
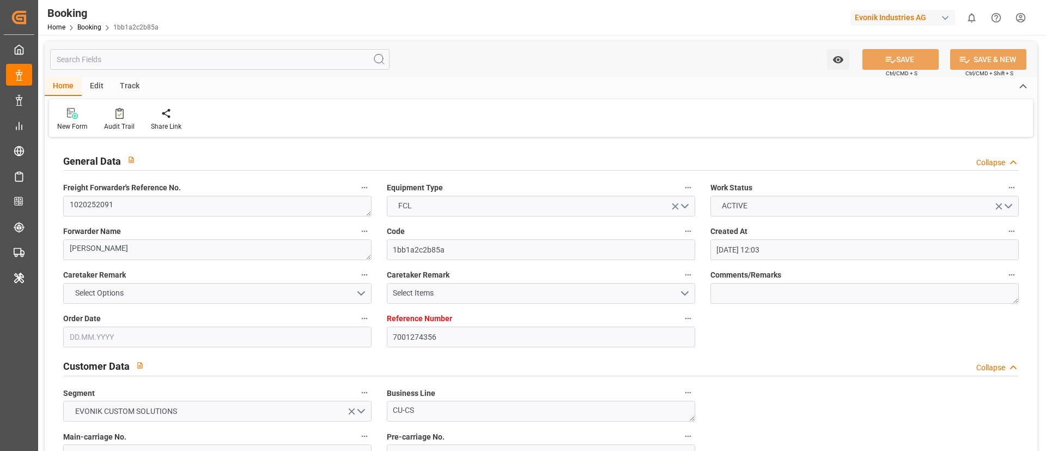
type input "[DATE] 00:00"
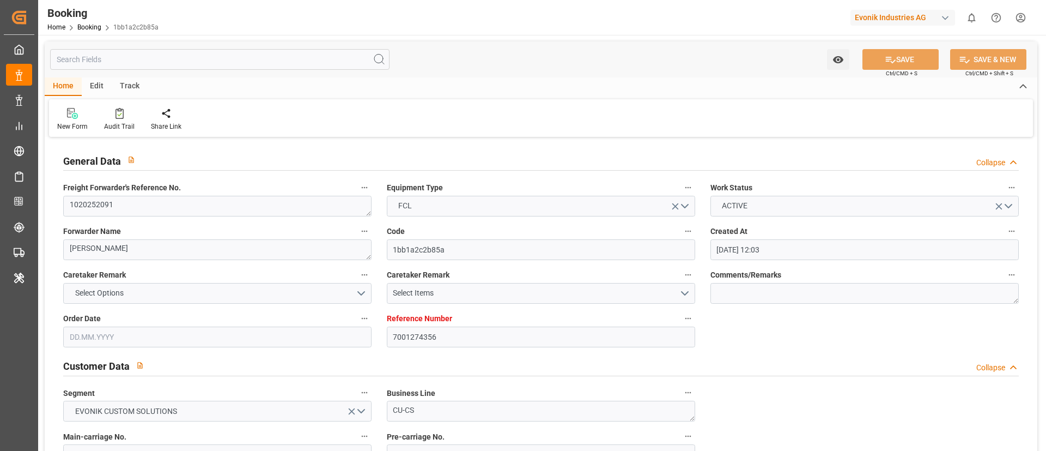
type input "[DATE] 07:31"
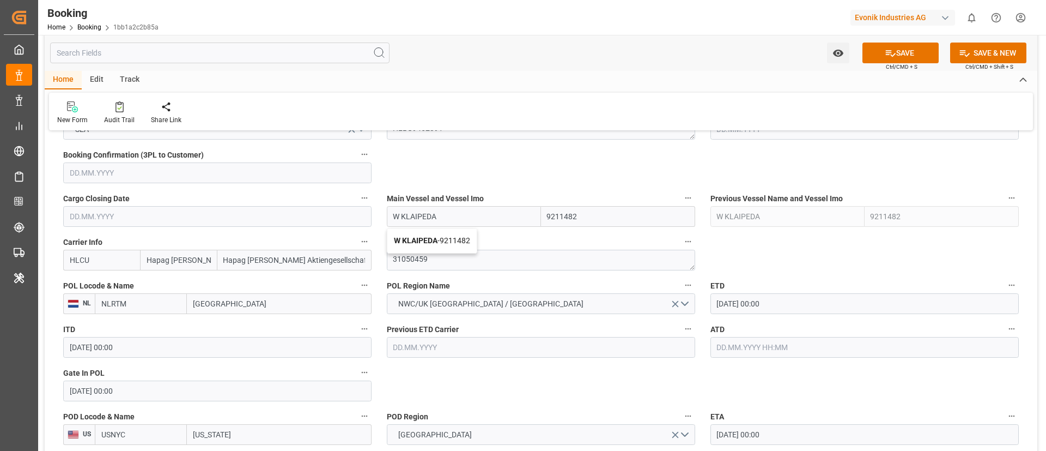
type input "W KLAIPEDA"
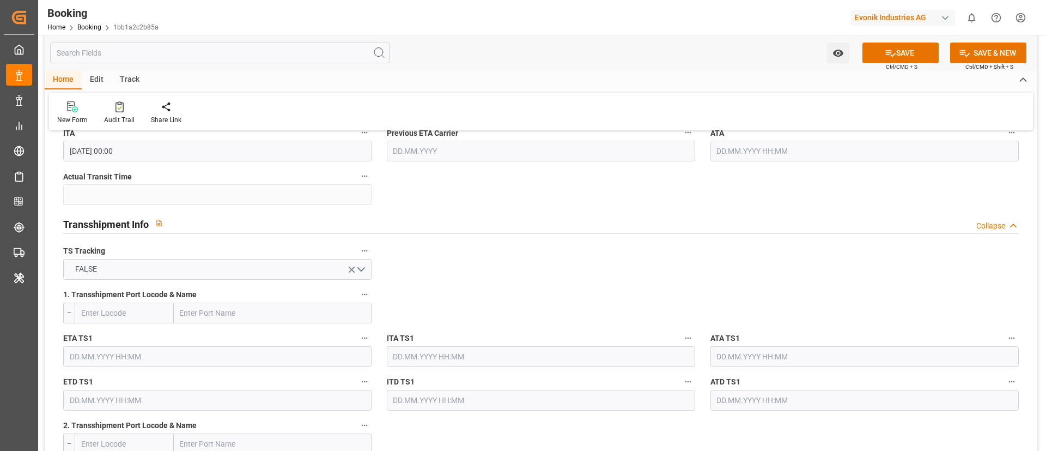
scroll to position [981, 0]
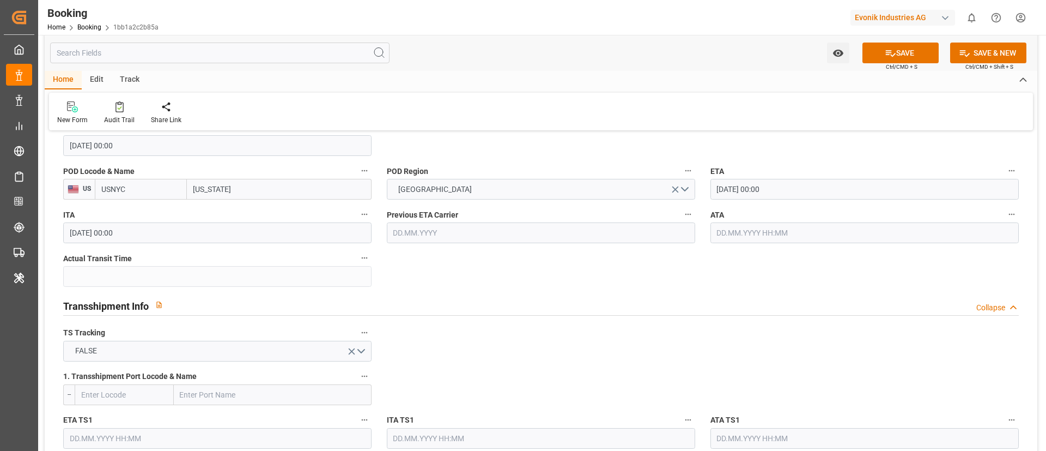
click at [795, 190] on input "[DATE] 00:00" at bounding box center [865, 189] width 308 height 21
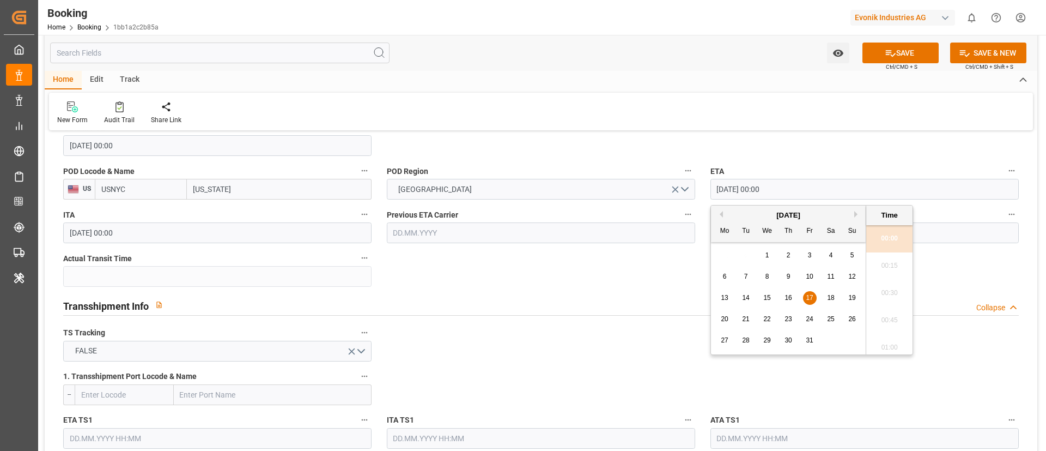
click at [832, 278] on span "11" at bounding box center [830, 276] width 7 height 8
type input "11.10.2025 00:00"
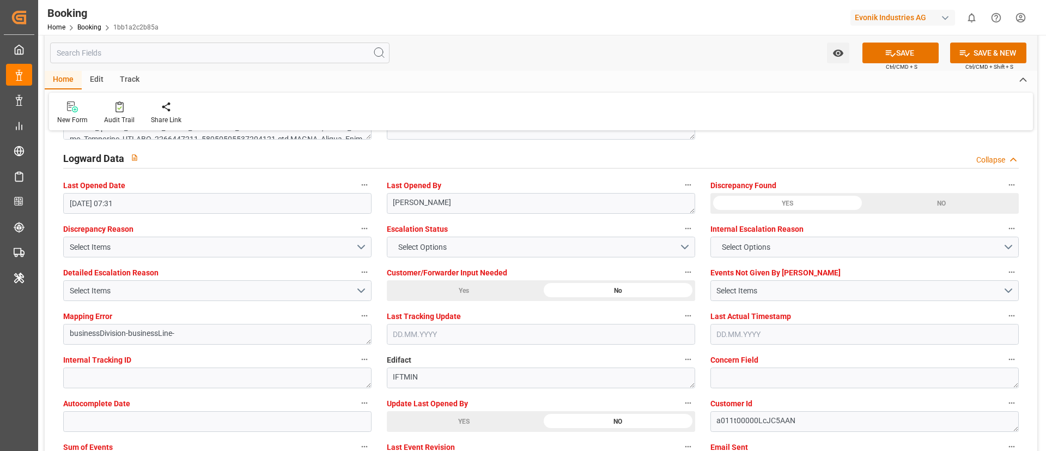
scroll to position [2043, 0]
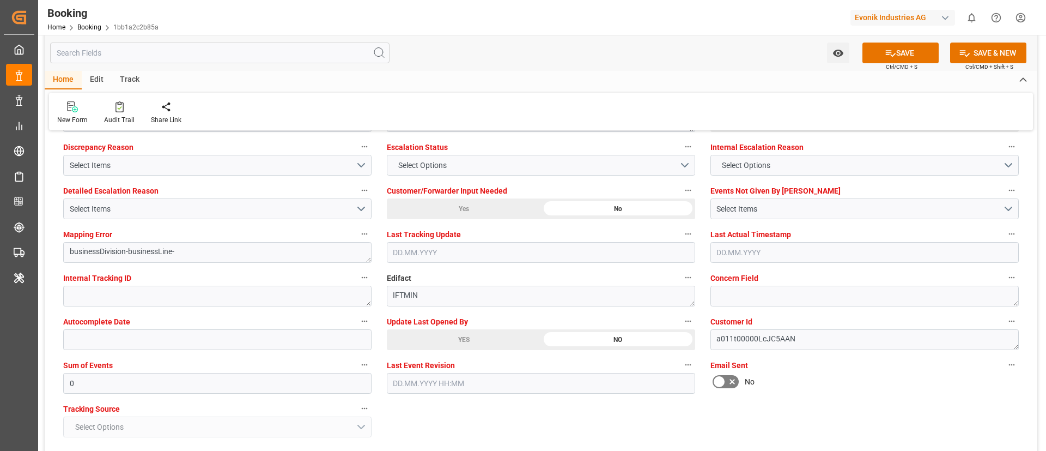
click at [424, 339] on div "YES" at bounding box center [464, 339] width 154 height 21
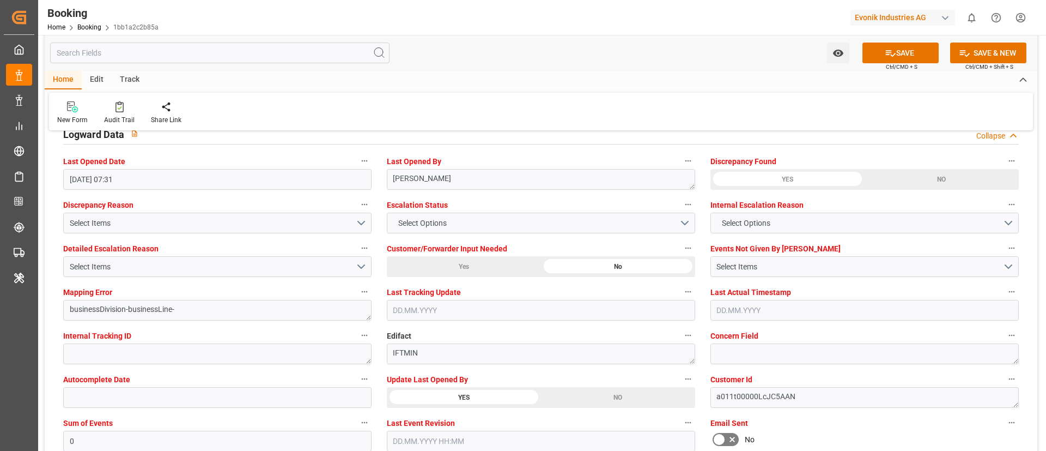
scroll to position [1962, 0]
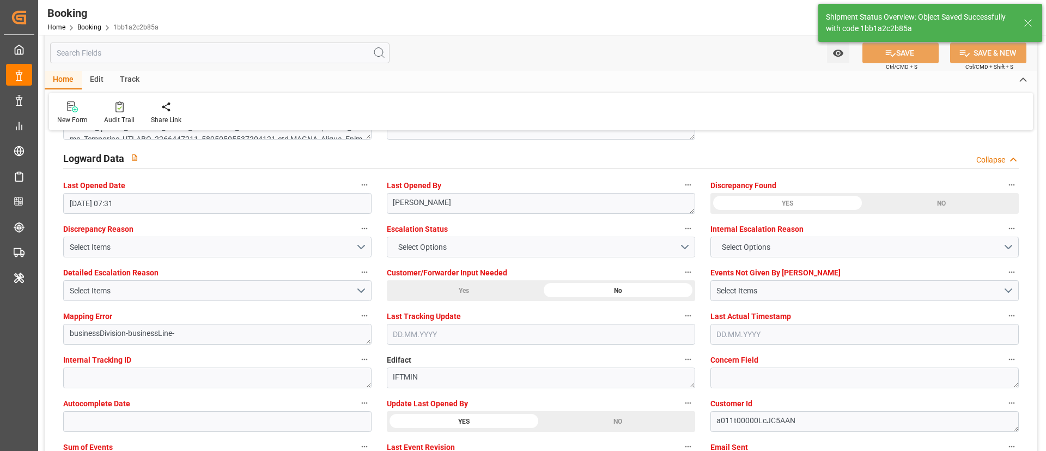
type textarea "Vismitha Mahadev"
type input "W KLAIPEDA"
type input "26.09.2025 07:33"
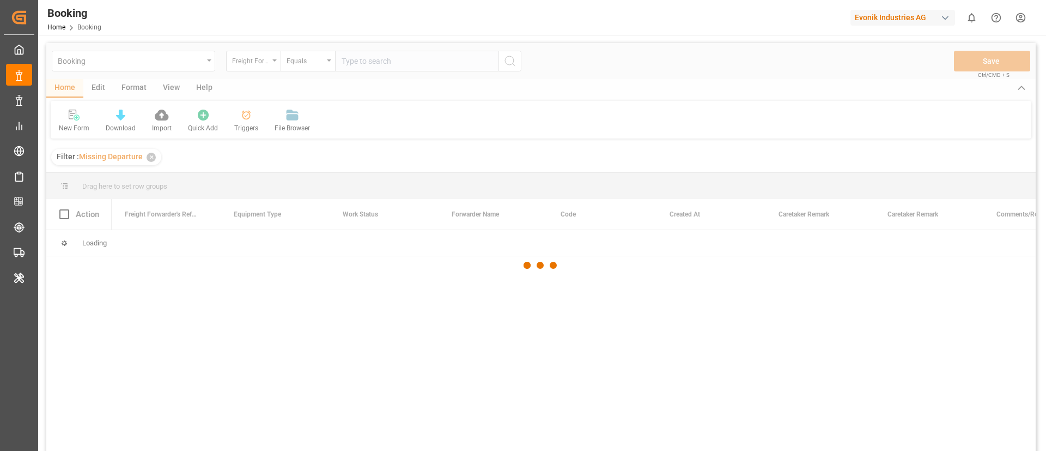
click at [171, 92] on div at bounding box center [541, 265] width 990 height 444
click at [173, 89] on div at bounding box center [541, 265] width 990 height 444
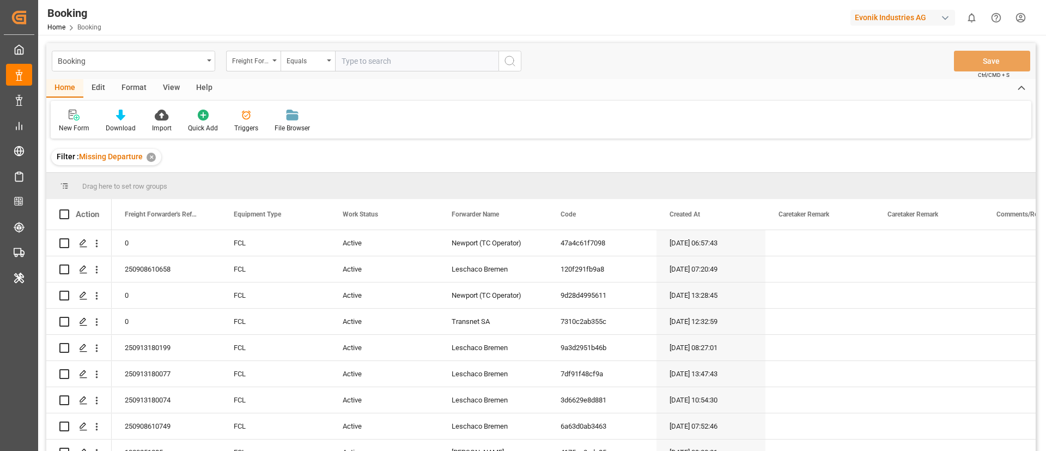
click at [174, 87] on div "View" at bounding box center [171, 88] width 33 height 19
click at [68, 121] on div "Default" at bounding box center [70, 121] width 38 height 24
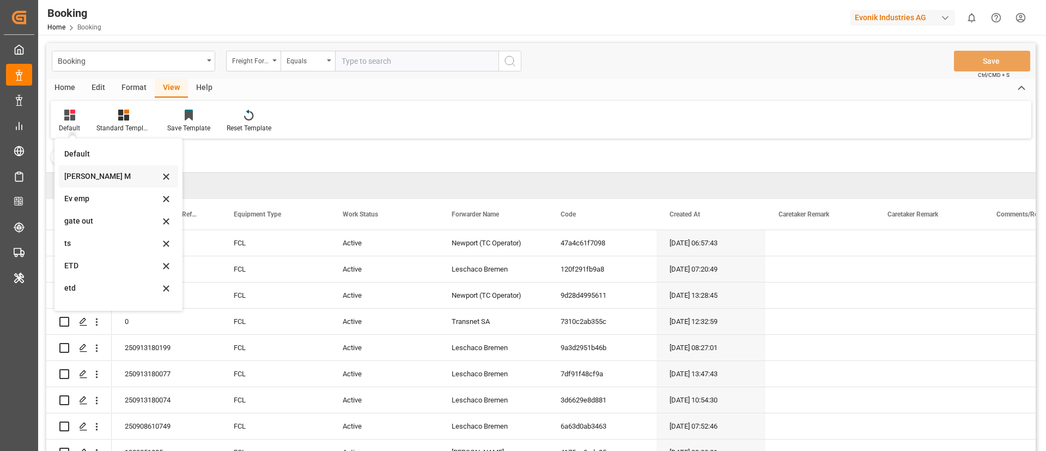
click at [78, 173] on div "[PERSON_NAME] M" at bounding box center [111, 176] width 95 height 11
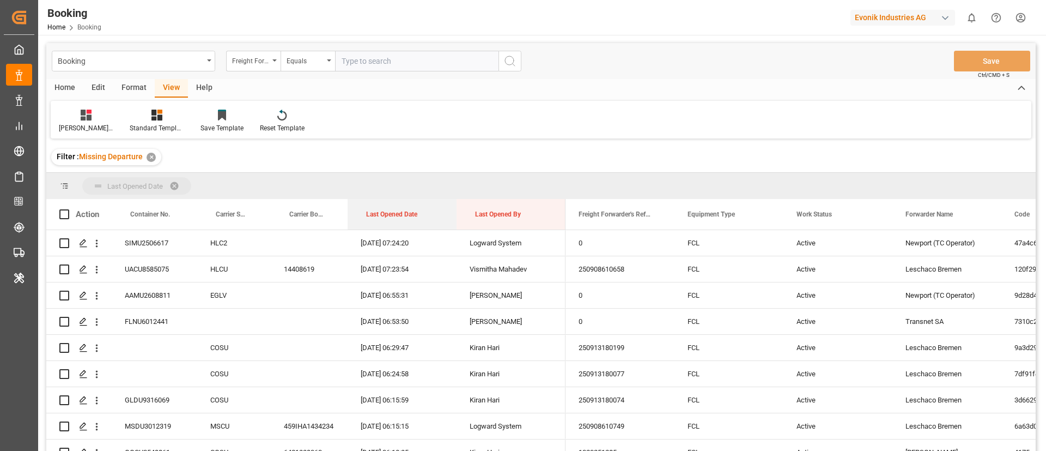
drag, startPoint x: 386, startPoint y: 216, endPoint x: 394, endPoint y: 185, distance: 32.0
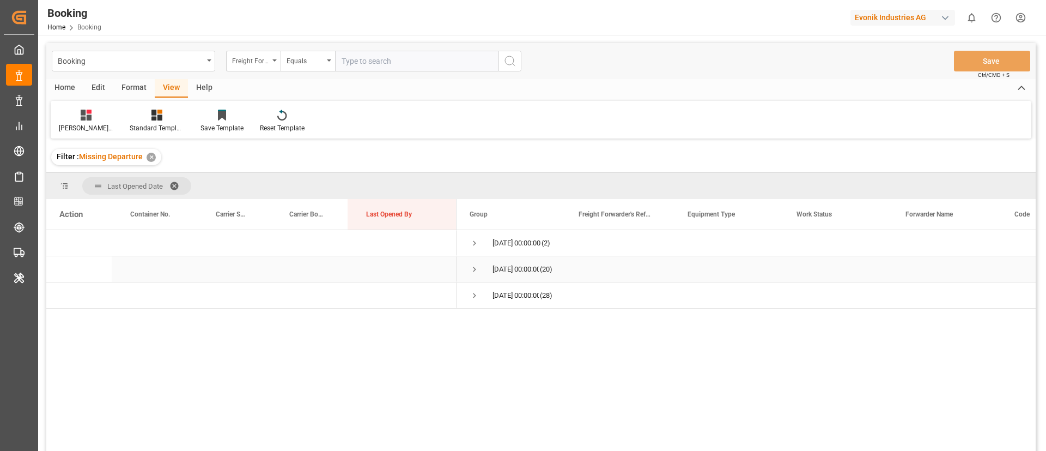
click at [472, 269] on span "Press SPACE to select this row." at bounding box center [475, 269] width 10 height 10
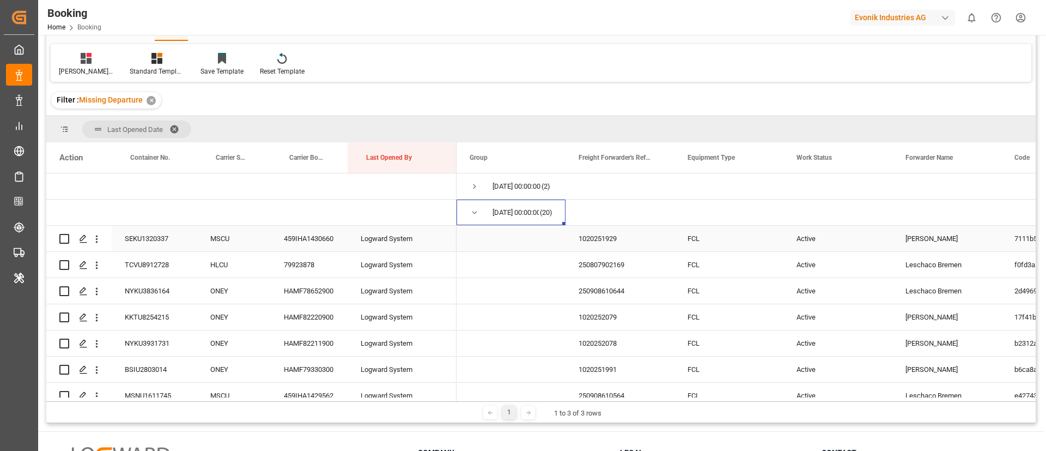
scroll to position [82, 0]
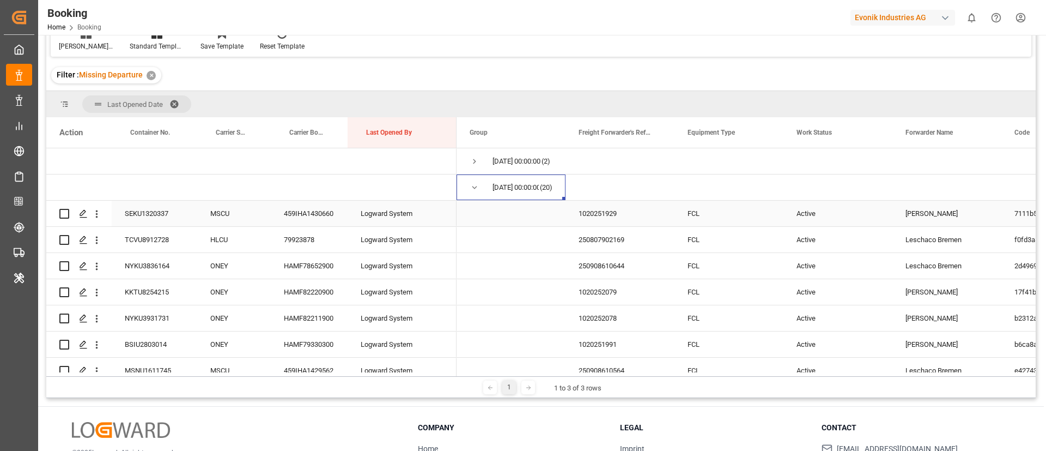
click at [157, 213] on div "SEKU1320337" at bounding box center [155, 214] width 86 height 26
click at [304, 209] on div "459IHA1430660" at bounding box center [309, 214] width 77 height 26
click at [99, 216] on icon "open menu" at bounding box center [96, 213] width 11 height 11
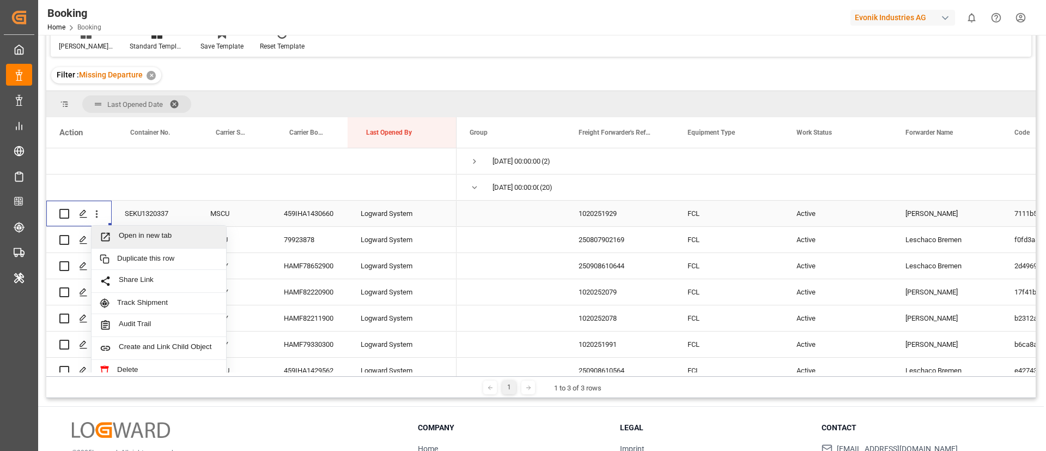
click at [163, 234] on span "Open in new tab" at bounding box center [168, 236] width 99 height 11
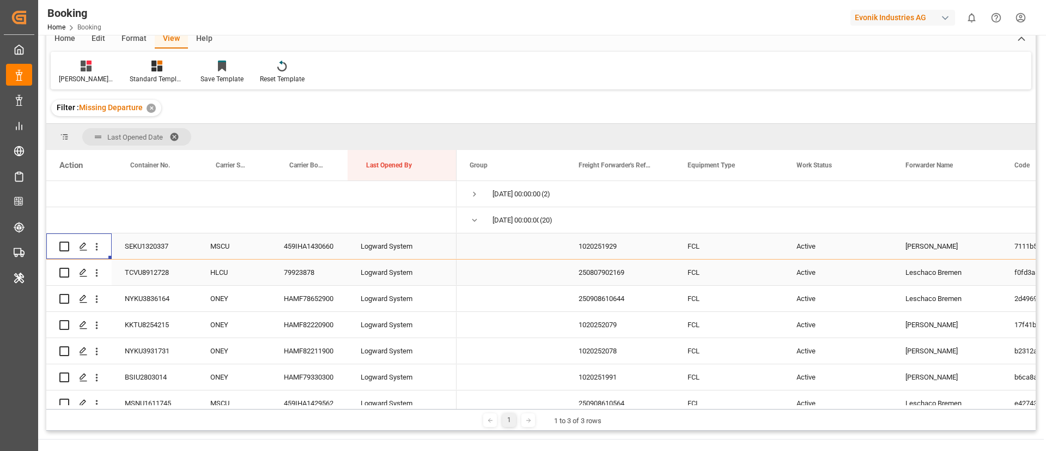
scroll to position [114, 0]
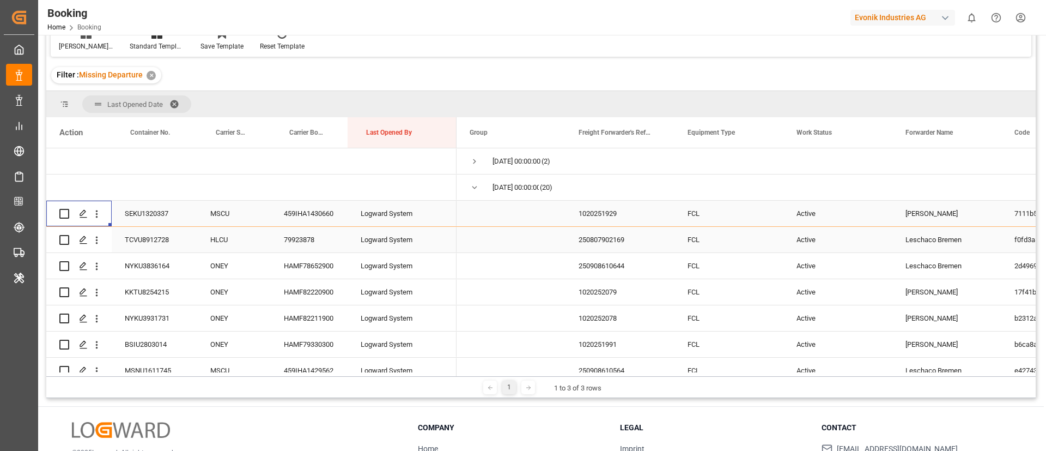
click at [307, 241] on div "79923878" at bounding box center [309, 240] width 77 height 26
click at [99, 244] on icon "open menu" at bounding box center [96, 239] width 11 height 11
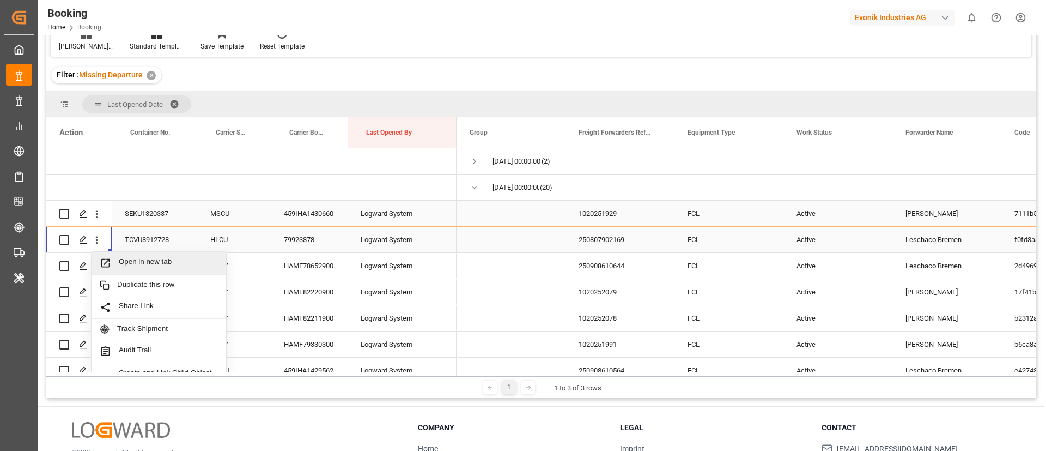
click at [144, 262] on span "Open in new tab" at bounding box center [168, 262] width 99 height 11
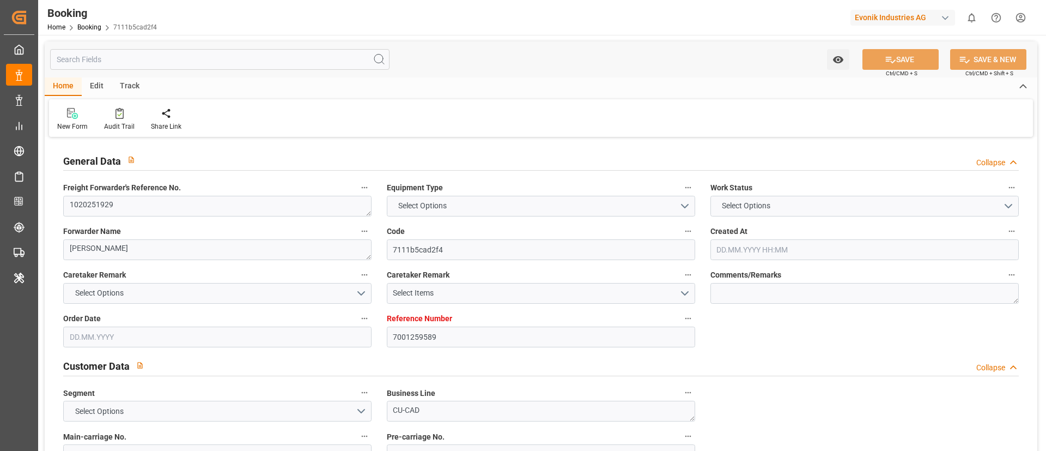
type input "7001259589"
type input "9735218"
type input "MSC"
type input "Mediterranean Shipping Company"
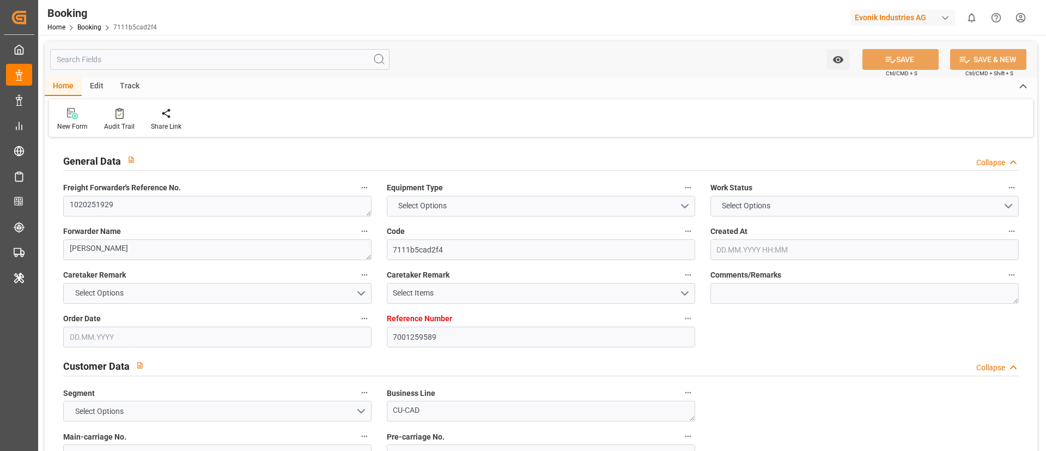
type input "BEANR"
type input "SAJED"
type input "EGAKI"
type input "0"
type input "BEANR"
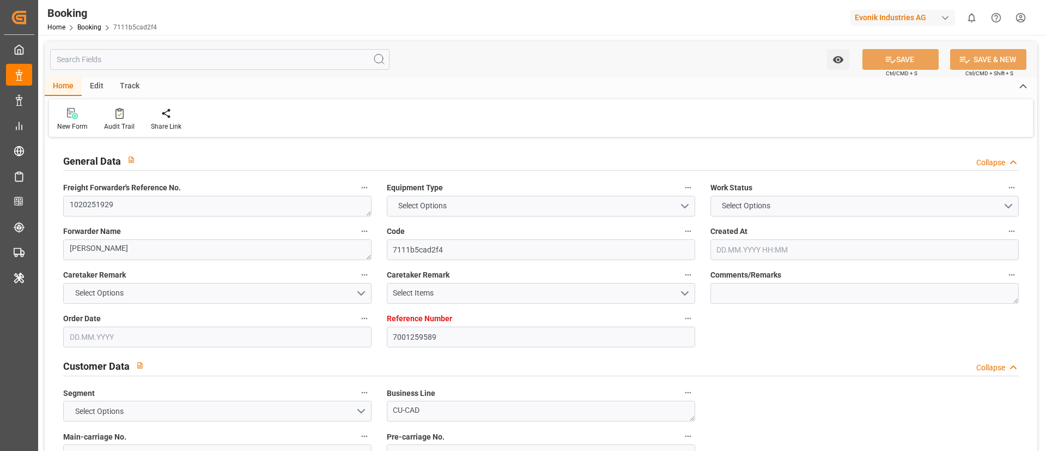
type input "SAJED"
type input "9467392"
type input "[DATE] 07:44"
type input "[DATE]"
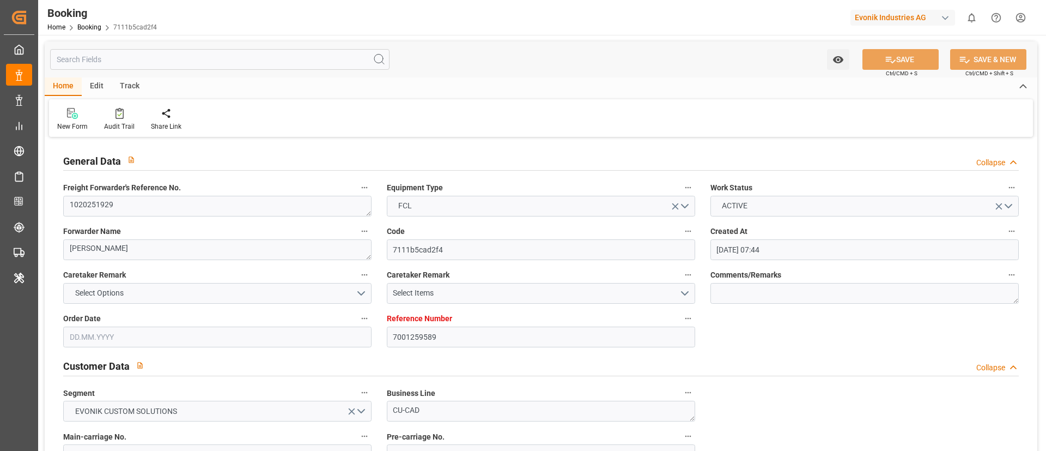
type input "[DATE]"
type input "[DATE] 00:00"
type input "[DATE] 00:01"
type input "[DATE] 12:00"
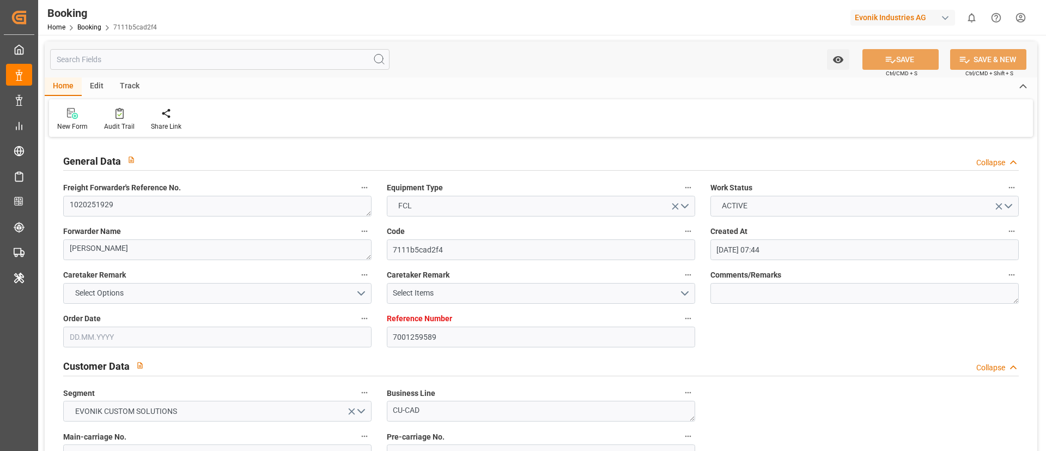
type input "[DATE] 00:00"
type input "[DATE] 02:36"
type input "[DATE] 12:00"
type input "[DATE] 00:00"
type input "[DATE] 12:00"
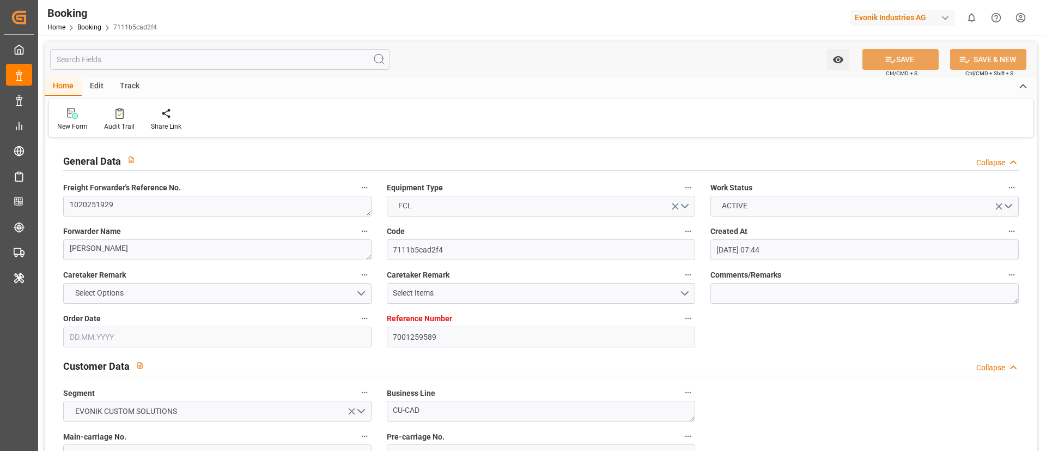
type input "[DATE] 00:00"
type input "[DATE] 22:49"
type input "[DATE]"
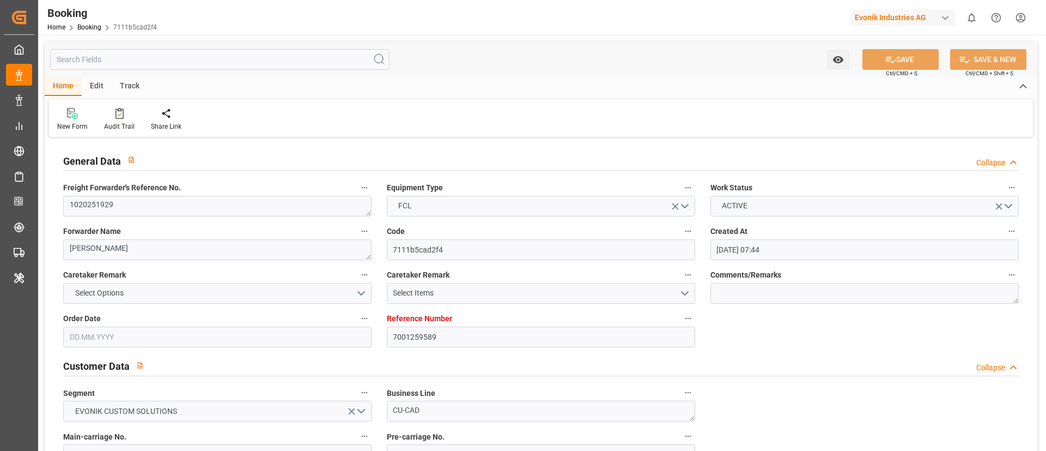
type input "[DATE] 00:02"
type input "[DATE] 00:01"
type input "[DATE] 16:00"
type input "[DATE] 02:02"
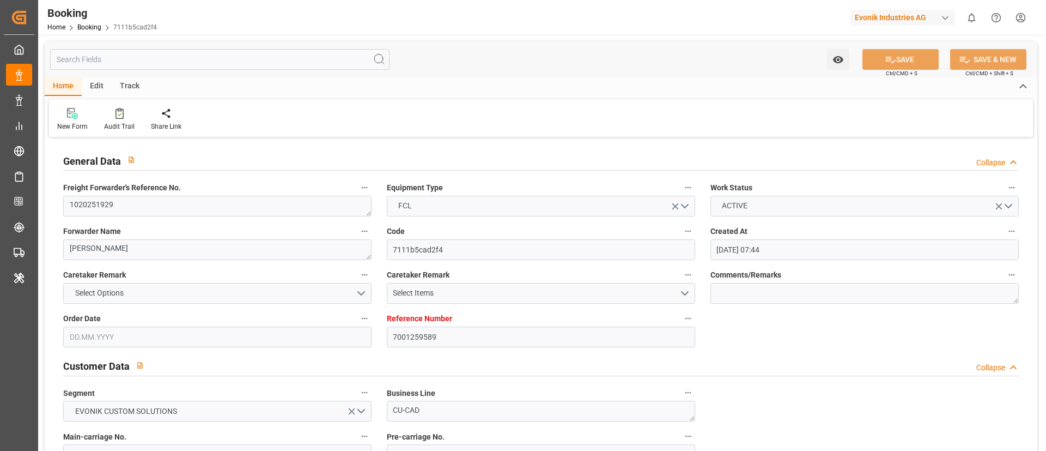
type input "[DATE] 12:00"
type input "[DATE] 03:53"
type input "[DATE] 00:02"
type input "[DATE] 12:00"
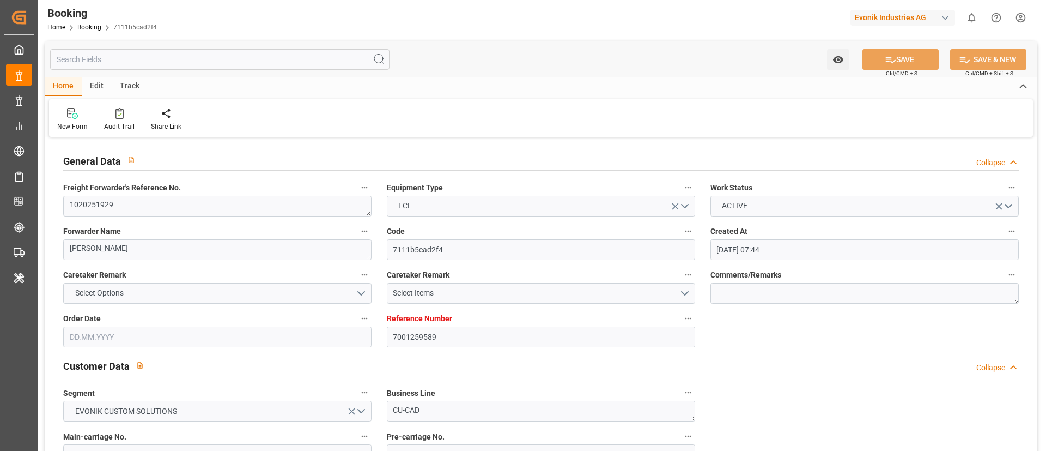
type input "[DATE] 23:55"
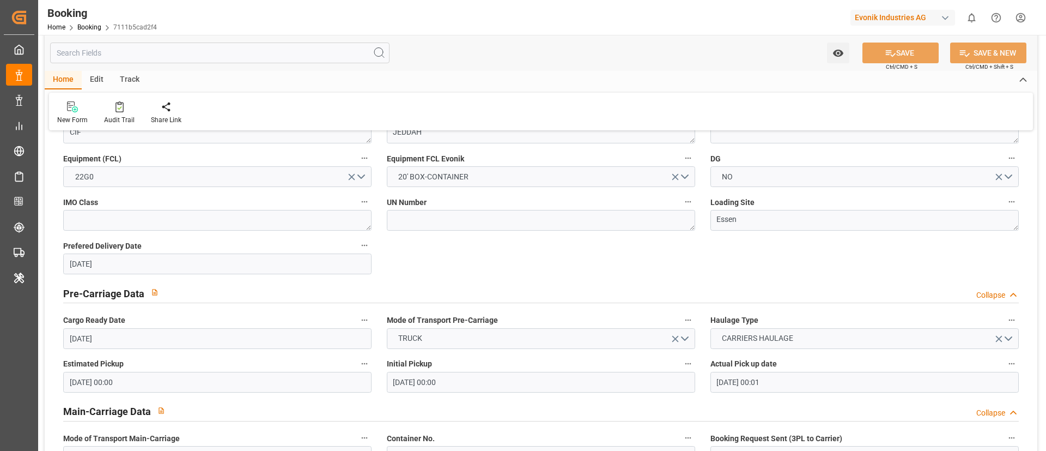
scroll to position [736, 0]
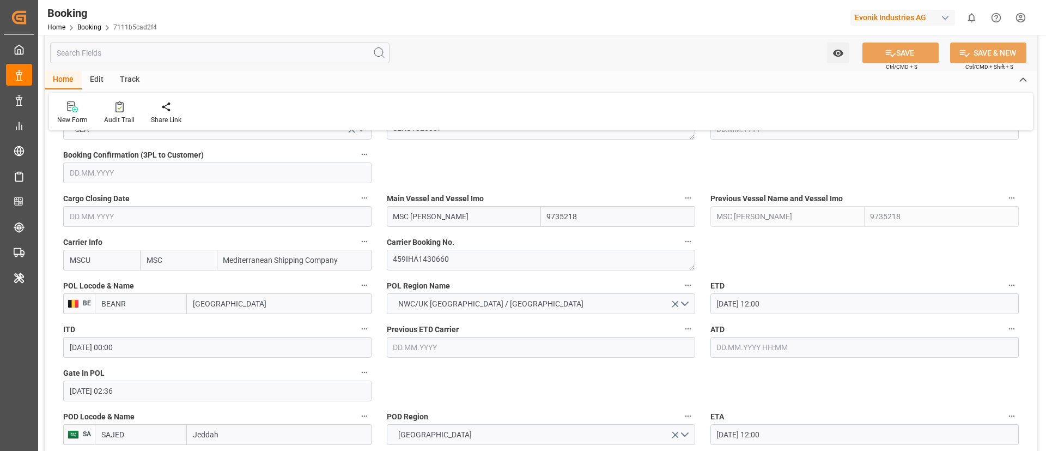
click at [482, 217] on input "MSC [PERSON_NAME]" at bounding box center [464, 216] width 154 height 21
click at [448, 217] on input "MSC [PERSON_NAME]" at bounding box center [464, 216] width 154 height 21
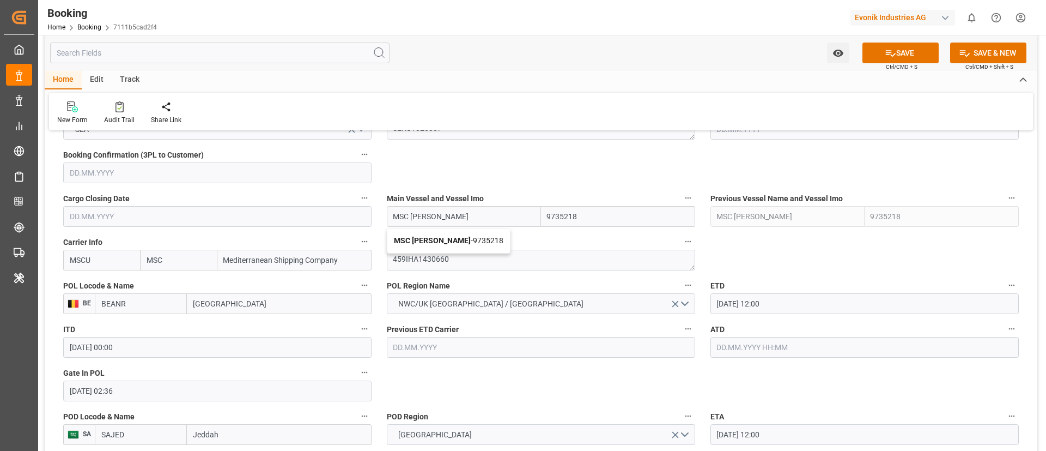
type input "MSC [PERSON_NAME]"
click at [748, 346] on input "text" at bounding box center [865, 347] width 308 height 21
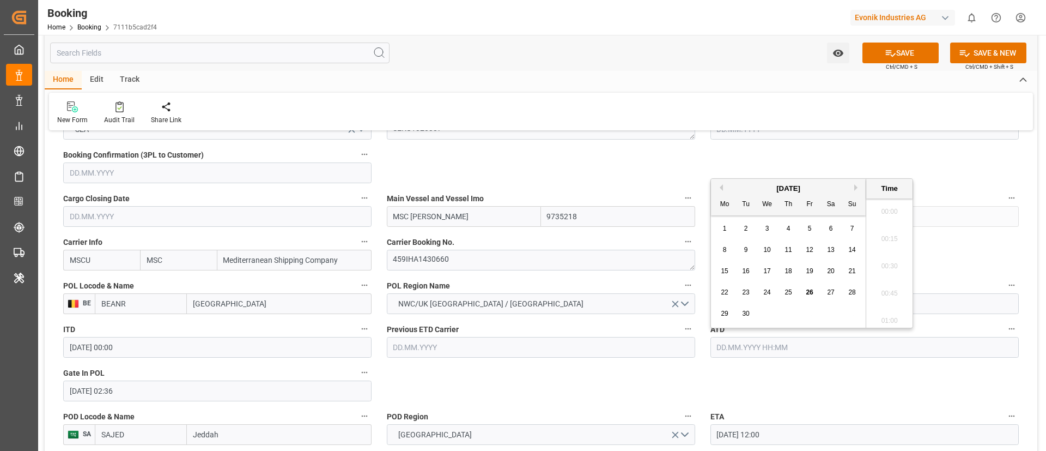
scroll to position [1366, 0]
click at [767, 291] on span "24" at bounding box center [766, 292] width 7 height 8
type input "24.09.2025 00:00"
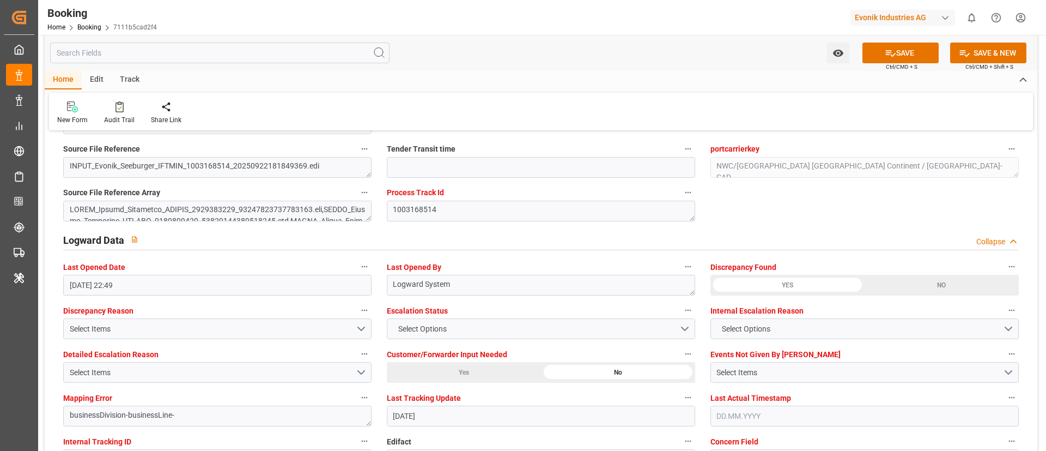
scroll to position [2043, 0]
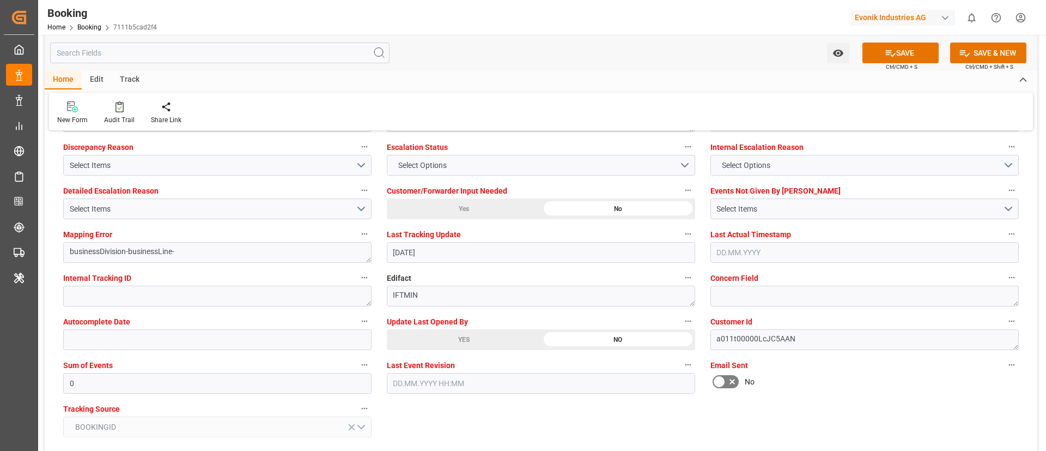
click at [442, 338] on div "YES" at bounding box center [464, 339] width 154 height 21
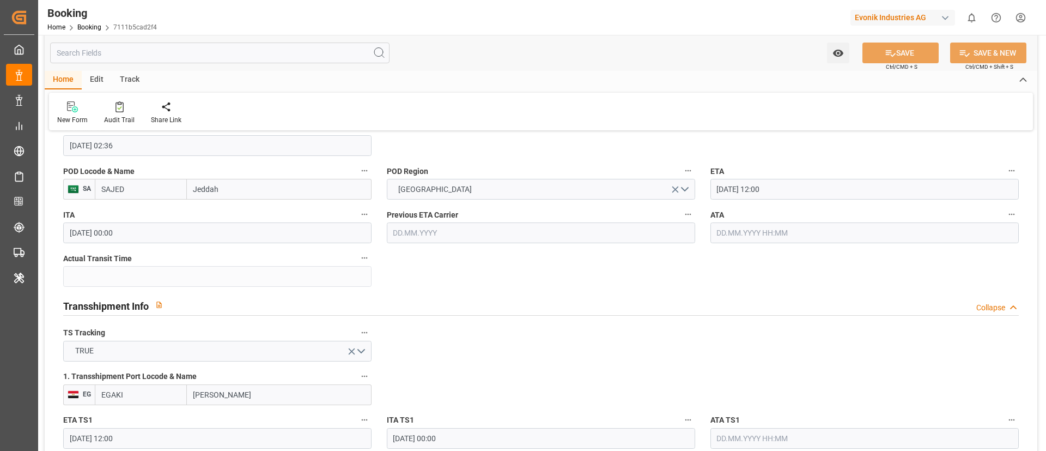
scroll to position [899, 0]
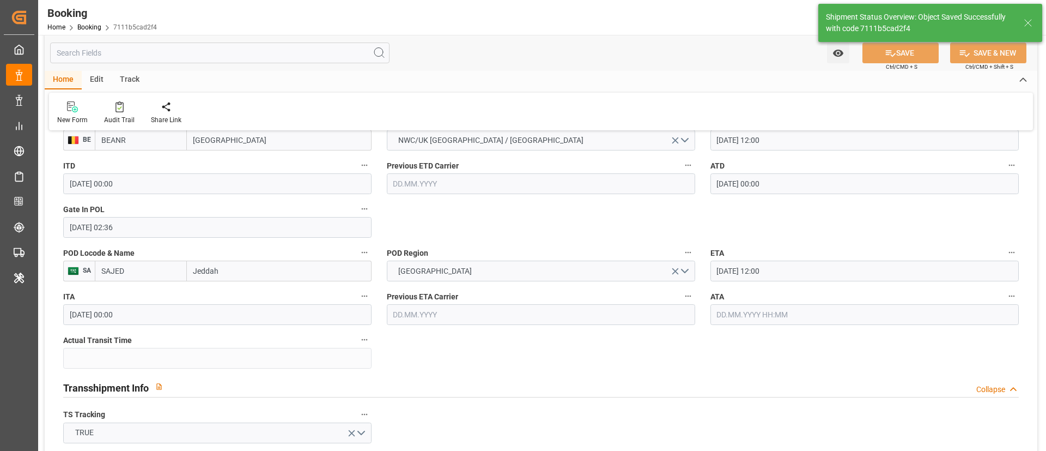
type textarea "Vismitha Mahadev"
type input "MSC ELMA"
type input "26.09.2025 07:38"
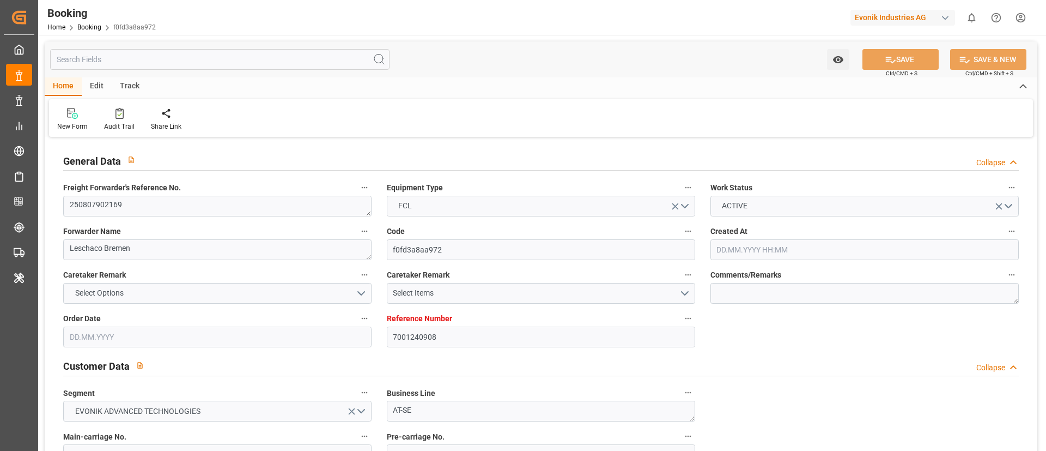
type input "7001240908"
type input "9665645"
type input "Hapag [PERSON_NAME]"
type input "Hapag [PERSON_NAME] Aktiengesellschaft"
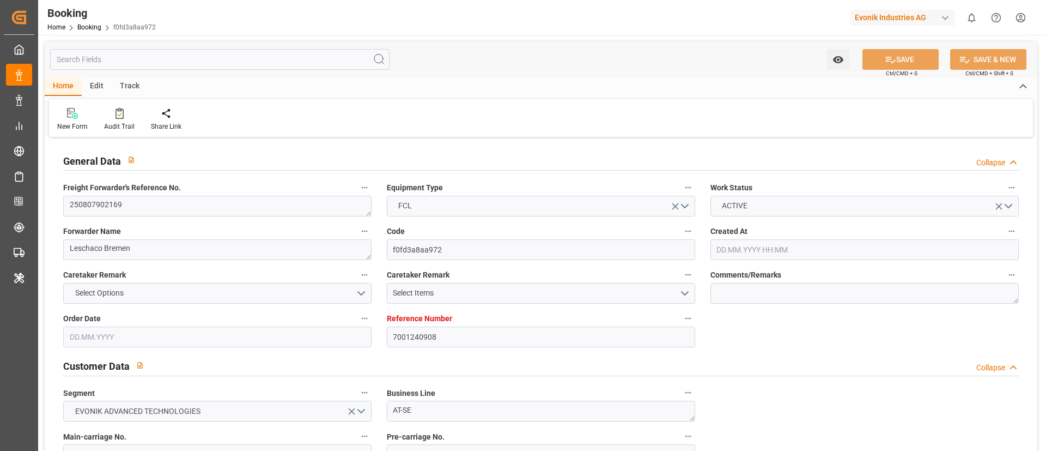
type input "NLRTM"
type input "INNSA"
type input "0"
type input "NLRTM"
type input "INNSA"
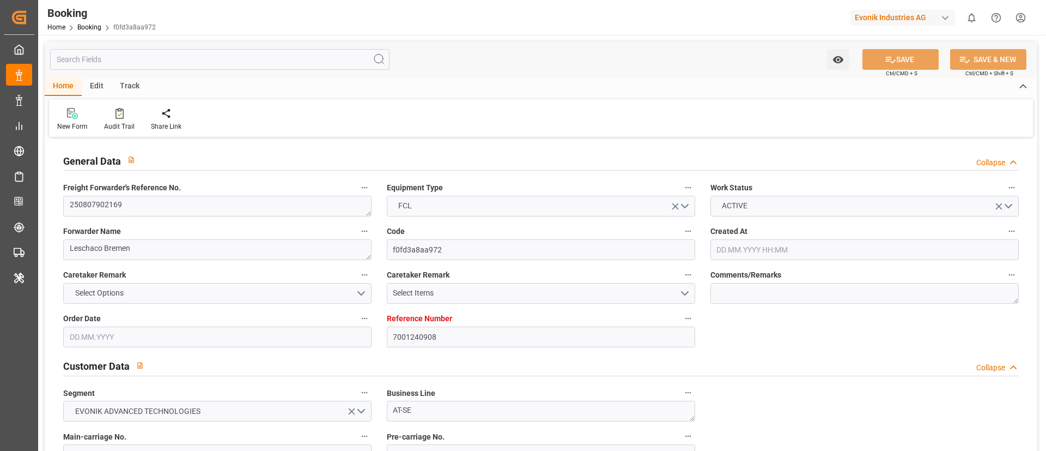
type input "9665645"
type input "[DATE] 11:50"
type input "[DATE]"
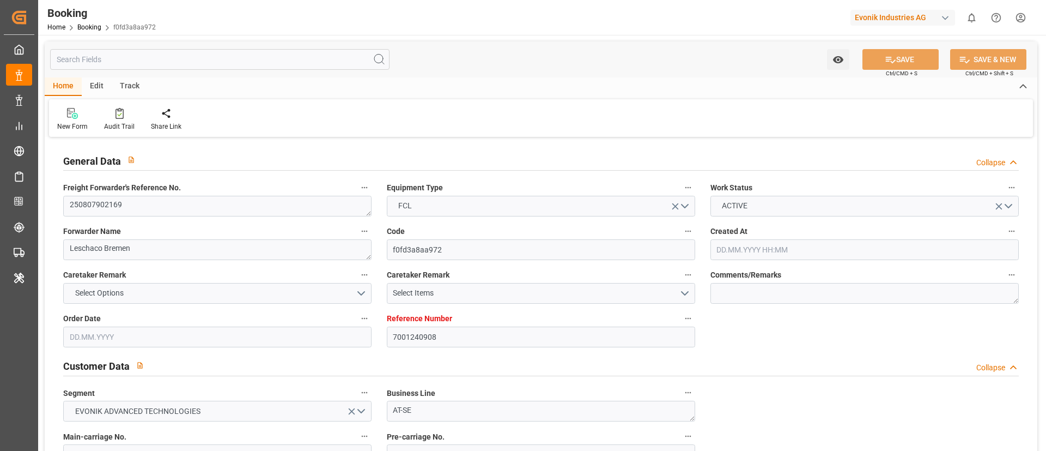
type input "[DATE]"
type input "[DATE] 00:00"
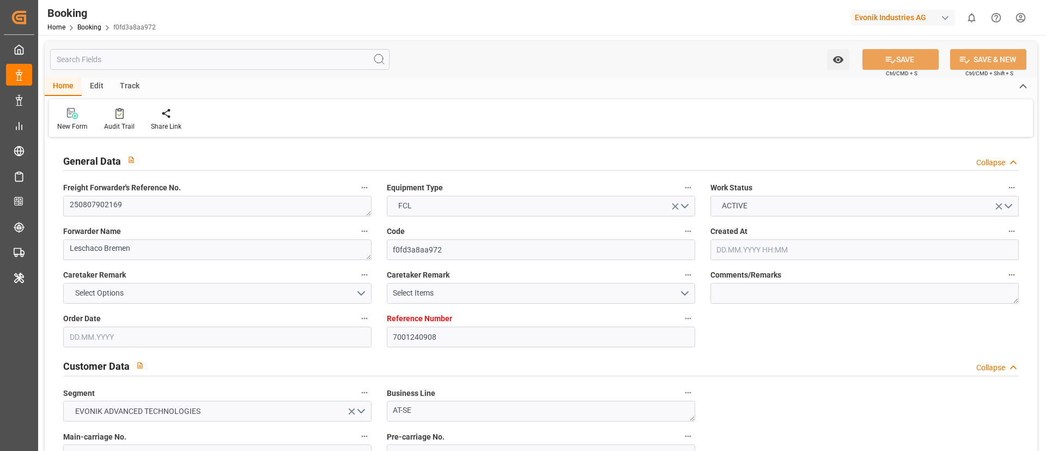
type input "[DATE] 00:00"
type input "[DATE]"
type input "[DATE] 21:31"
type input "[DATE]"
type input "[DATE] 17:00"
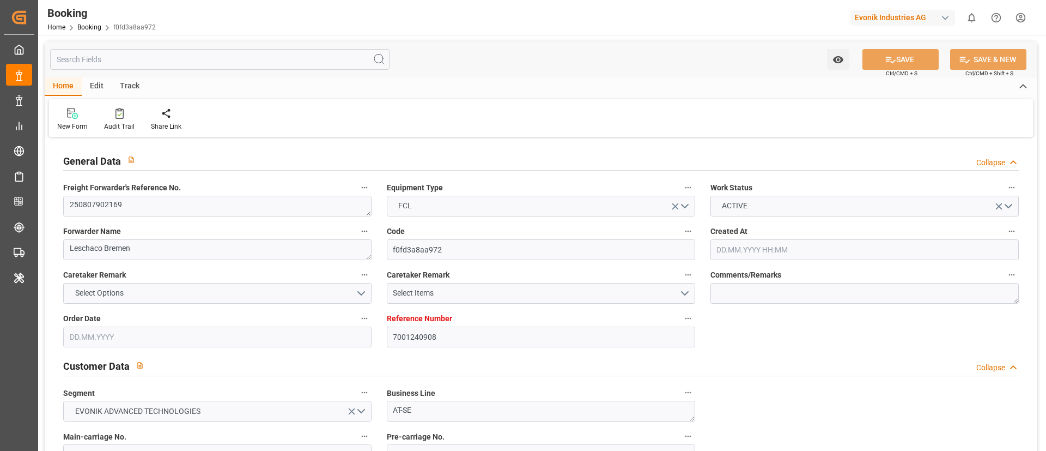
type input "[DATE] 10:00"
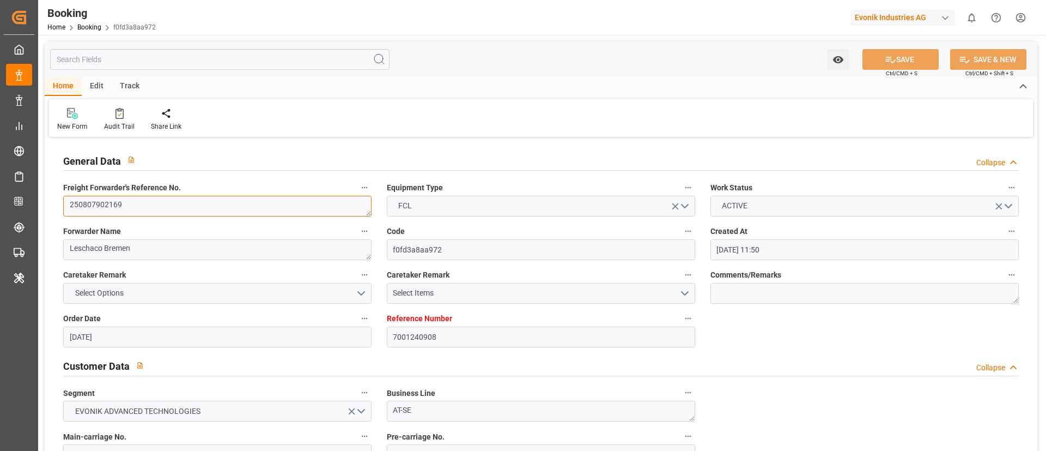
click at [222, 207] on textarea "250807902169" at bounding box center [217, 206] width 308 height 21
click at [490, 86] on div "Home Edit Track" at bounding box center [541, 86] width 993 height 19
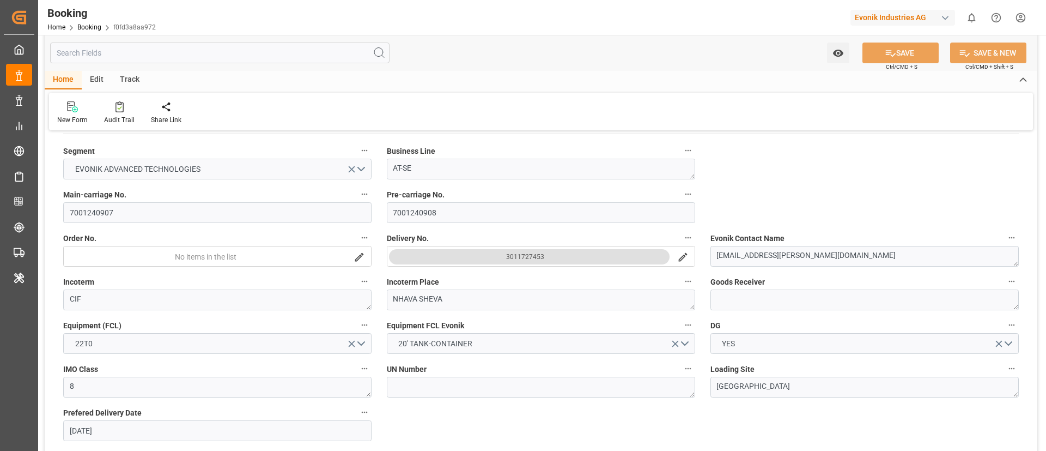
scroll to position [243, 0]
